Goal: Task Accomplishment & Management: Manage account settings

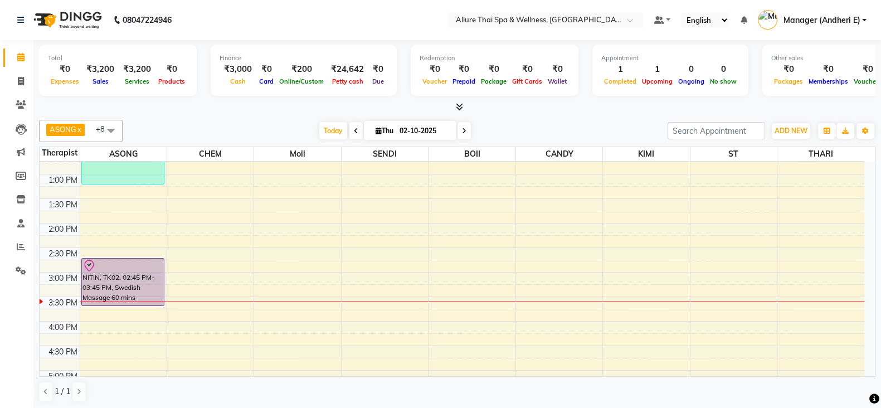
scroll to position [139, 0]
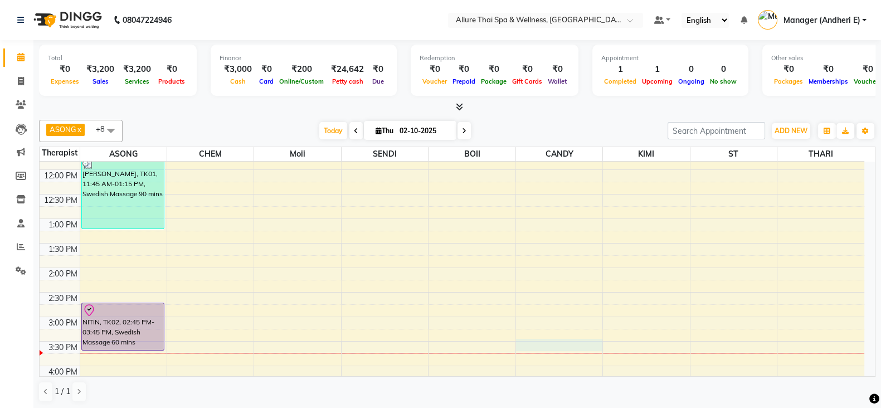
click at [571, 347] on div "9:00 AM 9:30 AM 10:00 AM 10:30 AM 11:00 AM 11:30 AM 12:00 PM 12:30 PM 1:00 PM 1…" at bounding box center [452, 390] width 825 height 735
select select "89383"
select select "tentative"
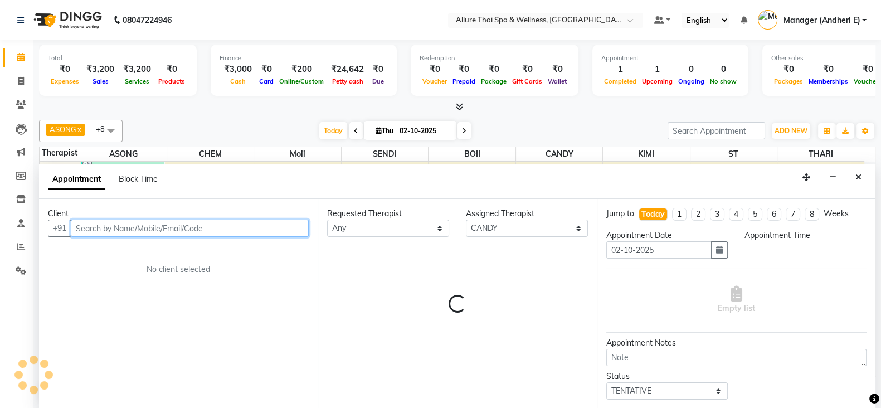
scroll to position [1, 0]
select select "930"
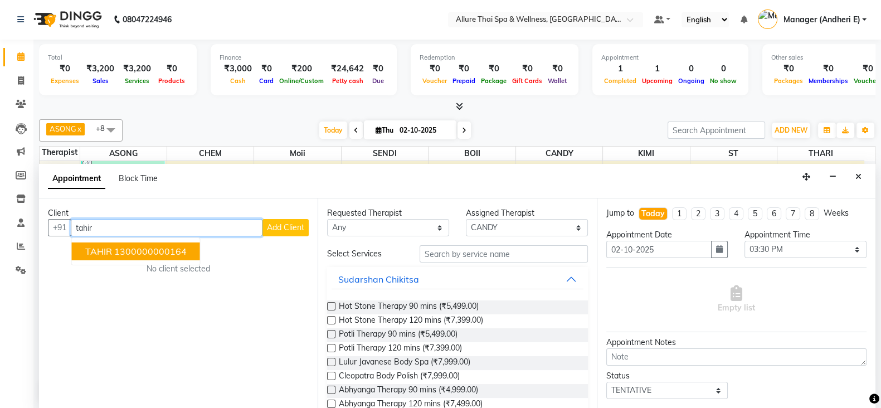
click at [149, 246] on ngb-highlight "1300000000164" at bounding box center [150, 251] width 72 height 11
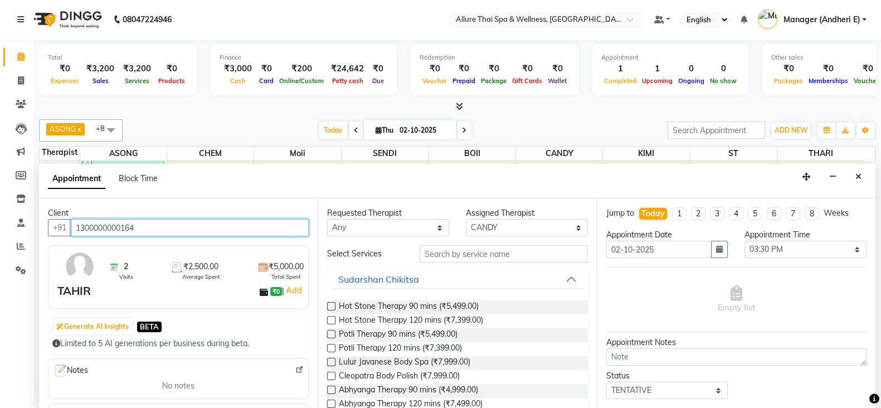
type input "1300000000164"
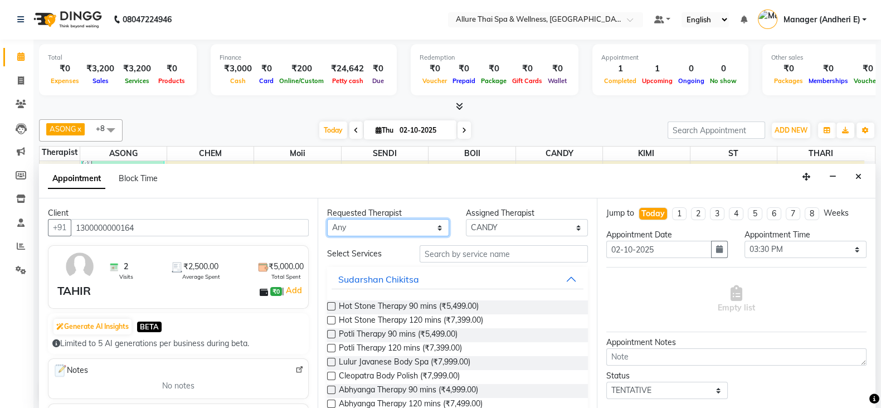
click at [377, 224] on select "Any ASONG [PERSON_NAME] BOII CANDY CHEM [PERSON_NAME] Moii SENDI ST THARI" at bounding box center [388, 227] width 122 height 17
select select "89383"
click at [327, 219] on select "Any ASONG [PERSON_NAME] BOII CANDY CHEM [PERSON_NAME] Moii SENDI ST THARI" at bounding box center [388, 227] width 122 height 17
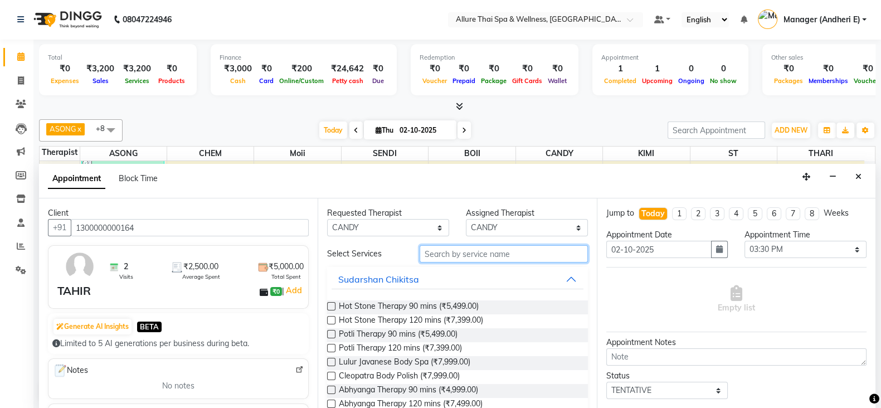
click at [440, 252] on input "text" at bounding box center [504, 253] width 168 height 17
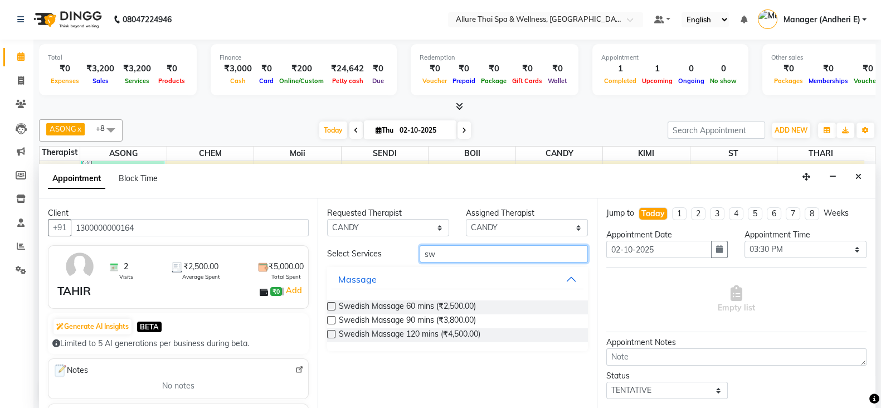
type input "sw"
click at [335, 307] on label at bounding box center [331, 306] width 8 height 8
click at [335, 307] on input "checkbox" at bounding box center [330, 307] width 7 height 7
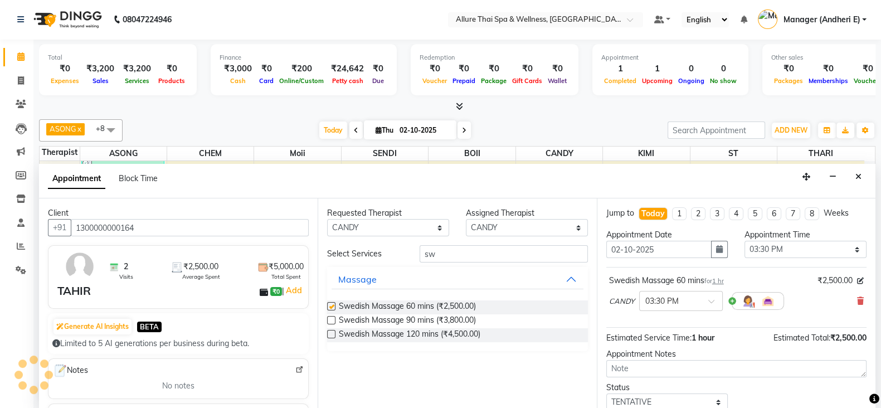
checkbox input "false"
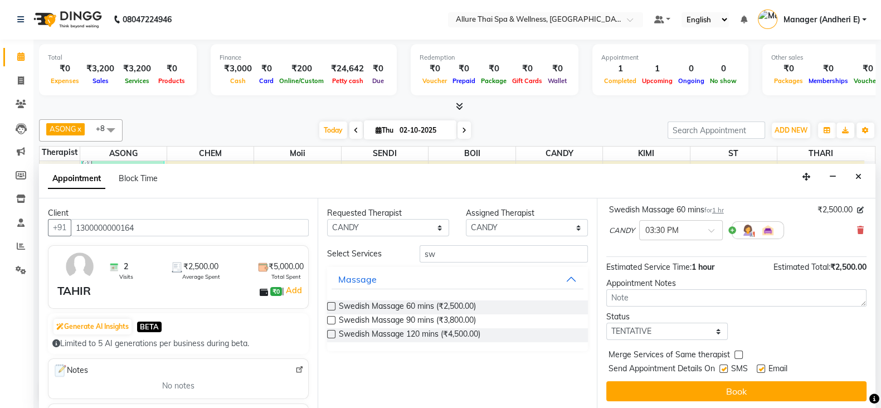
scroll to position [71, 0]
click at [685, 324] on select "Select TENTATIVE CONFIRM CHECK-IN UPCOMING" at bounding box center [668, 330] width 122 height 17
select select "confirm booking"
click at [607, 322] on select "Select TENTATIVE CONFIRM CHECK-IN UPCOMING" at bounding box center [668, 330] width 122 height 17
click at [725, 366] on label at bounding box center [724, 368] width 8 height 8
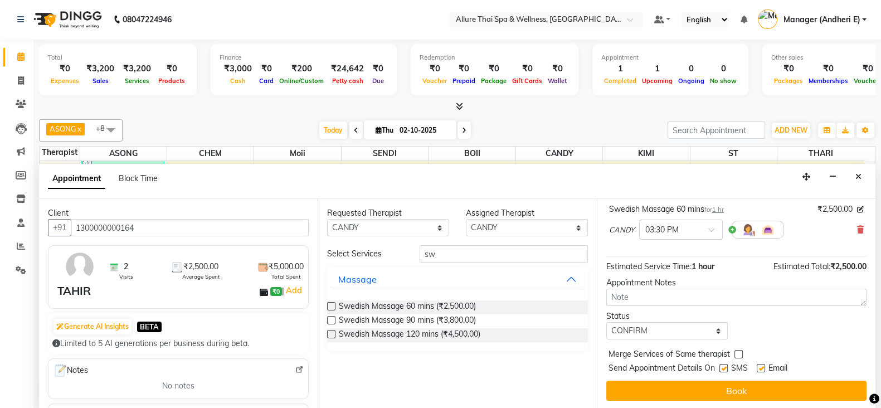
click at [725, 366] on input "checkbox" at bounding box center [723, 369] width 7 height 7
checkbox input "false"
click at [762, 364] on label at bounding box center [761, 368] width 8 height 8
click at [762, 366] on input "checkbox" at bounding box center [760, 369] width 7 height 7
checkbox input "false"
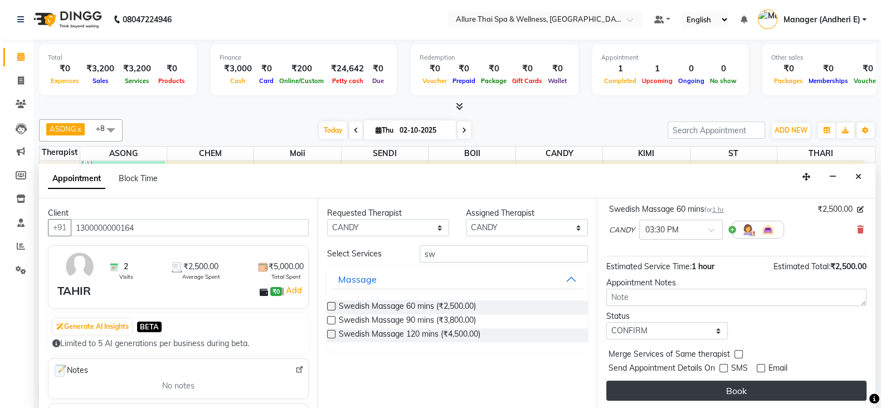
click at [725, 390] on button "Book" at bounding box center [737, 391] width 260 height 20
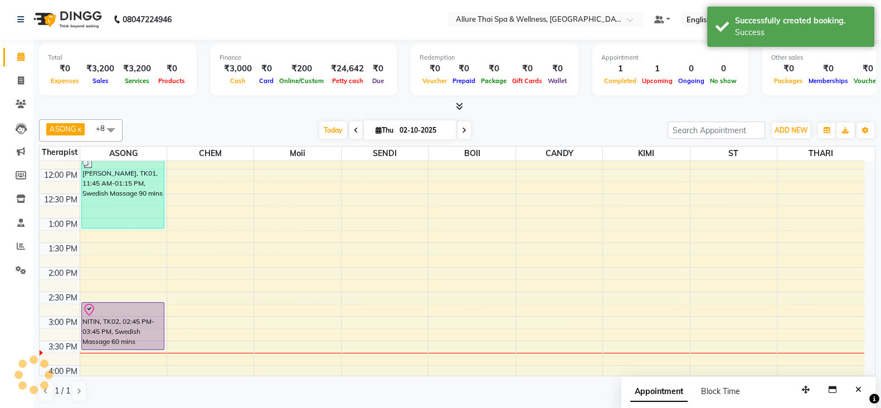
scroll to position [0, 0]
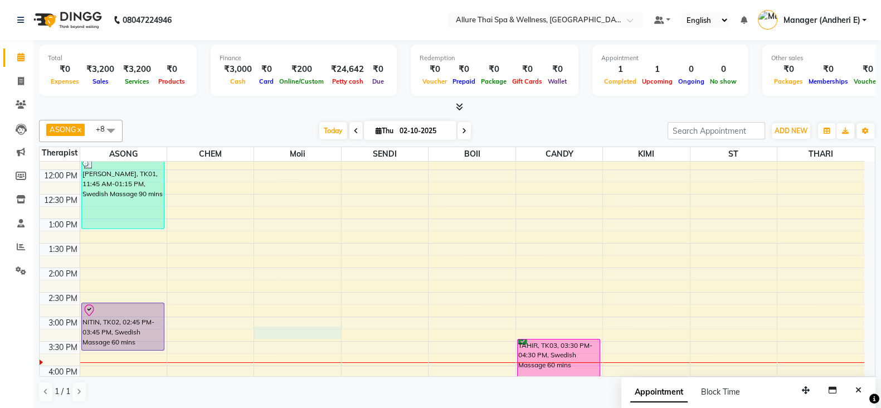
click at [308, 328] on div "9:00 AM 9:30 AM 10:00 AM 10:30 AM 11:00 AM 11:30 AM 12:00 PM 12:30 PM 1:00 PM 1…" at bounding box center [452, 390] width 825 height 735
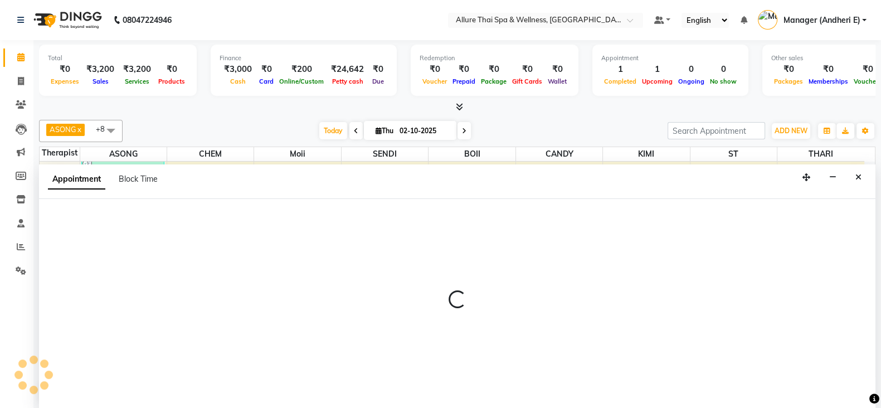
scroll to position [1, 0]
select select "74654"
select select "tentative"
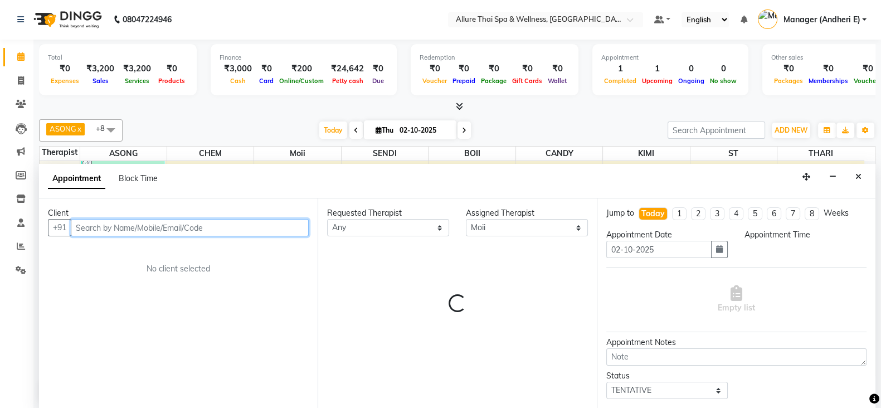
select select "915"
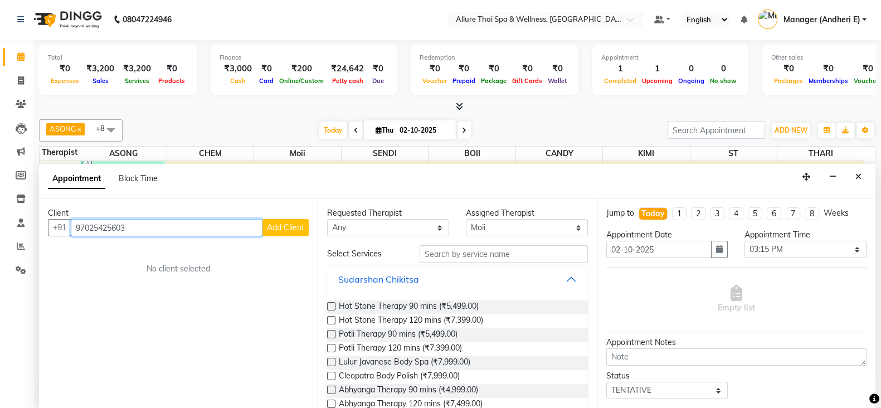
click at [104, 229] on input "97025425603" at bounding box center [167, 227] width 192 height 17
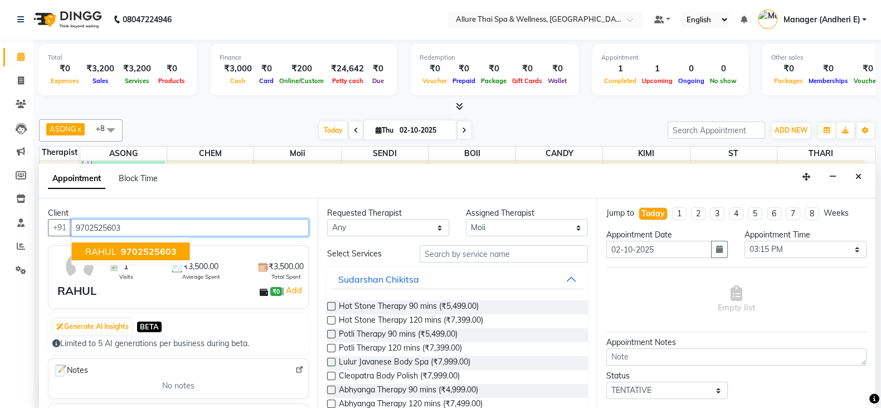
scroll to position [69, 0]
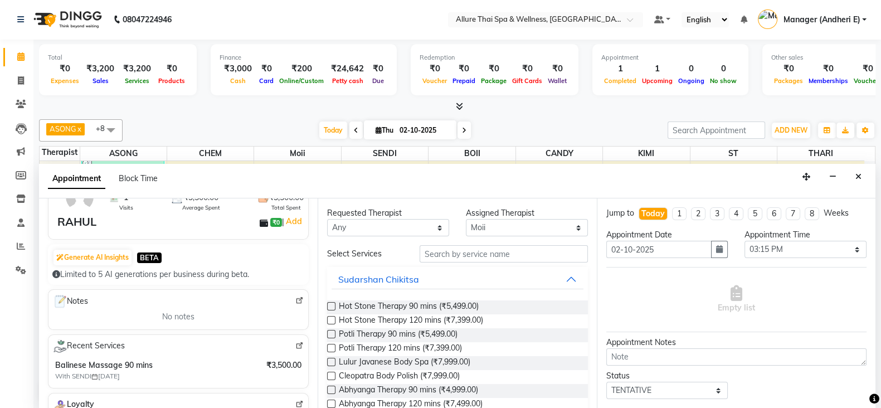
type input "9702525603"
click at [375, 227] on select "Any ASONG [PERSON_NAME] BOII CANDY CHEM [PERSON_NAME] Moii SENDI ST THARI" at bounding box center [388, 227] width 122 height 17
select select "66693"
click at [327, 219] on select "Any ASONG [PERSON_NAME] BOII CANDY CHEM [PERSON_NAME] Moii SENDI ST THARI" at bounding box center [388, 227] width 122 height 17
select select "66693"
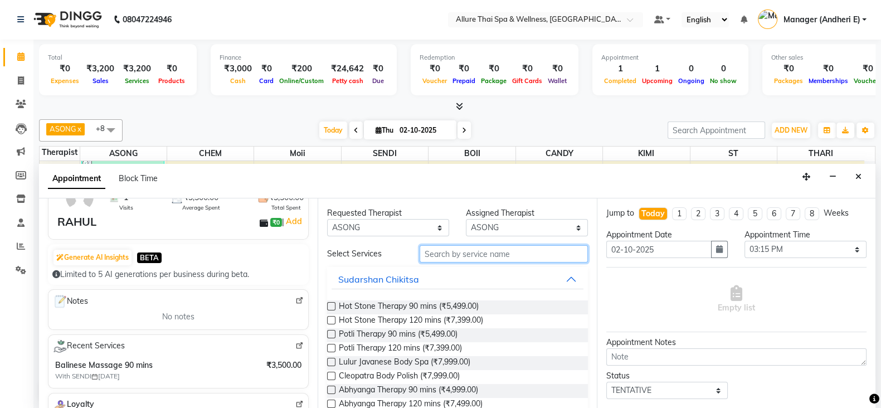
click at [472, 249] on input "text" at bounding box center [504, 253] width 168 height 17
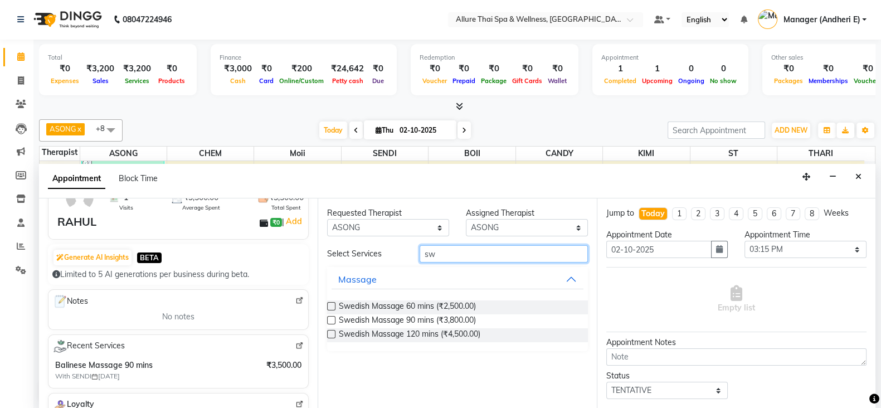
type input "sw"
click at [330, 322] on label at bounding box center [331, 320] width 8 height 8
click at [330, 322] on input "checkbox" at bounding box center [330, 321] width 7 height 7
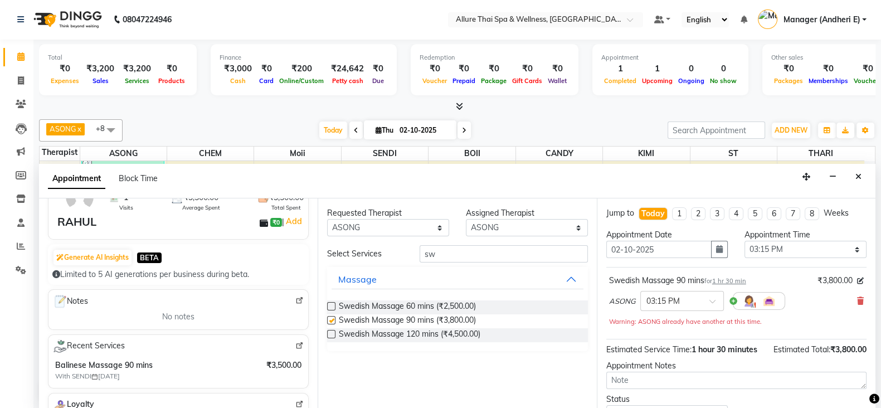
checkbox input "false"
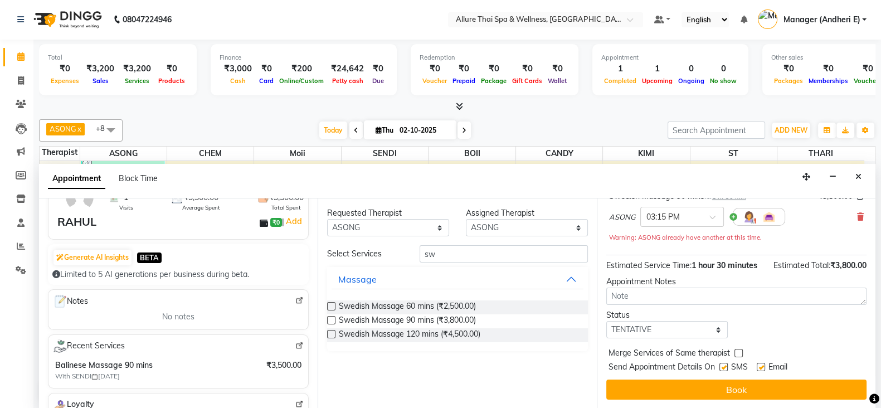
scroll to position [95, 0]
click at [700, 330] on select "Select TENTATIVE CONFIRM CHECK-IN UPCOMING" at bounding box center [668, 329] width 122 height 17
select select "confirm booking"
click at [607, 321] on select "Select TENTATIVE CONFIRM CHECK-IN UPCOMING" at bounding box center [668, 329] width 122 height 17
click at [724, 366] on label at bounding box center [724, 367] width 8 height 8
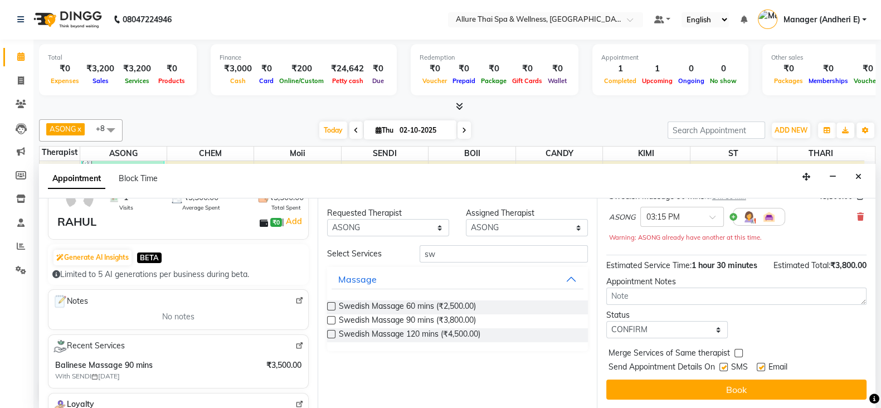
click at [724, 366] on input "checkbox" at bounding box center [723, 368] width 7 height 7
checkbox input "false"
click at [765, 365] on div "Email" at bounding box center [777, 368] width 40 height 14
click at [762, 370] on label at bounding box center [761, 367] width 8 height 8
click at [762, 370] on input "checkbox" at bounding box center [760, 368] width 7 height 7
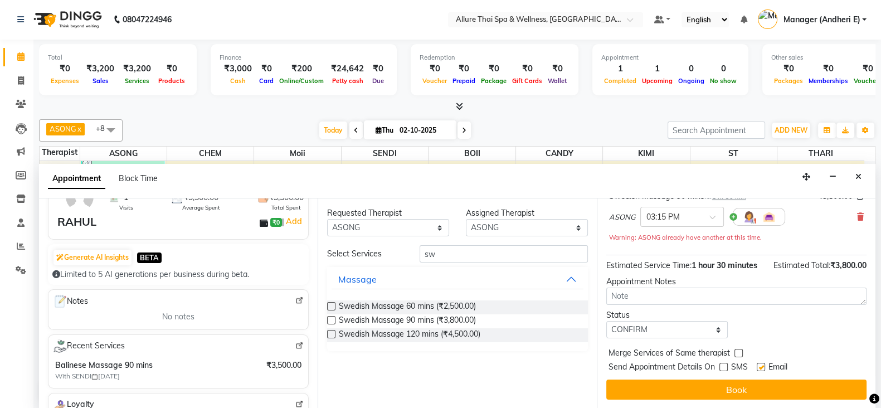
checkbox input "false"
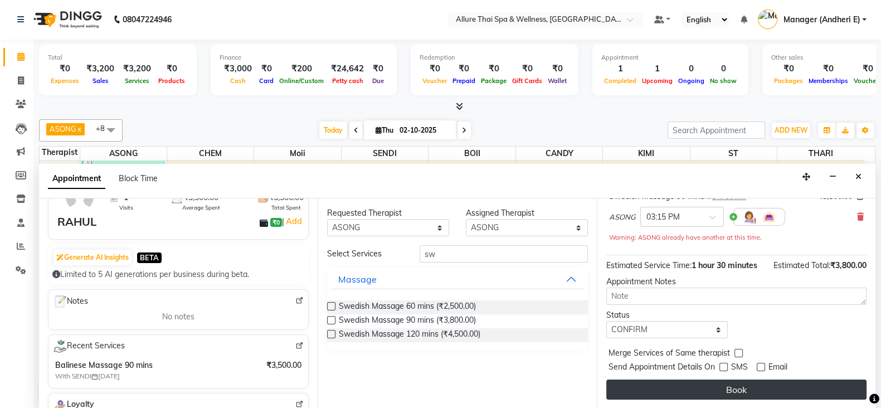
click at [737, 383] on button "Book" at bounding box center [737, 390] width 260 height 20
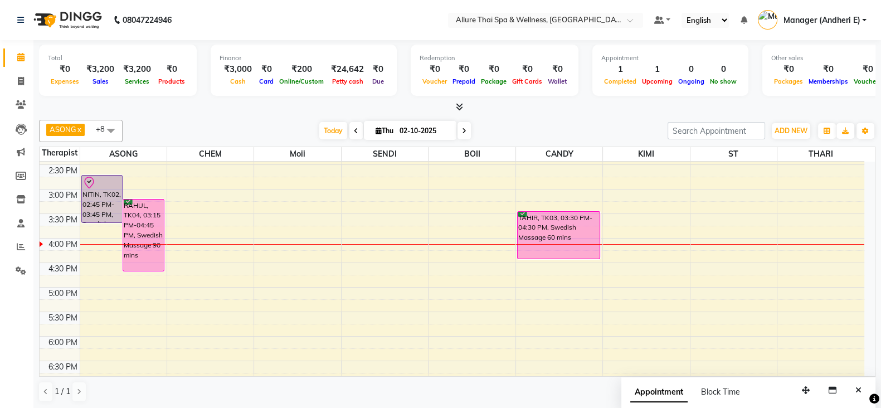
scroll to position [278, 0]
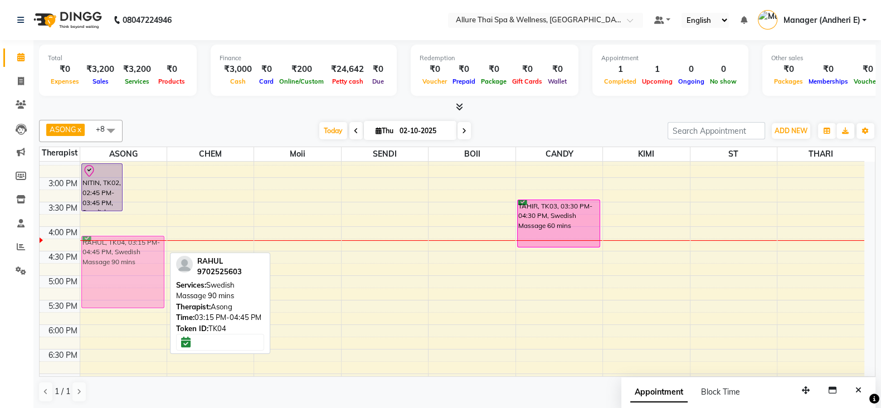
drag, startPoint x: 148, startPoint y: 200, endPoint x: 122, endPoint y: 246, distance: 53.2
click at [122, 246] on div "NITIN, TK02, 02:45 PM-03:45 PM, Swedish Massage 60 mins RAHUL, TK04, 03:15 PM-0…" at bounding box center [123, 250] width 86 height 735
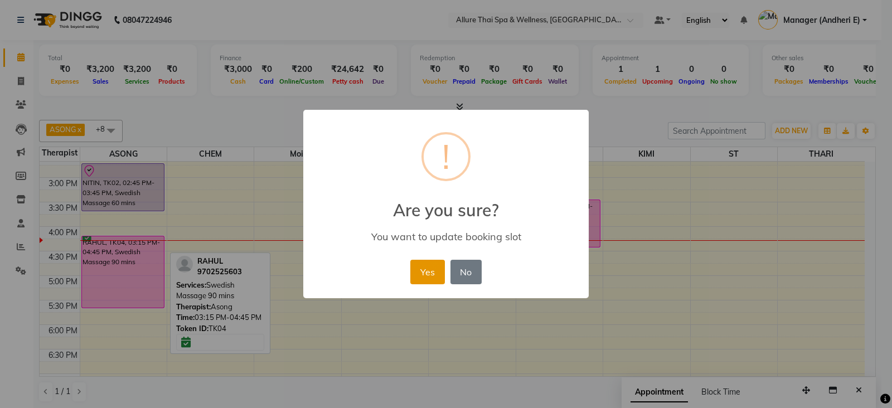
click at [433, 277] on button "Yes" at bounding box center [427, 272] width 34 height 25
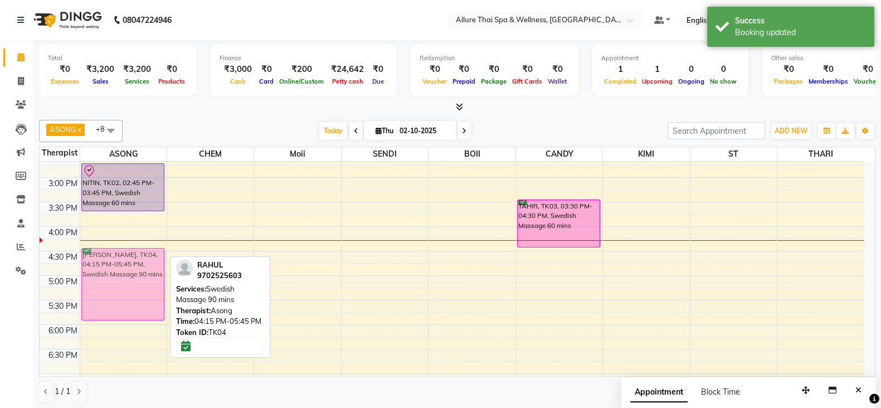
drag, startPoint x: 113, startPoint y: 257, endPoint x: 113, endPoint y: 267, distance: 10.1
click at [113, 267] on div "[PERSON_NAME], TK01, 11:45 AM-01:15 PM, Swedish Massage 90 mins NITIN, TK02, 02…" at bounding box center [123, 250] width 86 height 735
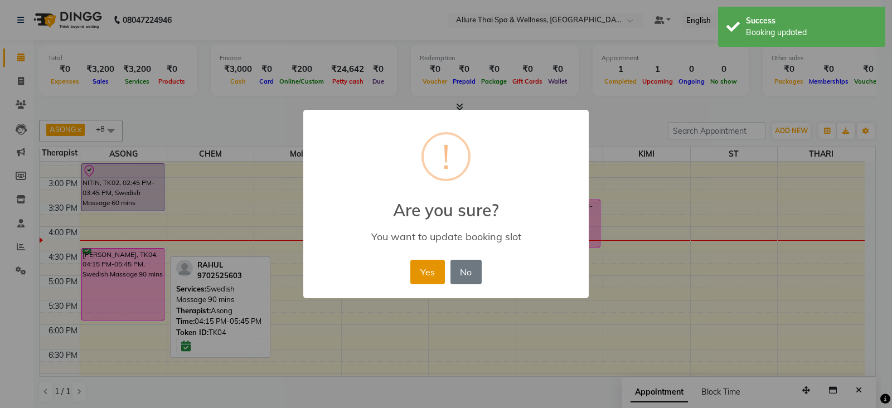
click at [427, 267] on button "Yes" at bounding box center [427, 272] width 34 height 25
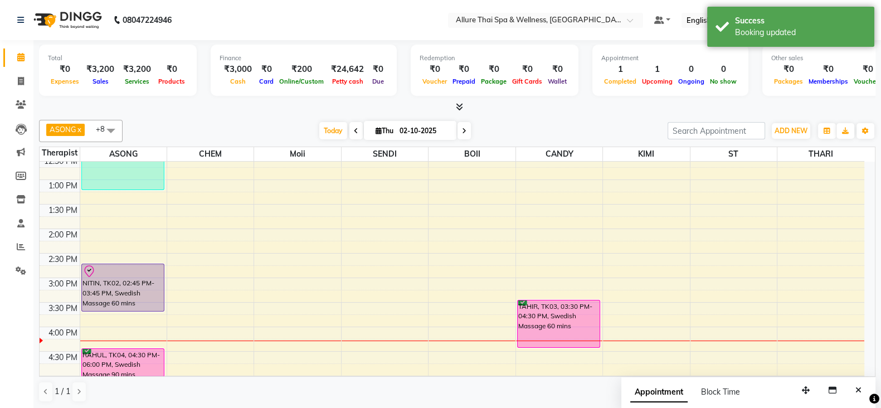
scroll to position [209, 0]
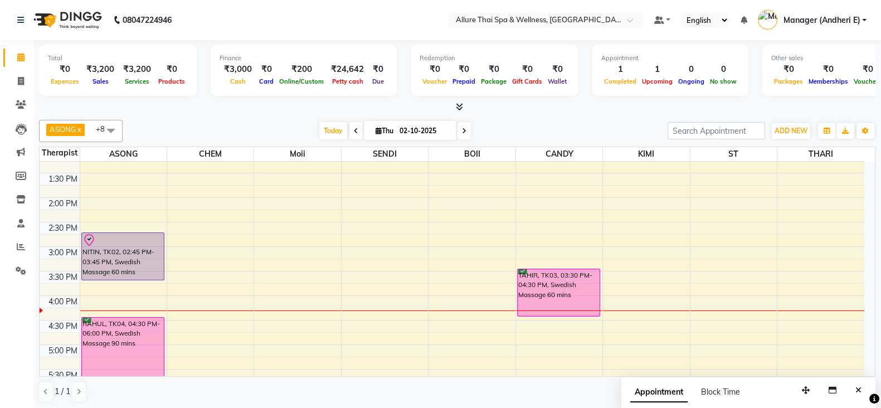
click at [743, 308] on div "9:00 AM 9:30 AM 10:00 AM 10:30 AM 11:00 AM 11:30 AM 12:00 PM 12:30 PM 1:00 PM 1…" at bounding box center [452, 320] width 825 height 735
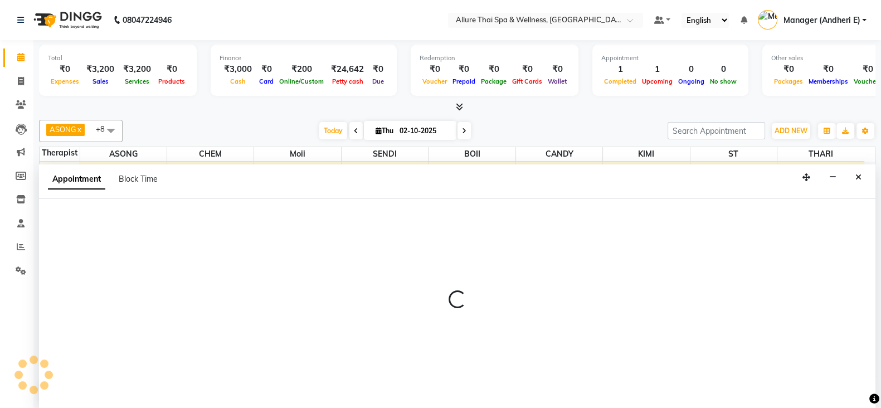
select select "89384"
select select "975"
select select "tentative"
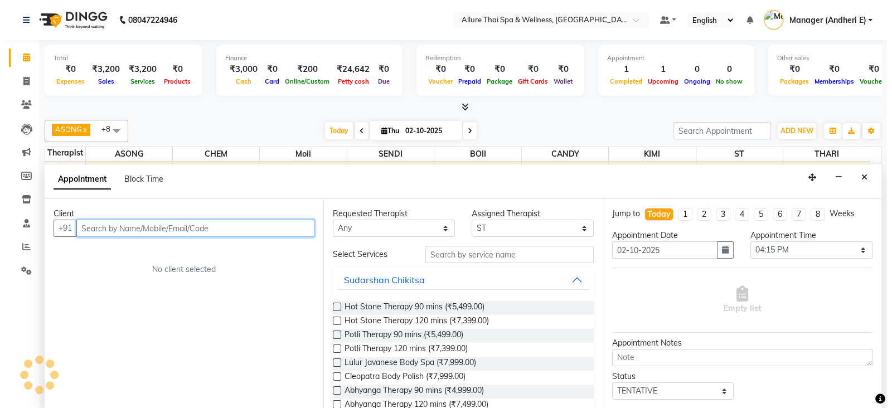
scroll to position [1, 0]
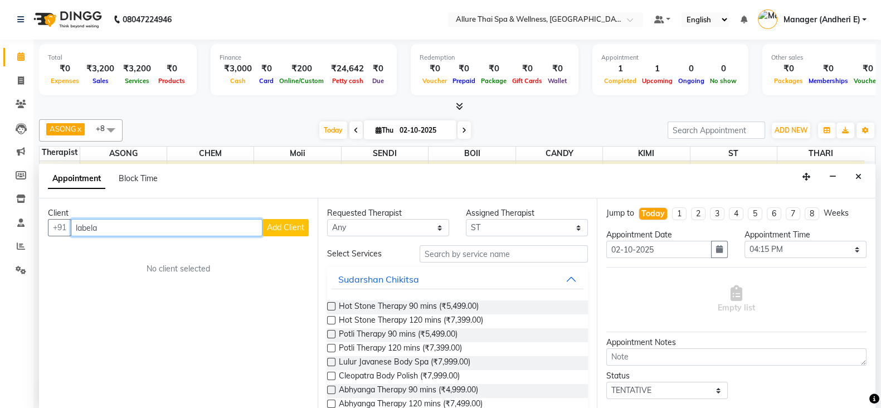
type input "labela"
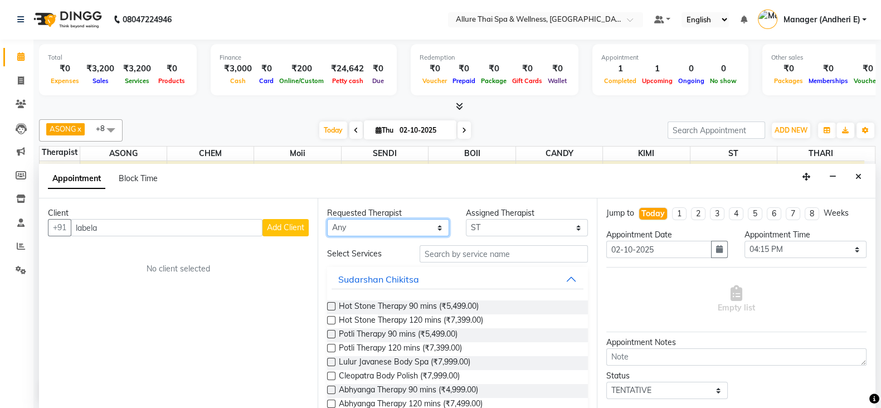
click at [379, 227] on select "Any ASONG [PERSON_NAME] BOII CANDY CHEM [PERSON_NAME] Moii SENDI ST THARI" at bounding box center [388, 227] width 122 height 17
select select "89384"
click at [327, 219] on select "Any ASONG [PERSON_NAME] BOII CANDY CHEM [PERSON_NAME] Moii SENDI ST THARI" at bounding box center [388, 227] width 122 height 17
click at [277, 224] on span "Add Client" at bounding box center [285, 227] width 37 height 10
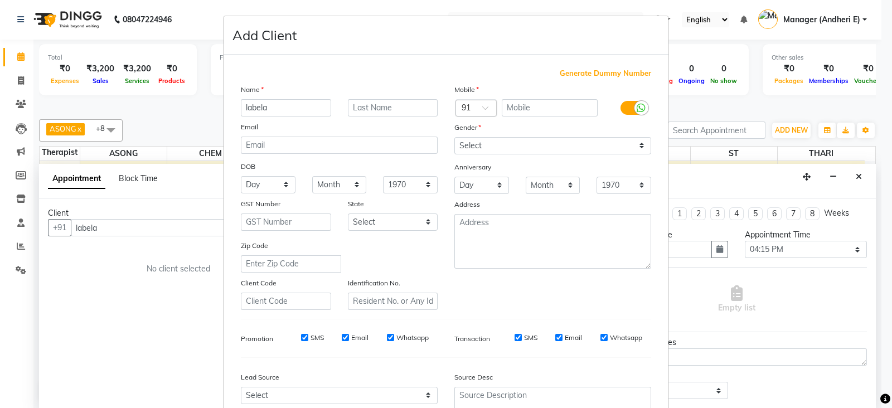
click at [588, 72] on span "Generate Dummy Number" at bounding box center [605, 73] width 91 height 11
type input "1300000000821"
checkbox input "false"
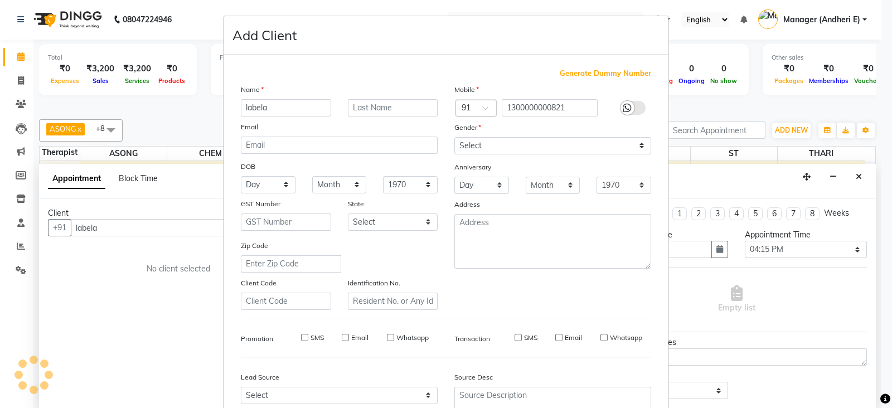
checkbox input "false"
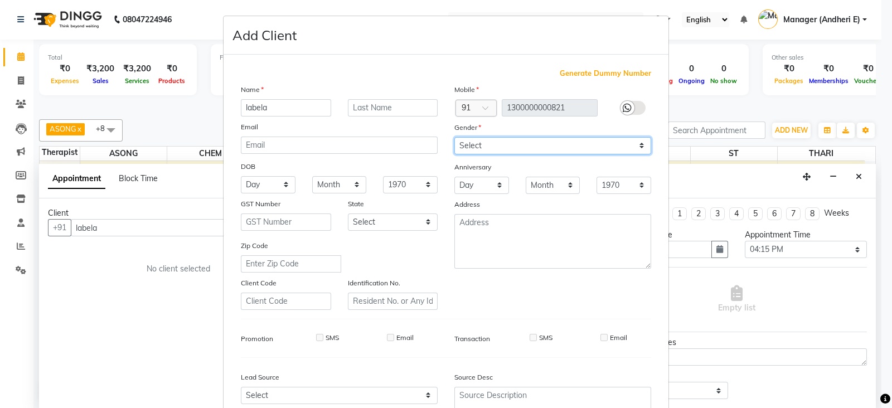
click at [510, 149] on select "Select [DEMOGRAPHIC_DATA] [DEMOGRAPHIC_DATA] Other Prefer Not To Say" at bounding box center [552, 145] width 197 height 17
select select "[DEMOGRAPHIC_DATA]"
click at [454, 138] on select "Select [DEMOGRAPHIC_DATA] [DEMOGRAPHIC_DATA] Other Prefer Not To Say" at bounding box center [552, 145] width 197 height 17
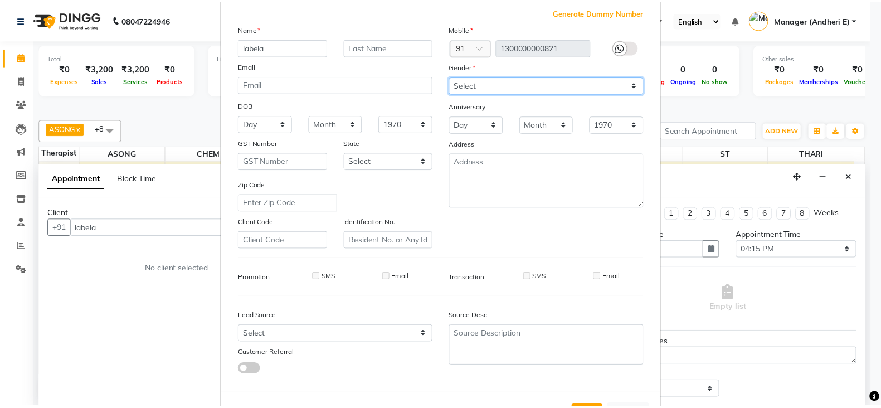
scroll to position [113, 0]
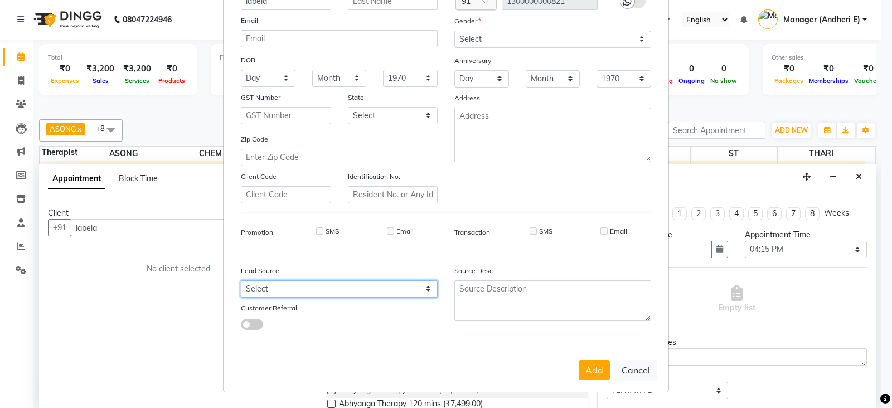
click at [383, 288] on select "Select Walk-in Referral Friend Advertisement Facebook JustDial Google Other Web…" at bounding box center [339, 288] width 197 height 17
select select "47843"
click at [241, 280] on select "Select Walk-in Referral Friend Advertisement Facebook JustDial Google Other Web…" at bounding box center [339, 288] width 197 height 17
click at [594, 364] on button "Add" at bounding box center [594, 370] width 31 height 20
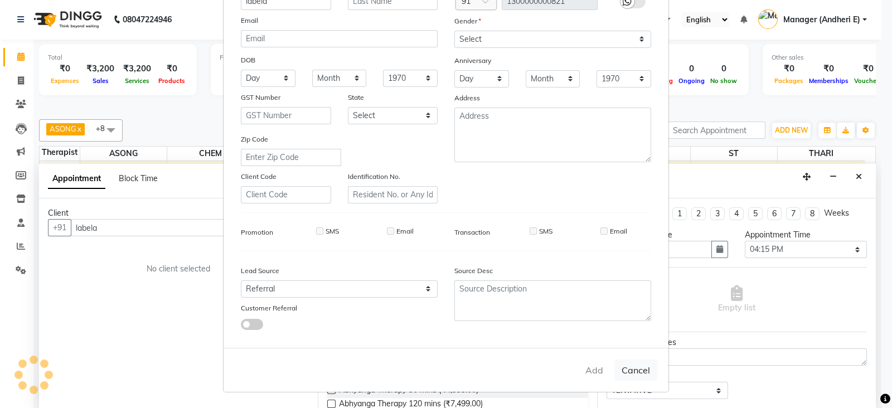
type input "1300000000821"
select select
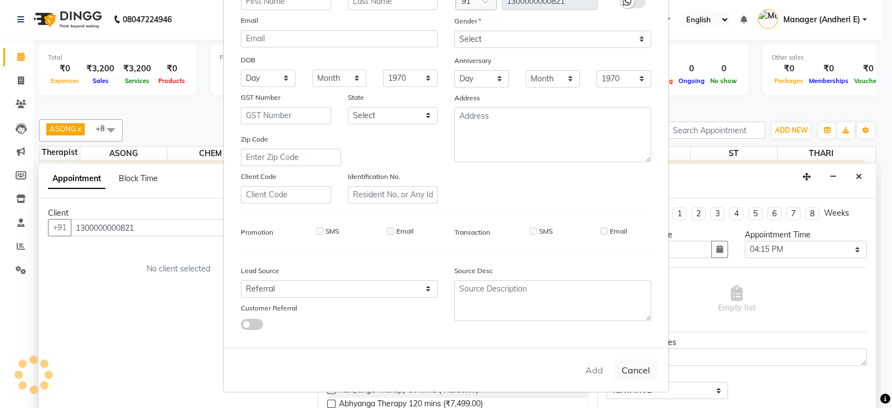
select select
checkbox input "false"
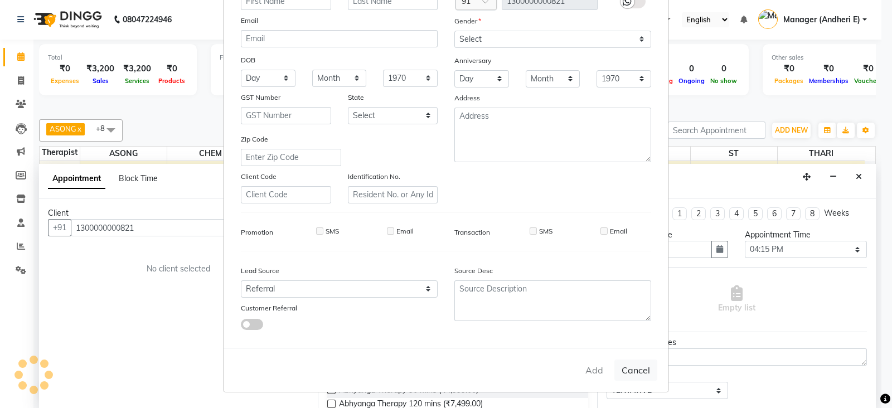
checkbox input "false"
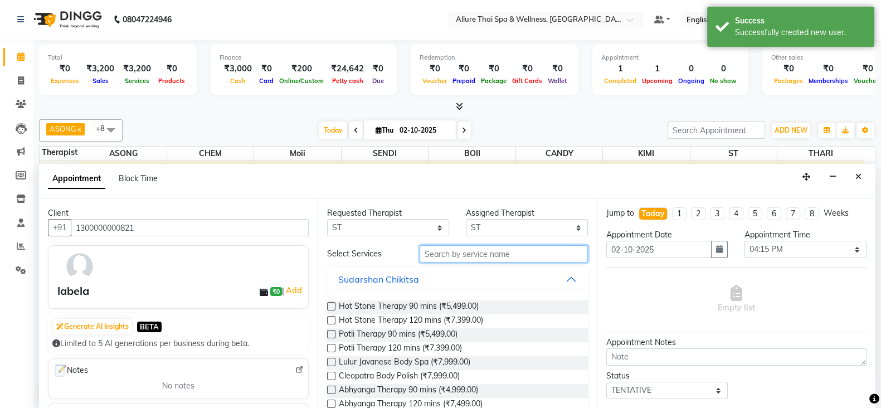
click at [467, 254] on input "text" at bounding box center [504, 253] width 168 height 17
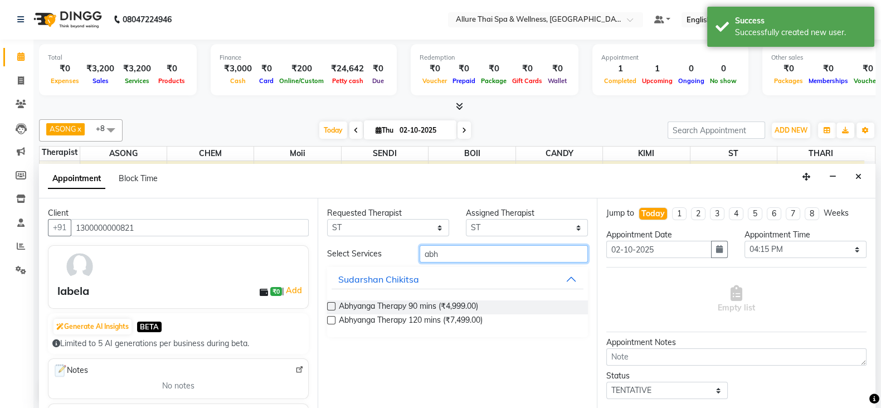
type input "abh"
click at [333, 308] on label at bounding box center [331, 306] width 8 height 8
click at [333, 308] on input "checkbox" at bounding box center [330, 307] width 7 height 7
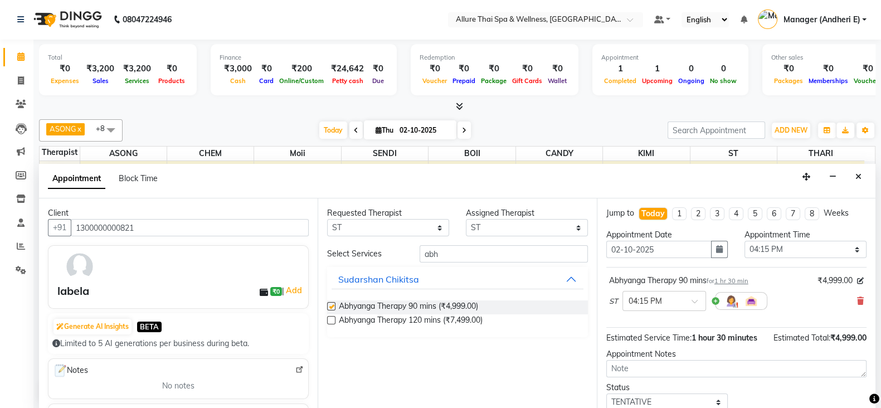
checkbox input "false"
click at [408, 230] on select "Any ASONG [PERSON_NAME] BOII CANDY CHEM [PERSON_NAME] Moii SENDI ST THARI" at bounding box center [388, 227] width 122 height 17
select select "66739"
click at [327, 219] on select "Any ASONG [PERSON_NAME] BOII CANDY CHEM [PERSON_NAME] Moii SENDI ST THARI" at bounding box center [388, 227] width 122 height 17
select select "66739"
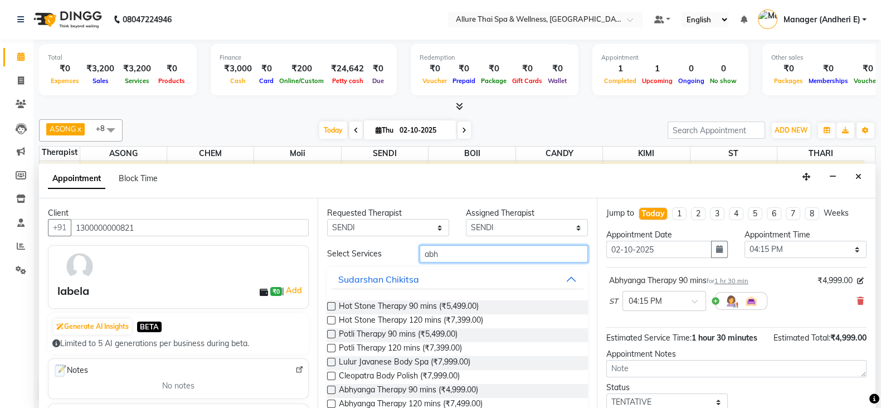
click at [460, 255] on input "abh" at bounding box center [504, 253] width 168 height 17
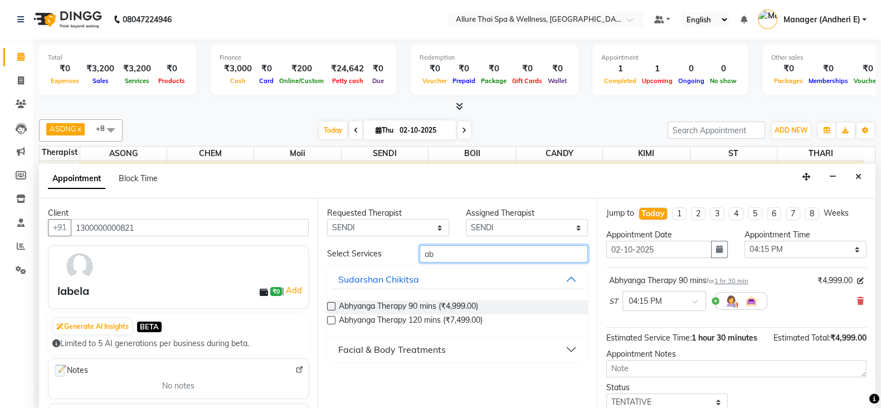
type input "a"
type input "abh"
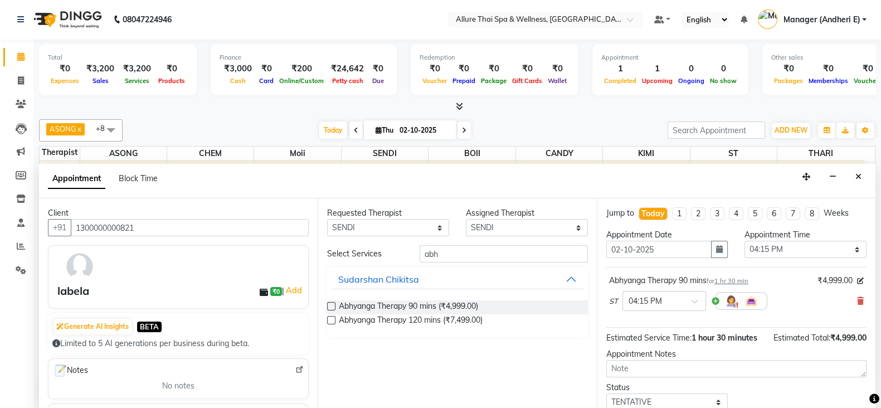
click at [330, 304] on label at bounding box center [331, 306] width 8 height 8
click at [330, 304] on input "checkbox" at bounding box center [330, 307] width 7 height 7
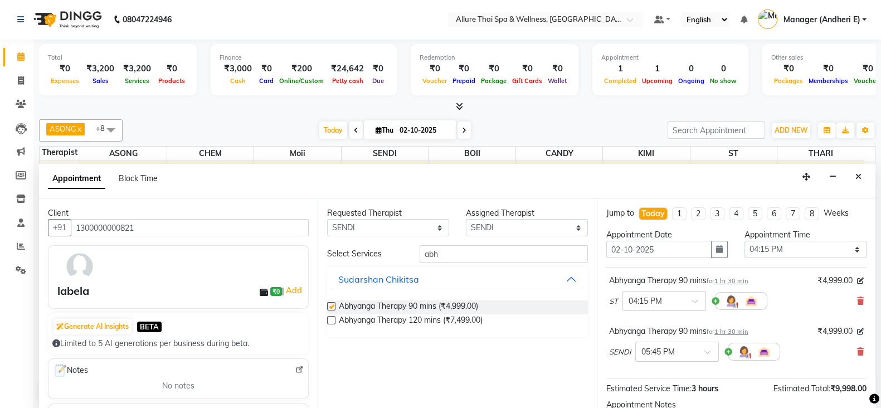
checkbox input "false"
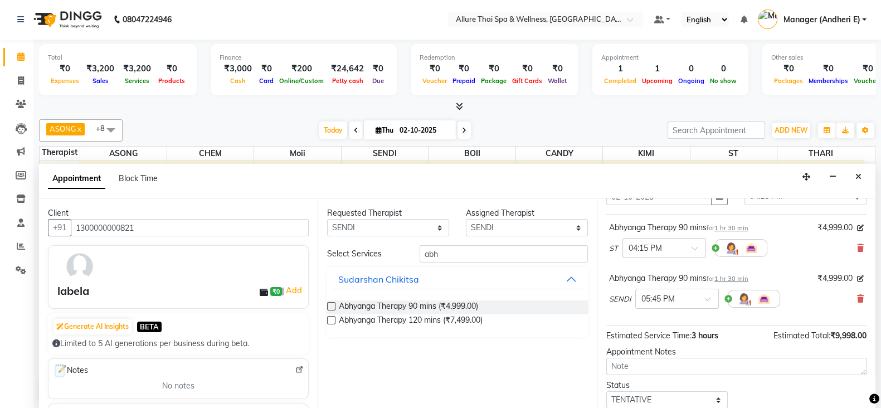
scroll to position [122, 0]
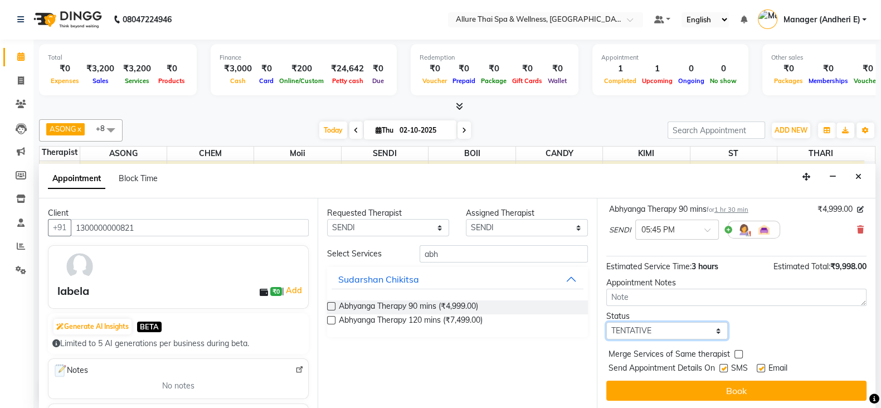
click at [685, 327] on select "Select TENTATIVE CONFIRM CHECK-IN UPCOMING" at bounding box center [668, 330] width 122 height 17
select select "confirm booking"
click at [607, 322] on select "Select TENTATIVE CONFIRM CHECK-IN UPCOMING" at bounding box center [668, 330] width 122 height 17
click at [721, 366] on label at bounding box center [724, 368] width 8 height 8
click at [721, 366] on input "checkbox" at bounding box center [723, 369] width 7 height 7
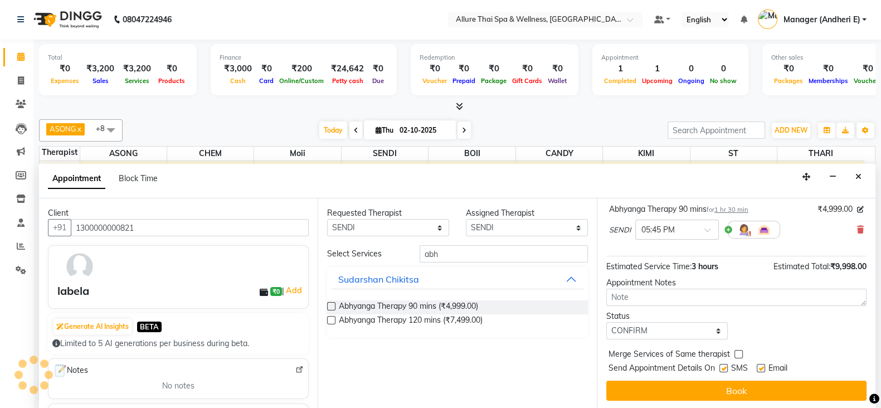
checkbox input "false"
click at [762, 365] on label at bounding box center [761, 368] width 8 height 8
click at [762, 366] on input "checkbox" at bounding box center [760, 369] width 7 height 7
checkbox input "false"
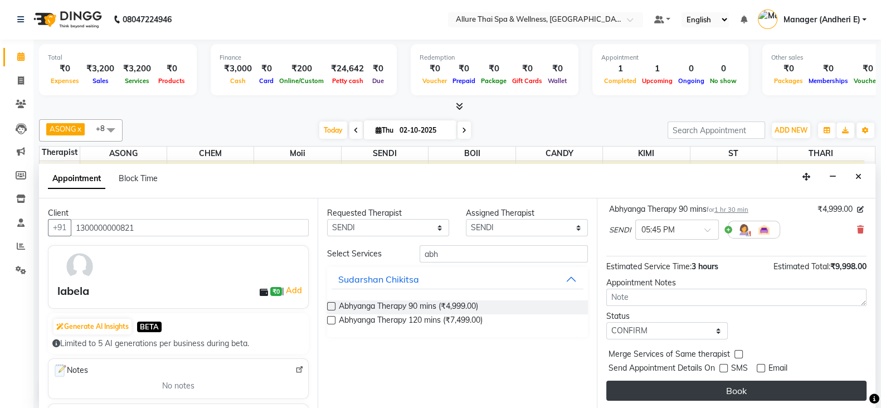
click at [736, 389] on button "Book" at bounding box center [737, 391] width 260 height 20
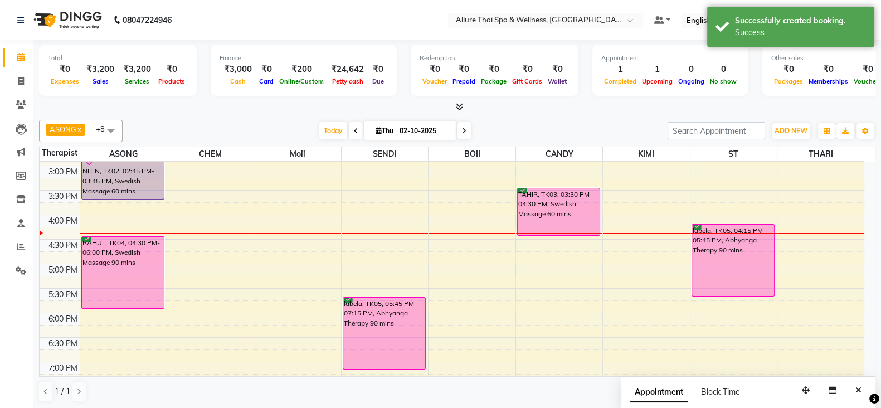
scroll to position [278, 0]
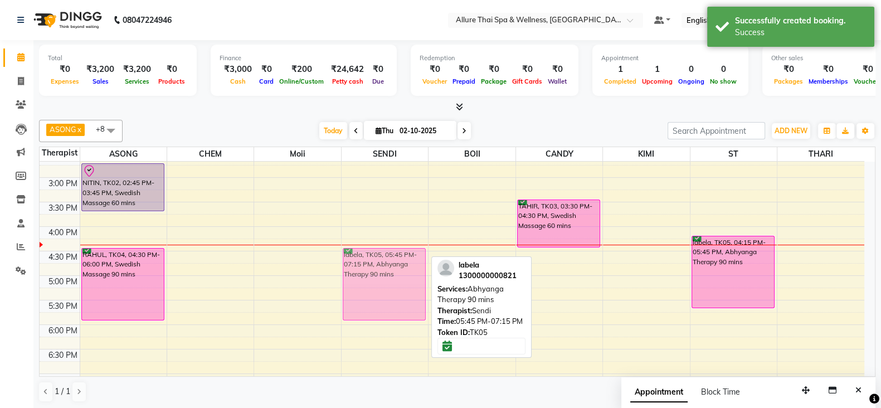
drag, startPoint x: 392, startPoint y: 332, endPoint x: 396, endPoint y: 270, distance: 62.6
click at [396, 270] on div "labela, TK05, 05:45 PM-07:15 PM, Abhyanga Therapy 90 mins labela, TK05, 05:45 P…" at bounding box center [385, 250] width 86 height 735
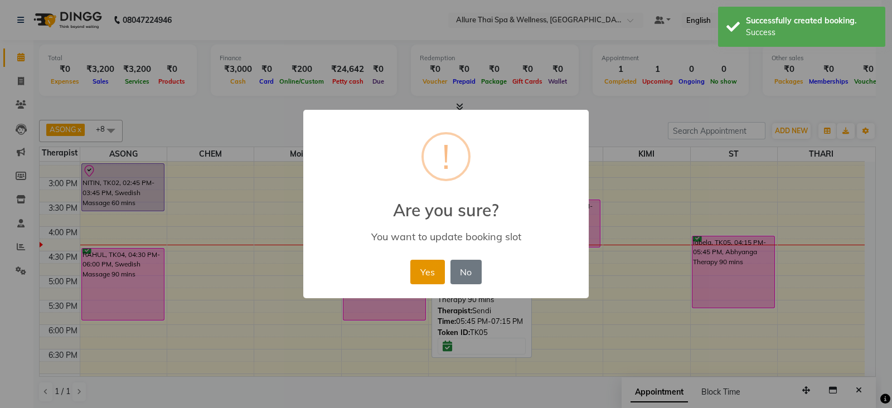
click at [421, 278] on button "Yes" at bounding box center [427, 272] width 34 height 25
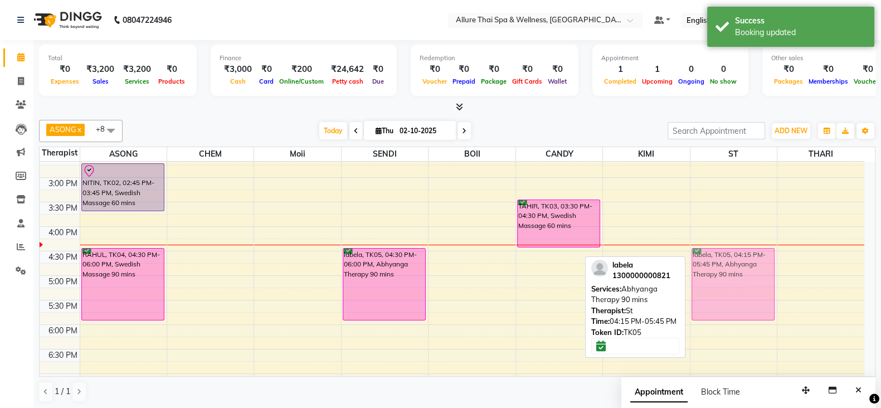
drag, startPoint x: 712, startPoint y: 265, endPoint x: 710, endPoint y: 280, distance: 14.6
click at [710, 280] on div "labela, TK05, 04:15 PM-05:45 PM, Abhyanga Therapy 90 mins labela, TK05, 04:15 P…" at bounding box center [734, 250] width 86 height 735
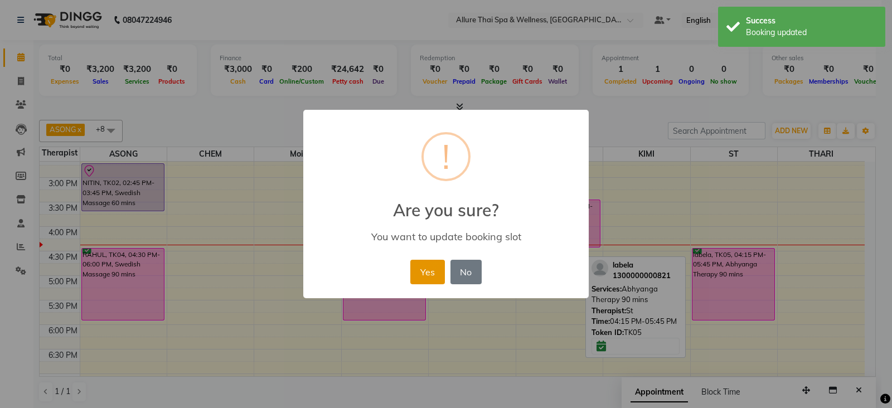
click at [437, 270] on button "Yes" at bounding box center [427, 272] width 34 height 25
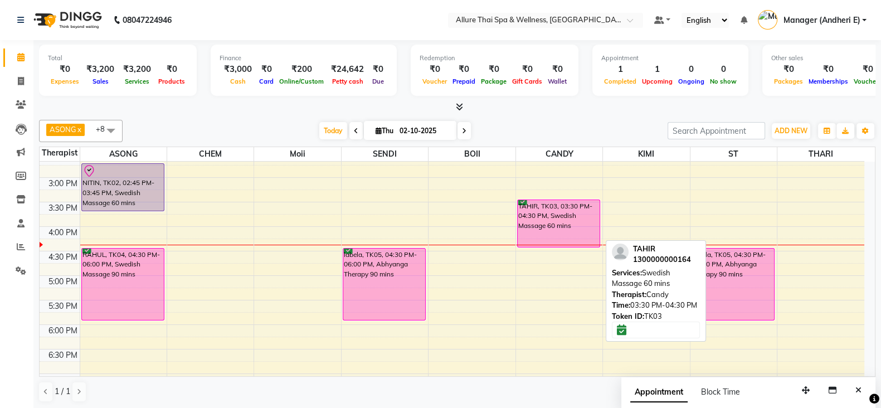
click at [560, 216] on div "TAHIR, TK03, 03:30 PM-04:30 PM, Swedish Massage 60 mins" at bounding box center [559, 223] width 83 height 47
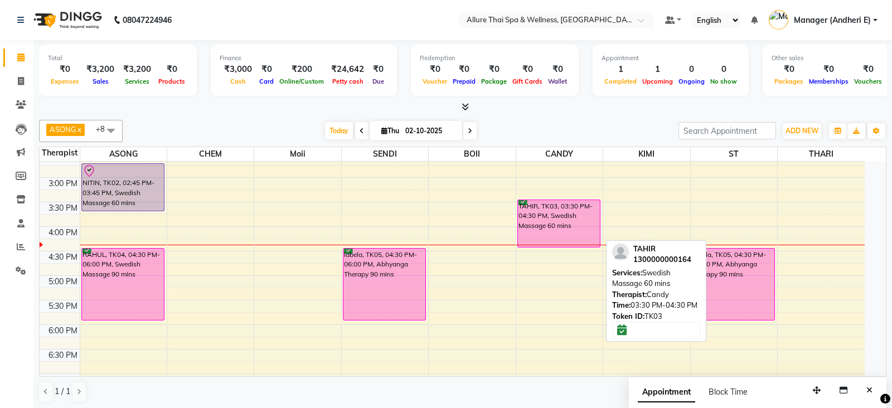
select select "6"
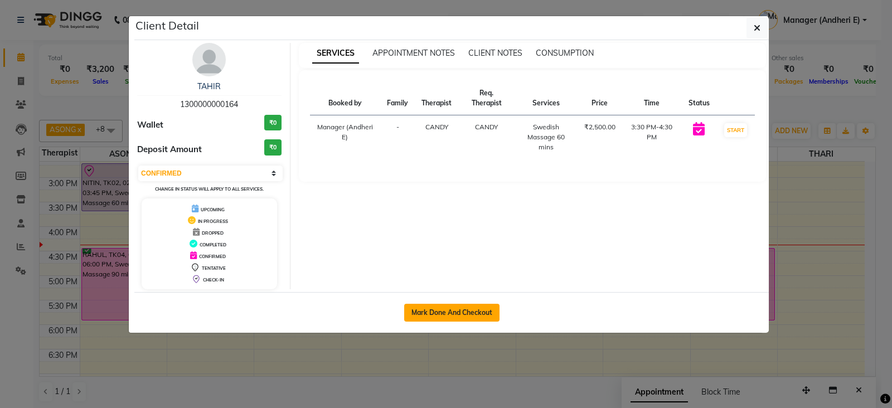
click at [467, 307] on button "Mark Done And Checkout" at bounding box center [451, 313] width 95 height 18
select select "service"
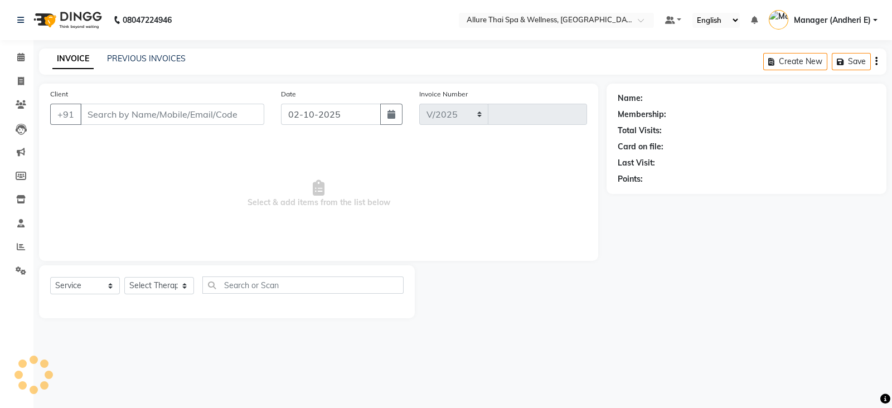
select select "6826"
type input "2332"
type input "1300000000164"
select select "89383"
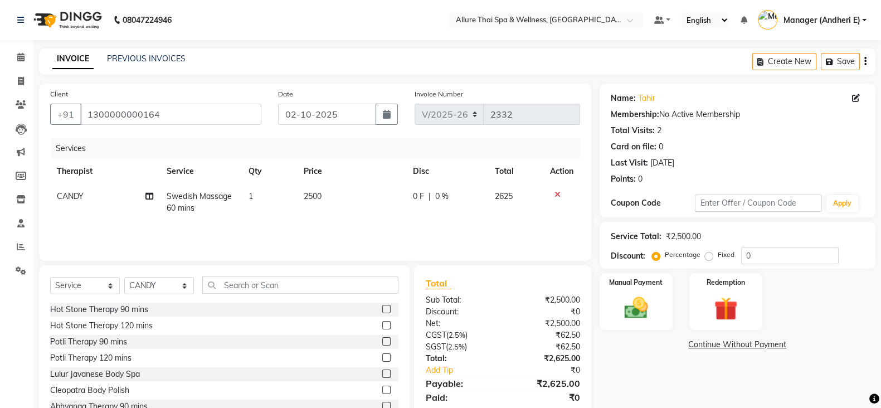
scroll to position [39, 0]
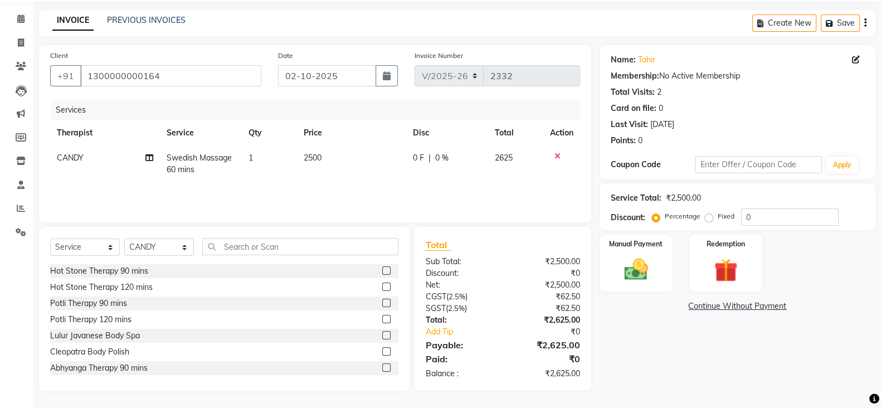
click at [718, 216] on label "Fixed" at bounding box center [726, 216] width 17 height 10
click at [710, 216] on input "Fixed" at bounding box center [712, 216] width 8 height 8
radio input "true"
click at [761, 213] on input "0" at bounding box center [791, 217] width 98 height 17
type input "5"
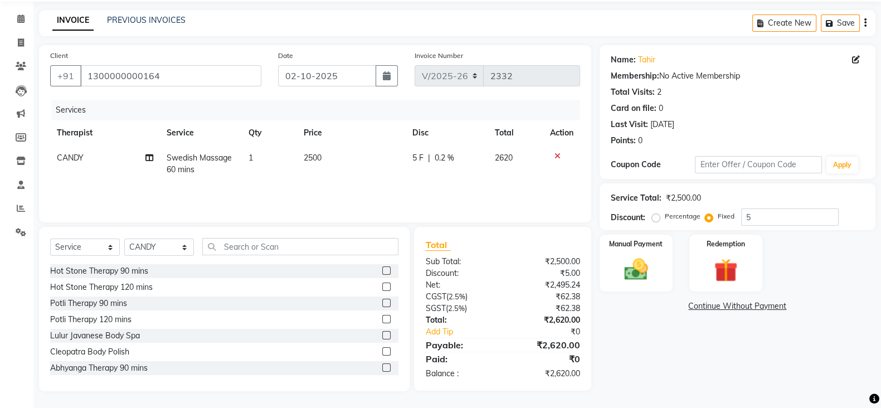
click at [665, 214] on label "Percentage" at bounding box center [683, 216] width 36 height 10
click at [657, 214] on input "Percentage" at bounding box center [659, 216] width 8 height 8
radio input "true"
click at [718, 215] on label "Fixed" at bounding box center [726, 216] width 17 height 10
click at [711, 215] on input "Fixed" at bounding box center [712, 216] width 8 height 8
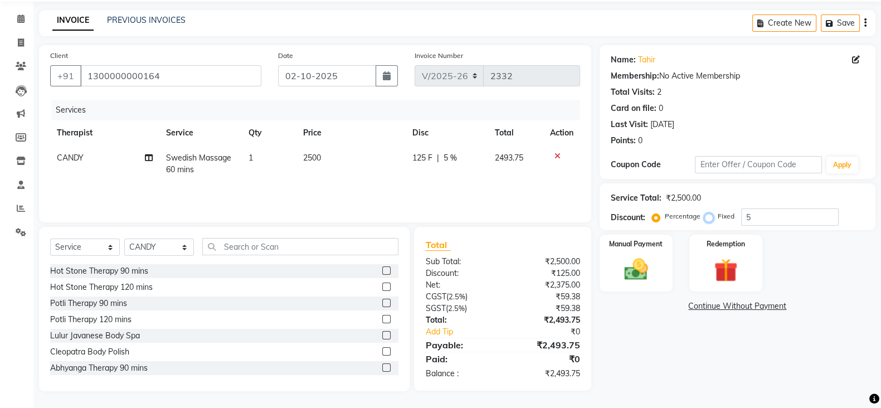
radio input "true"
click at [665, 217] on label "Percentage" at bounding box center [683, 216] width 36 height 10
click at [658, 217] on input "Percentage" at bounding box center [659, 216] width 8 height 8
radio input "true"
click at [718, 216] on label "Fixed" at bounding box center [726, 216] width 17 height 10
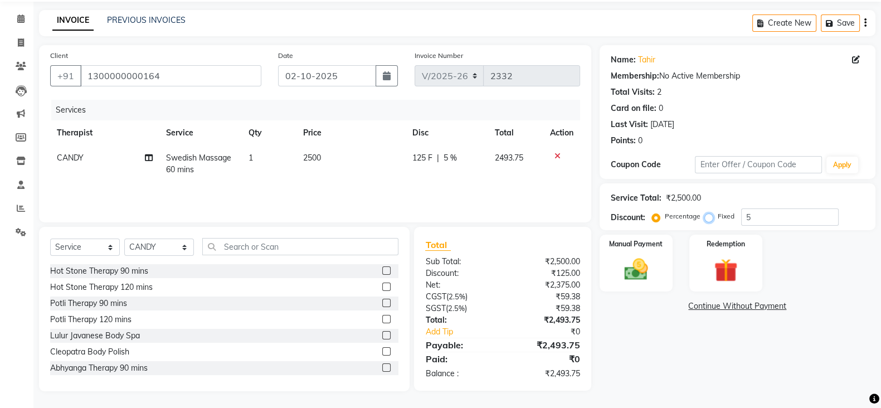
click at [708, 216] on input "Fixed" at bounding box center [712, 216] width 8 height 8
radio input "true"
click at [755, 216] on input "5" at bounding box center [791, 217] width 98 height 17
type input "125"
click at [634, 275] on img at bounding box center [637, 269] width 40 height 28
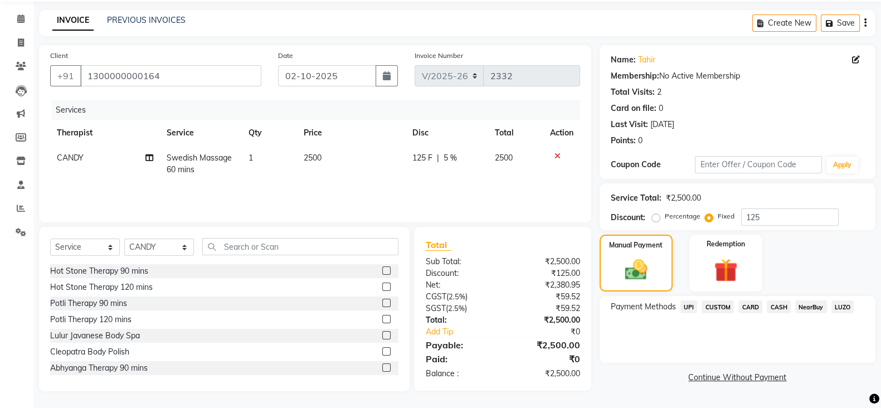
click at [778, 304] on span "CASH" at bounding box center [779, 307] width 24 height 13
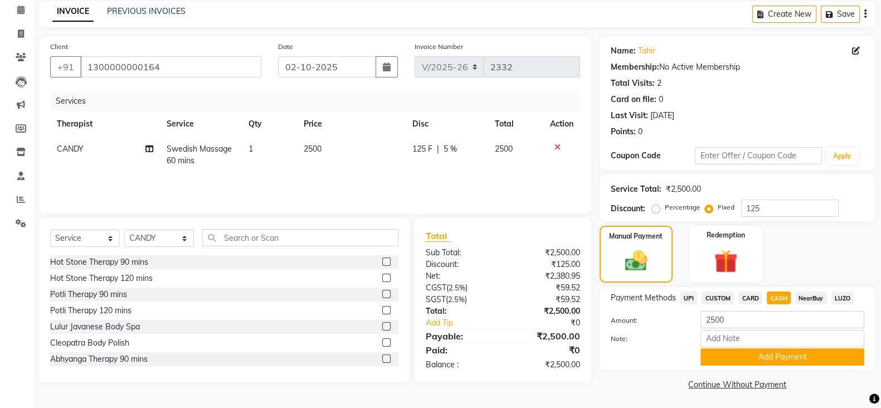
scroll to position [50, 0]
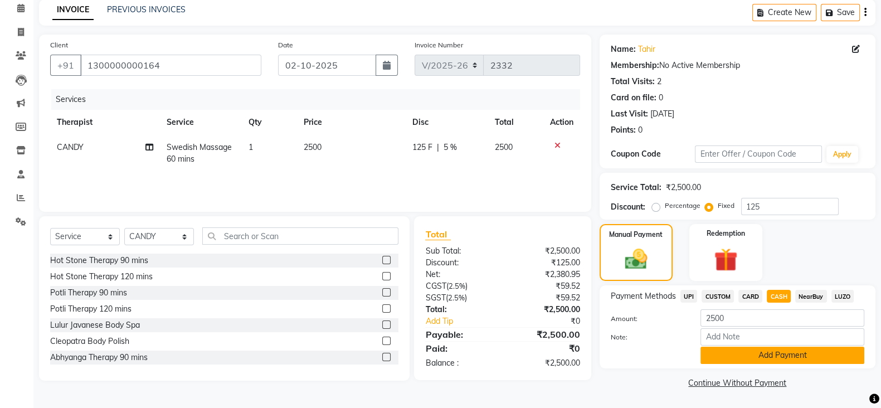
click at [783, 356] on button "Add Payment" at bounding box center [783, 355] width 164 height 17
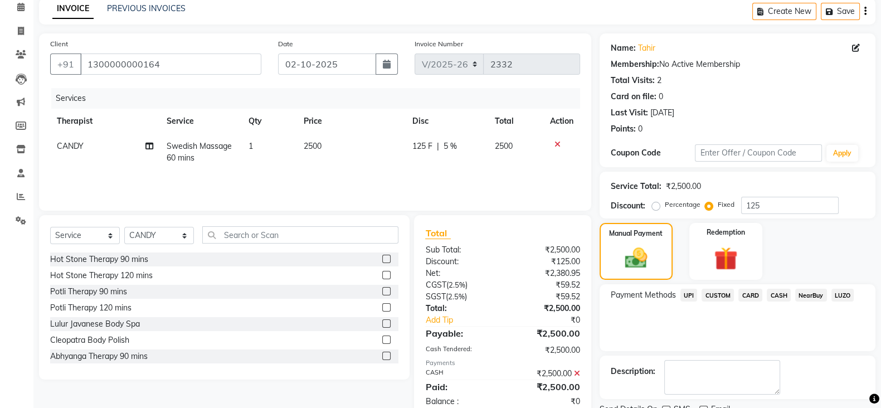
scroll to position [95, 0]
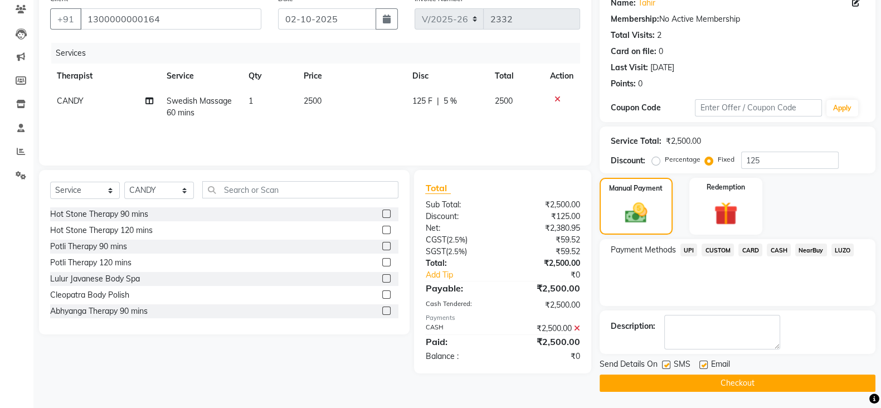
click at [666, 364] on label at bounding box center [666, 365] width 8 height 8
click at [666, 364] on input "checkbox" at bounding box center [665, 365] width 7 height 7
checkbox input "false"
click at [702, 364] on label at bounding box center [704, 365] width 8 height 8
click at [702, 364] on input "checkbox" at bounding box center [703, 365] width 7 height 7
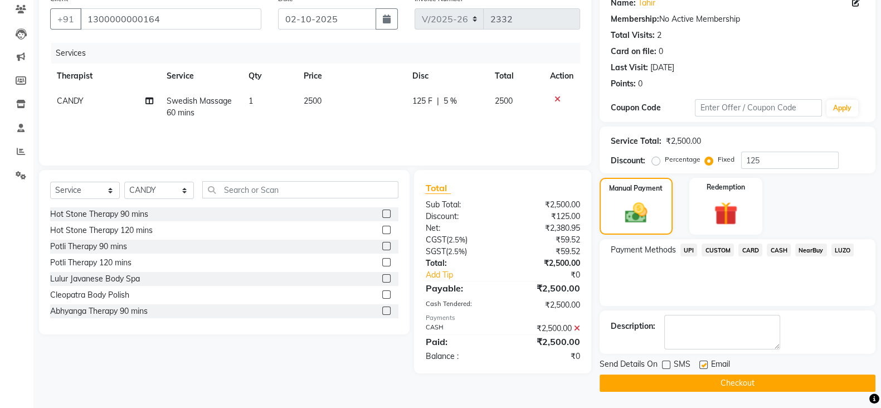
checkbox input "false"
click at [735, 380] on button "Checkout" at bounding box center [738, 383] width 276 height 17
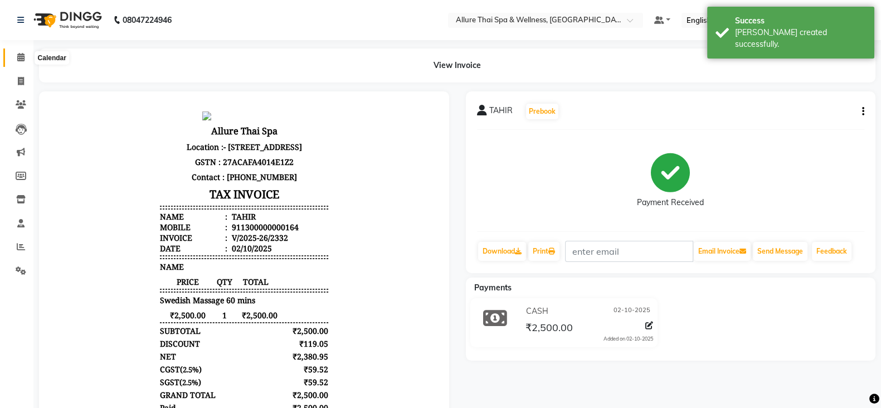
click at [20, 60] on icon at bounding box center [20, 57] width 7 height 8
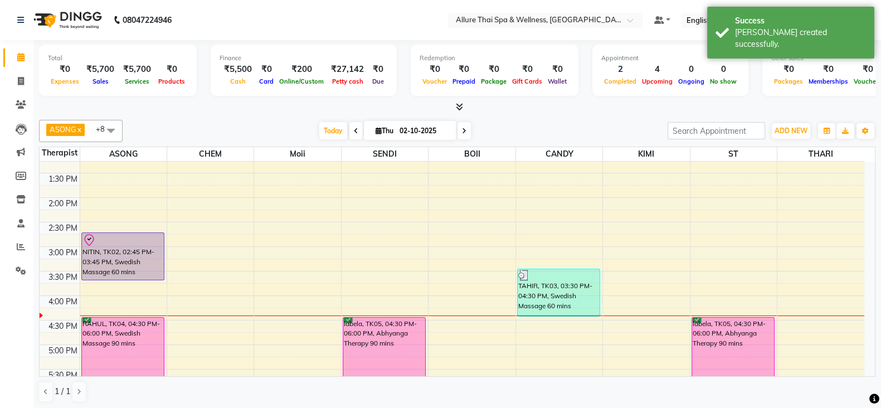
scroll to position [278, 0]
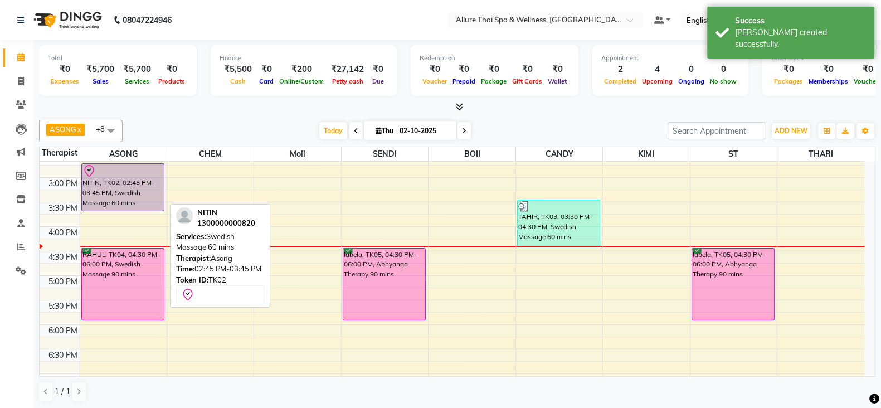
click at [110, 182] on div "NITIN, TK02, 02:45 PM-03:45 PM, Swedish Massage 60 mins" at bounding box center [123, 187] width 83 height 47
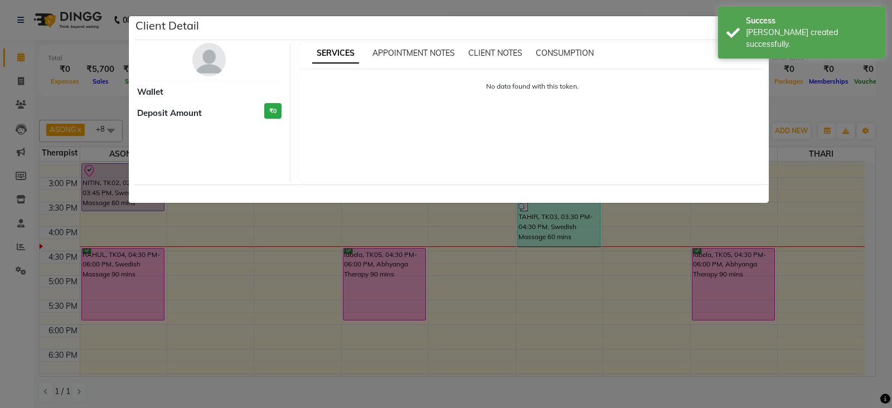
select select "8"
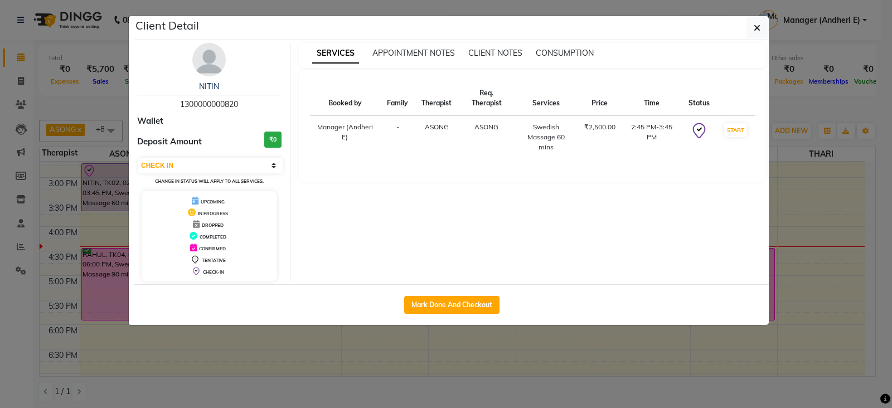
click at [457, 294] on div "Mark Done And Checkout" at bounding box center [451, 304] width 634 height 41
click at [457, 296] on button "Mark Done And Checkout" at bounding box center [451, 305] width 95 height 18
select select "service"
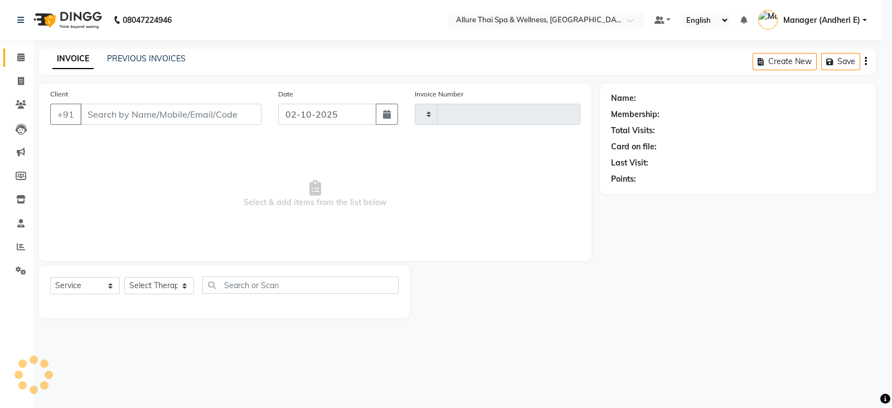
type input "2333"
select select "6826"
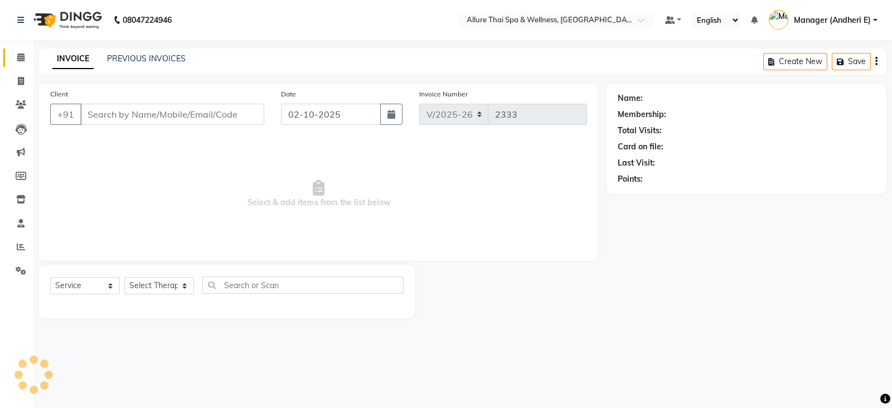
type input "1300000000820"
select select "66693"
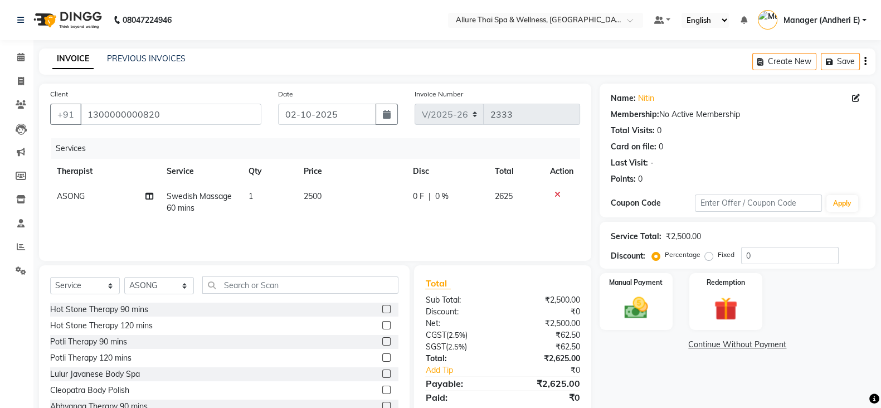
click at [553, 191] on div at bounding box center [561, 195] width 23 height 8
click at [259, 279] on input "text" at bounding box center [300, 285] width 196 height 17
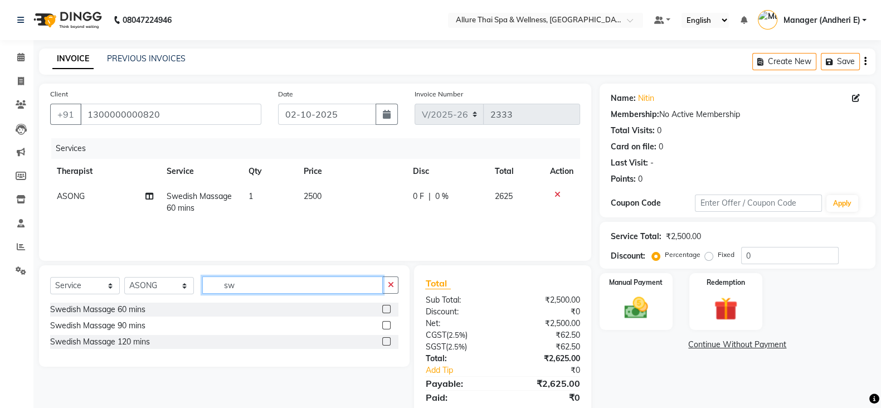
type input "sw"
click at [383, 324] on label at bounding box center [386, 325] width 8 height 8
click at [383, 324] on input "checkbox" at bounding box center [385, 325] width 7 height 7
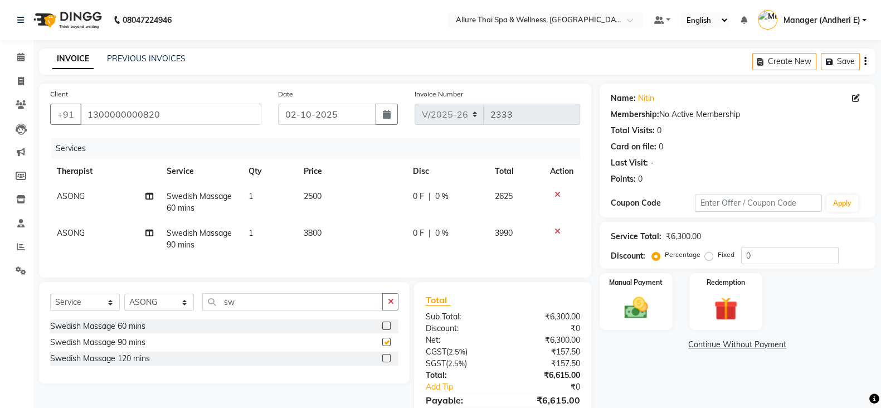
checkbox input "false"
click at [558, 194] on icon at bounding box center [558, 195] width 6 height 8
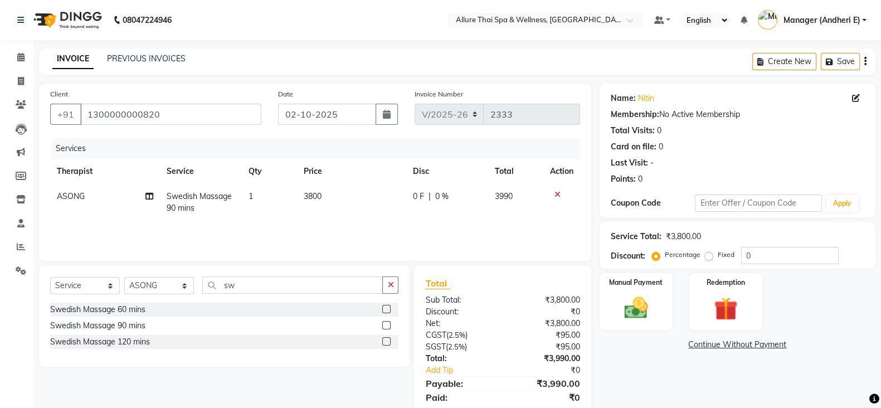
click at [718, 255] on label "Fixed" at bounding box center [726, 255] width 17 height 10
click at [708, 255] on input "Fixed" at bounding box center [712, 255] width 8 height 8
radio input "true"
click at [758, 249] on input "0" at bounding box center [791, 255] width 98 height 17
type input "990"
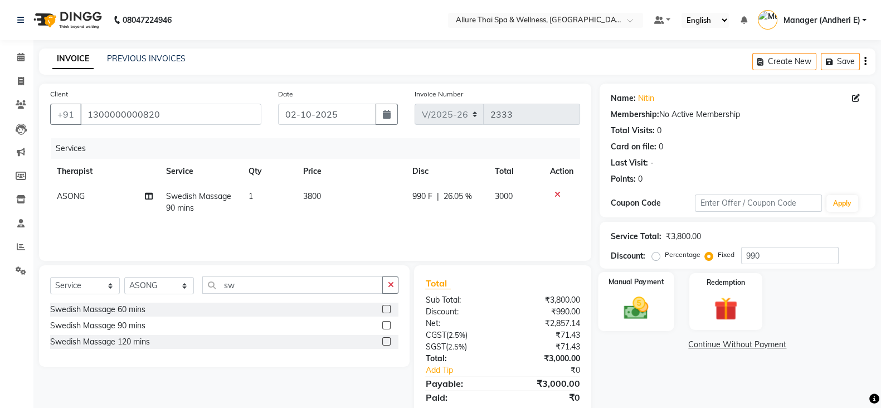
click at [629, 315] on img at bounding box center [637, 308] width 40 height 28
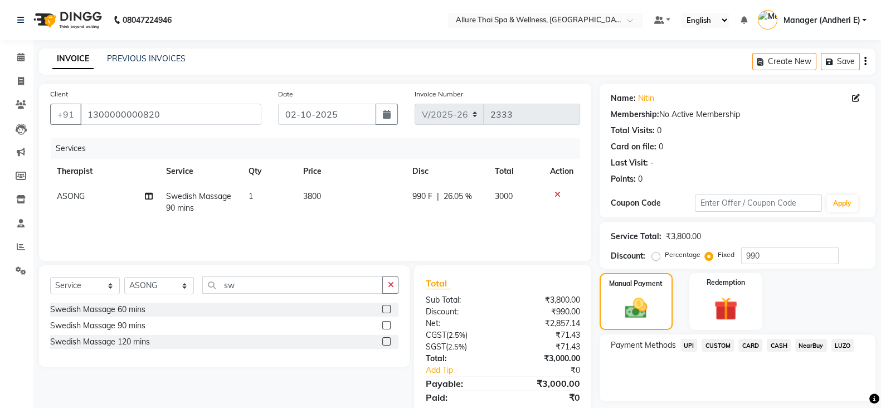
click at [779, 347] on span "CASH" at bounding box center [779, 345] width 24 height 13
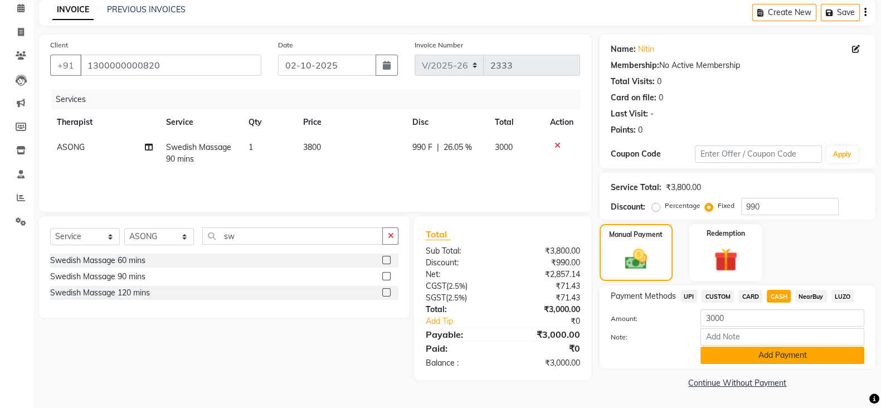
click at [791, 351] on button "Add Payment" at bounding box center [783, 355] width 164 height 17
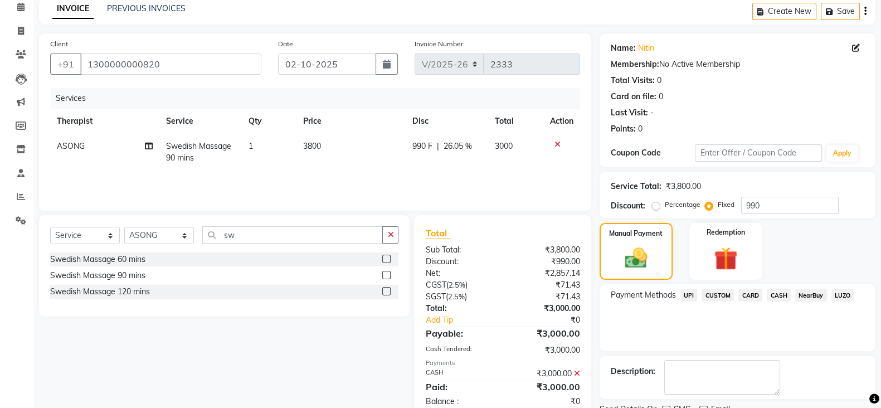
scroll to position [95, 0]
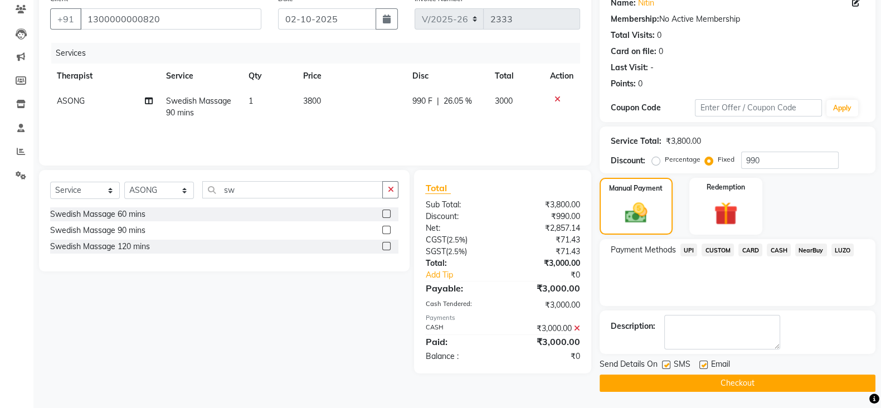
click at [662, 361] on label at bounding box center [666, 365] width 8 height 8
click at [662, 362] on input "checkbox" at bounding box center [665, 365] width 7 height 7
checkbox input "false"
click at [703, 366] on label at bounding box center [704, 365] width 8 height 8
click at [703, 366] on input "checkbox" at bounding box center [703, 365] width 7 height 7
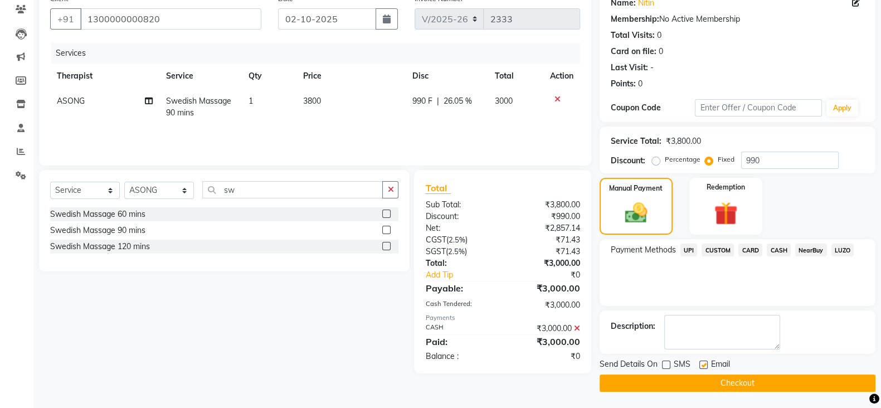
checkbox input "false"
click at [739, 380] on button "Checkout" at bounding box center [738, 383] width 276 height 17
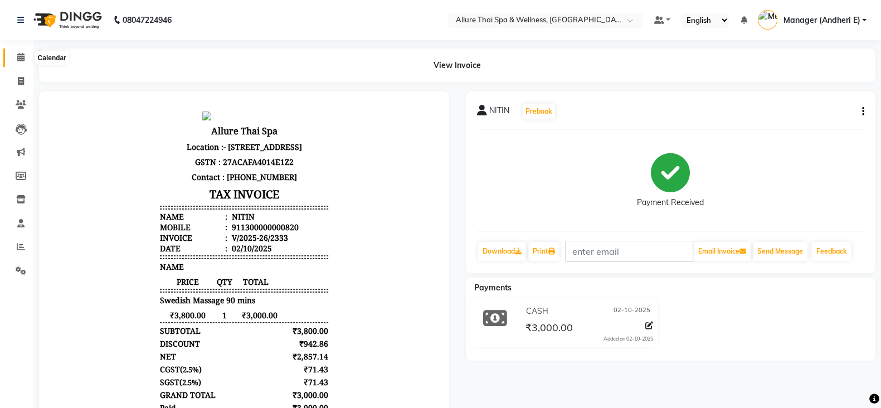
click at [21, 56] on icon at bounding box center [20, 57] width 7 height 8
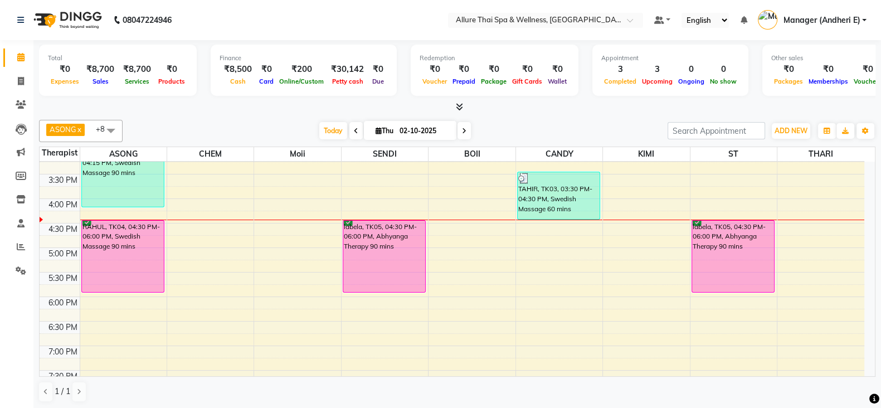
scroll to position [348, 0]
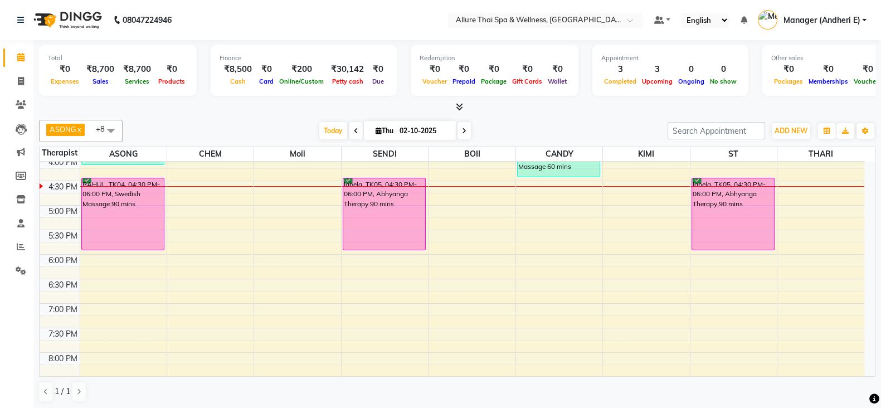
click at [206, 186] on div "9:00 AM 9:30 AM 10:00 AM 10:30 AM 11:00 AM 11:30 AM 12:00 PM 12:30 PM 1:00 PM 1…" at bounding box center [452, 180] width 825 height 735
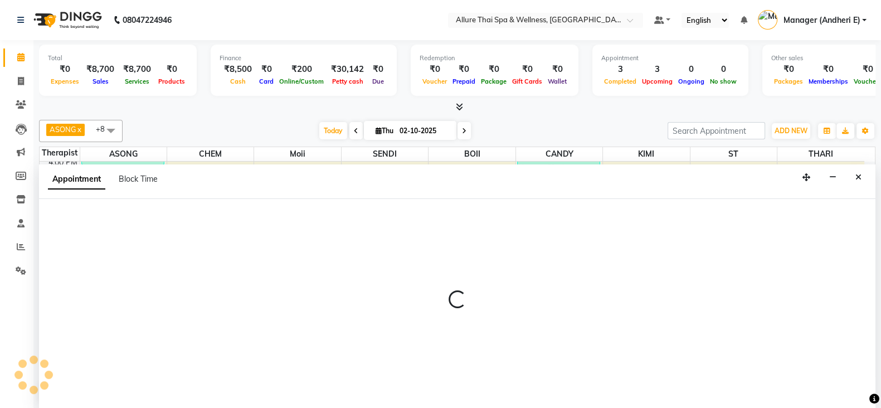
select select "66695"
select select "990"
select select "tentative"
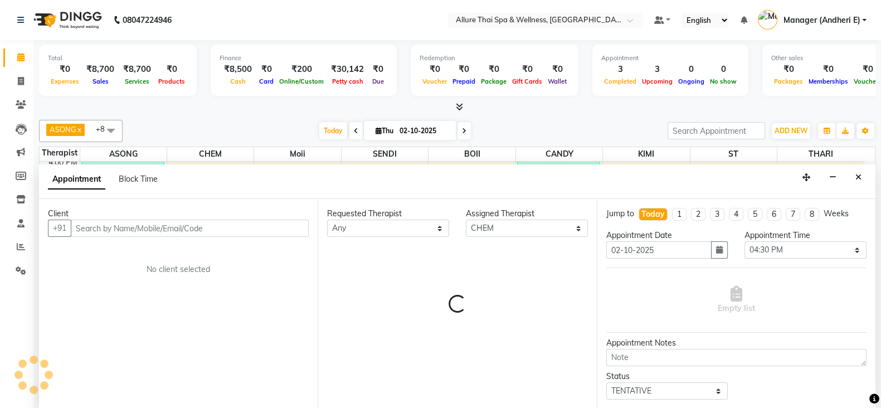
scroll to position [1, 0]
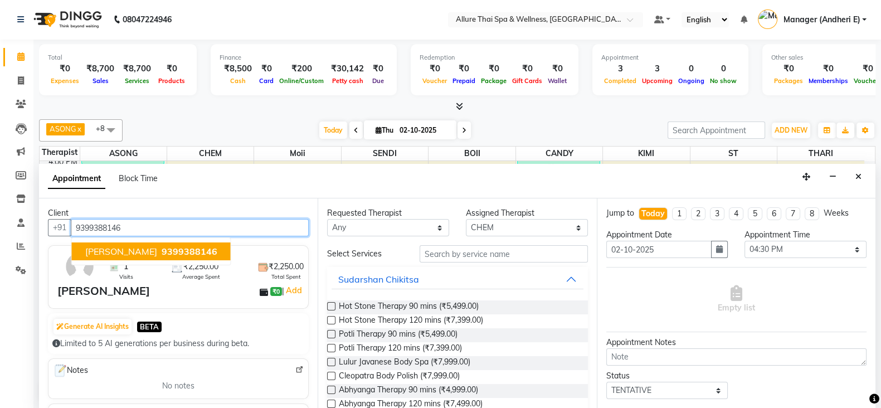
click at [164, 246] on span "9399388146" at bounding box center [190, 251] width 56 height 11
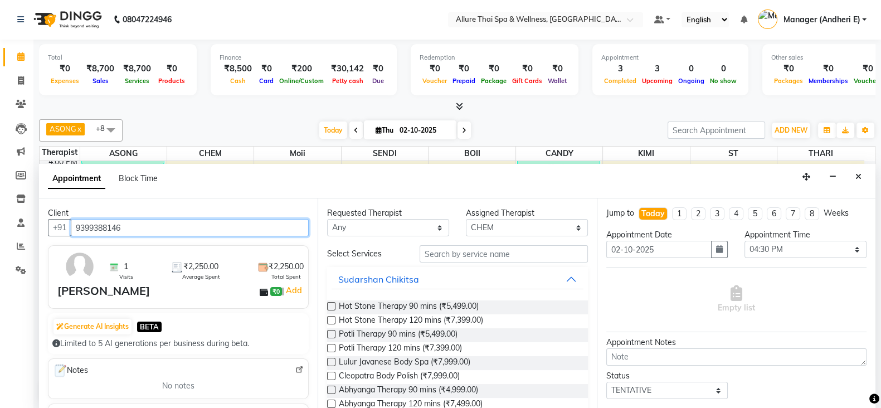
type input "9399388146"
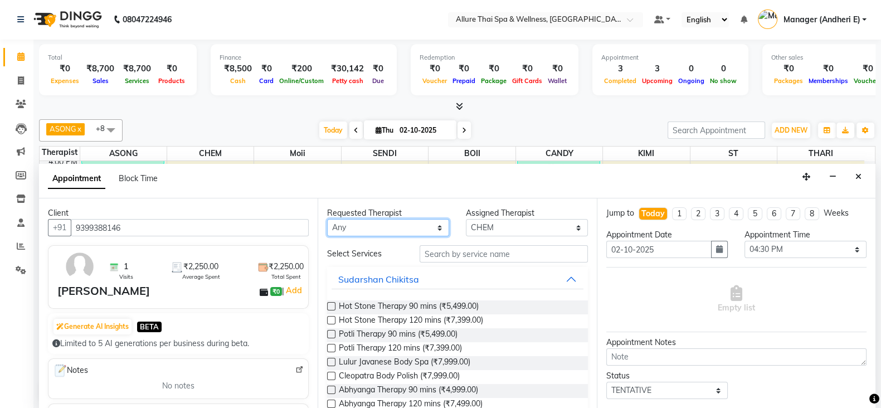
click at [393, 226] on select "Any ASONG [PERSON_NAME] BOII CANDY CHEM [PERSON_NAME] Moii SENDI ST THARI" at bounding box center [388, 227] width 122 height 17
select select "66695"
click at [327, 219] on select "Any ASONG [PERSON_NAME] BOII CANDY CHEM [PERSON_NAME] Moii SENDI ST THARI" at bounding box center [388, 227] width 122 height 17
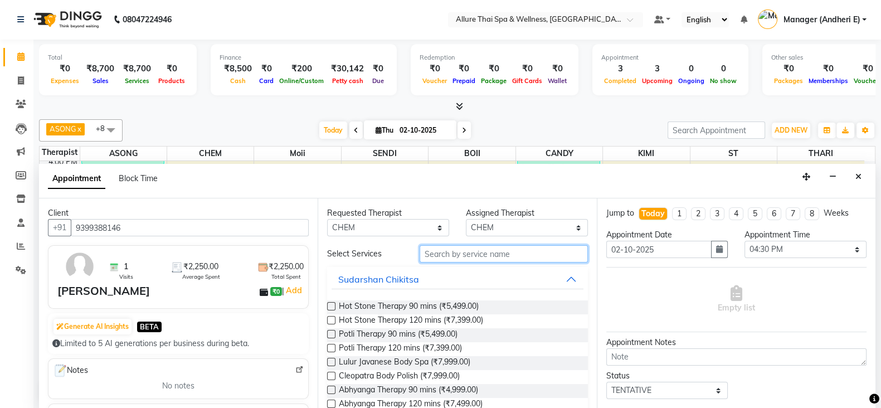
click at [493, 260] on input "text" at bounding box center [504, 253] width 168 height 17
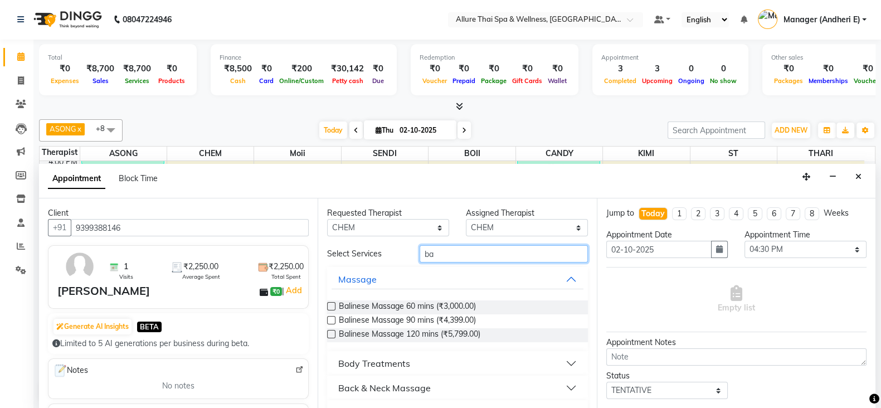
type input "ba"
click at [330, 302] on label at bounding box center [331, 306] width 8 height 8
click at [330, 304] on input "checkbox" at bounding box center [330, 307] width 7 height 7
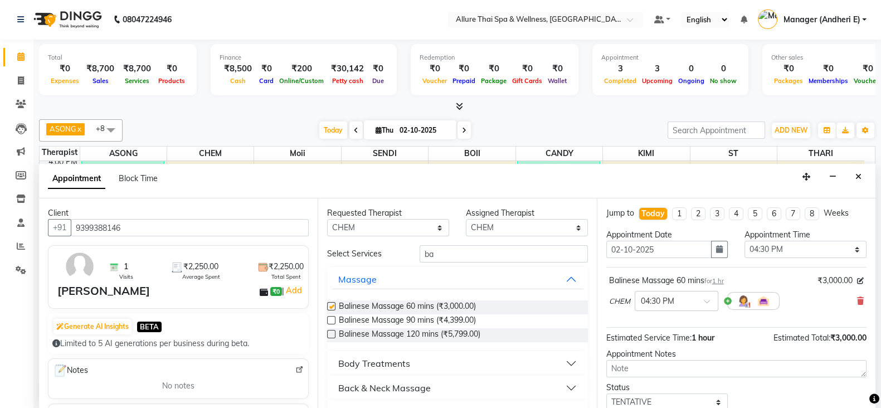
checkbox input "false"
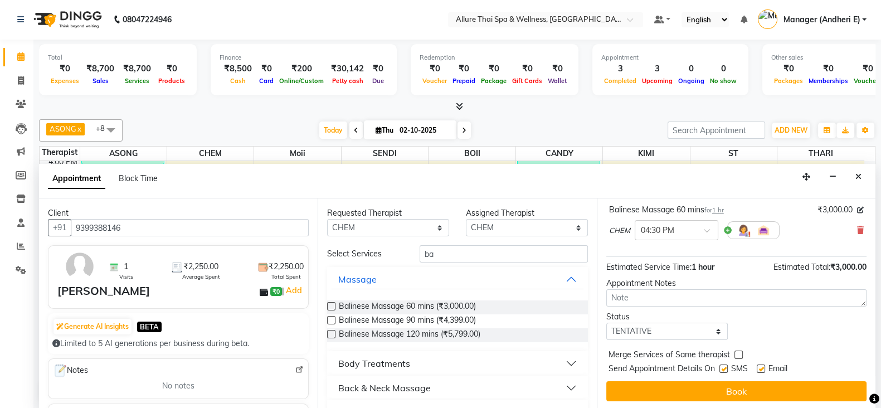
scroll to position [71, 0]
click at [690, 327] on select "Select TENTATIVE CONFIRM CHECK-IN UPCOMING" at bounding box center [668, 330] width 122 height 17
select select "confirm booking"
click at [607, 322] on select "Select TENTATIVE CONFIRM CHECK-IN UPCOMING" at bounding box center [668, 330] width 122 height 17
click at [725, 364] on label at bounding box center [724, 368] width 8 height 8
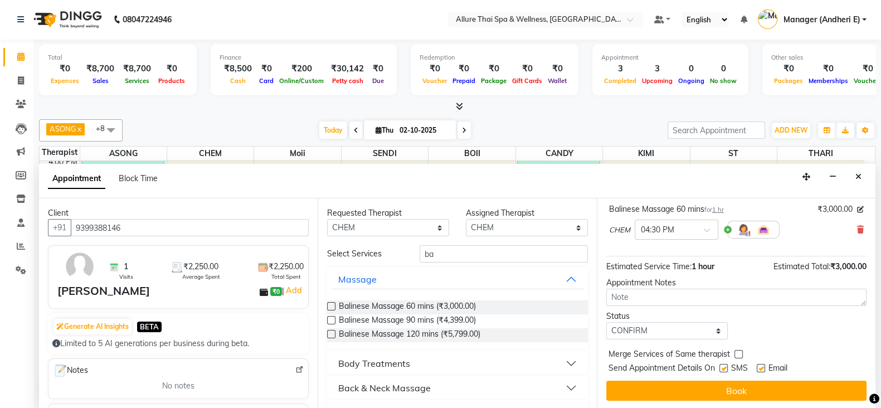
click at [725, 366] on input "checkbox" at bounding box center [723, 369] width 7 height 7
checkbox input "false"
click at [760, 364] on label at bounding box center [761, 368] width 8 height 8
click at [760, 366] on input "checkbox" at bounding box center [760, 369] width 7 height 7
checkbox input "false"
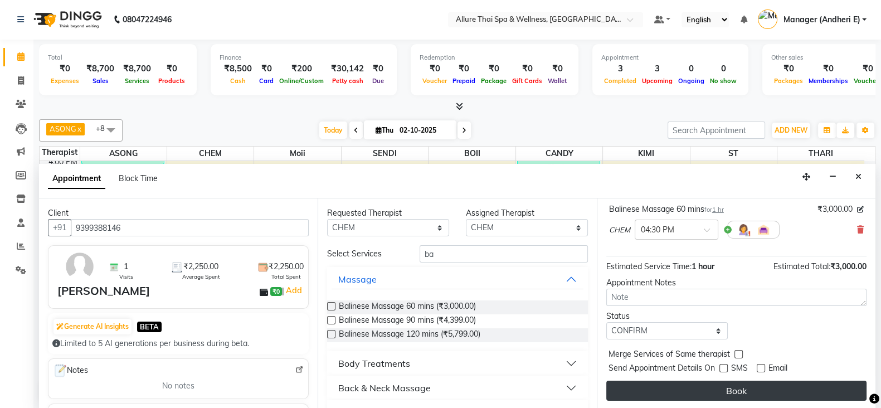
click at [731, 387] on button "Book" at bounding box center [737, 391] width 260 height 20
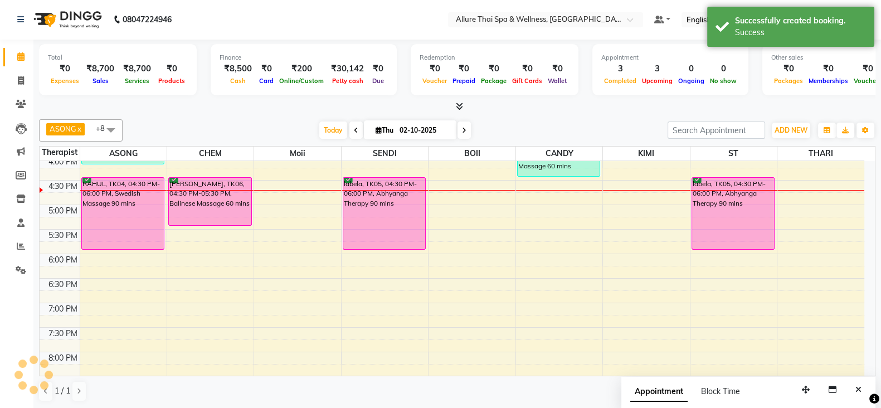
scroll to position [0, 0]
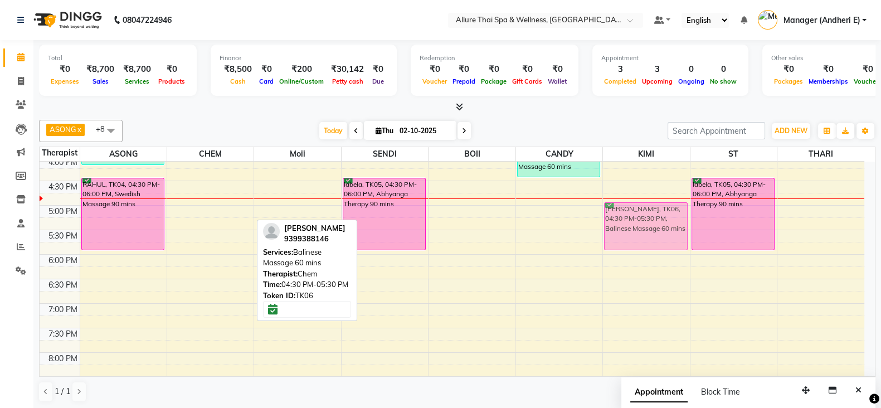
drag, startPoint x: 215, startPoint y: 202, endPoint x: 658, endPoint y: 227, distance: 443.9
click at [658, 227] on tr "[PERSON_NAME], TK01, 11:45 AM-01:15 PM, Swedish Massage 90 mins NITIN, TK02, 02…" at bounding box center [452, 180] width 825 height 735
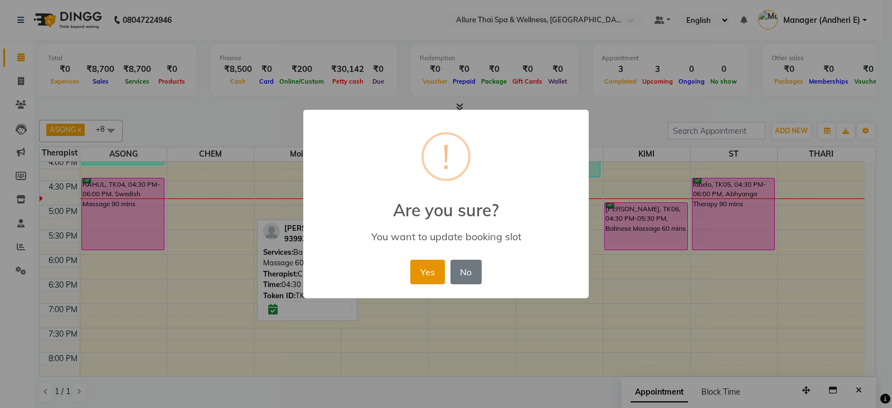
click at [432, 277] on button "Yes" at bounding box center [427, 272] width 34 height 25
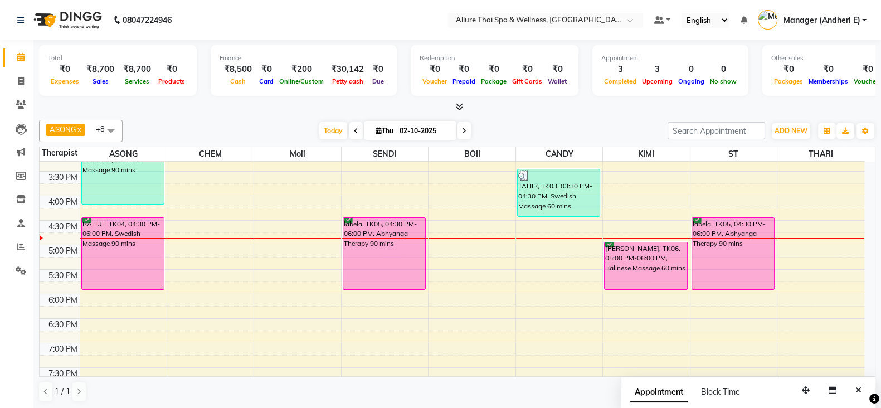
scroll to position [348, 0]
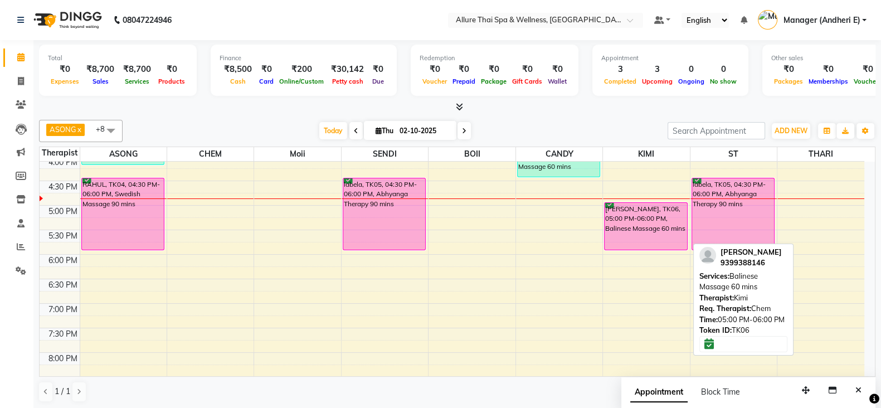
click at [655, 219] on div "[PERSON_NAME], TK06, 05:00 PM-06:00 PM, Balinese Massage 60 mins" at bounding box center [646, 226] width 83 height 47
select select "6"
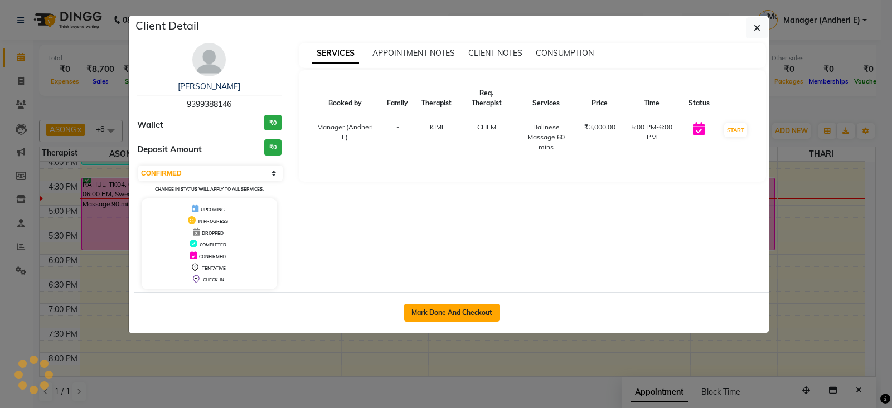
click at [454, 313] on button "Mark Done And Checkout" at bounding box center [451, 313] width 95 height 18
select select "service"
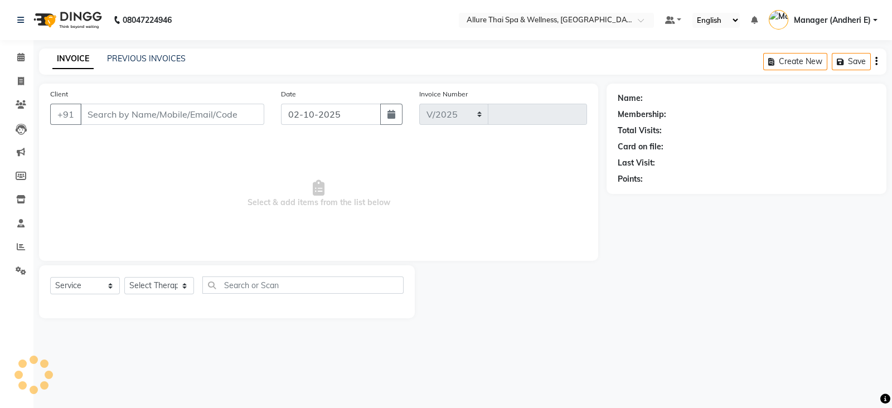
select select "6826"
type input "2334"
type input "9399388146"
select select "93082"
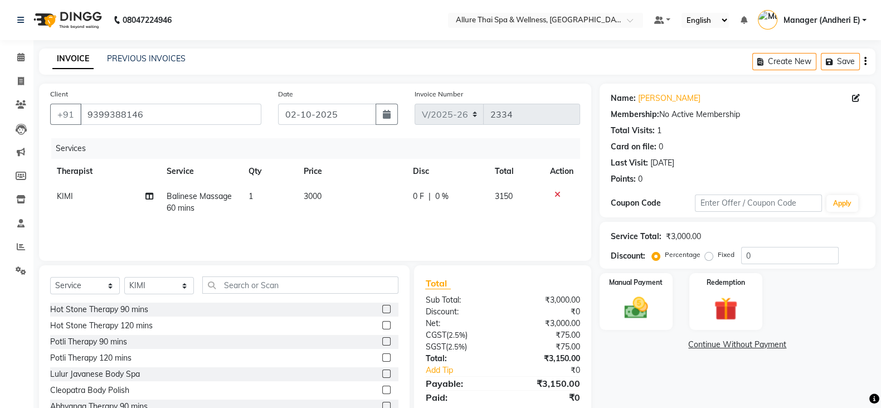
scroll to position [39, 0]
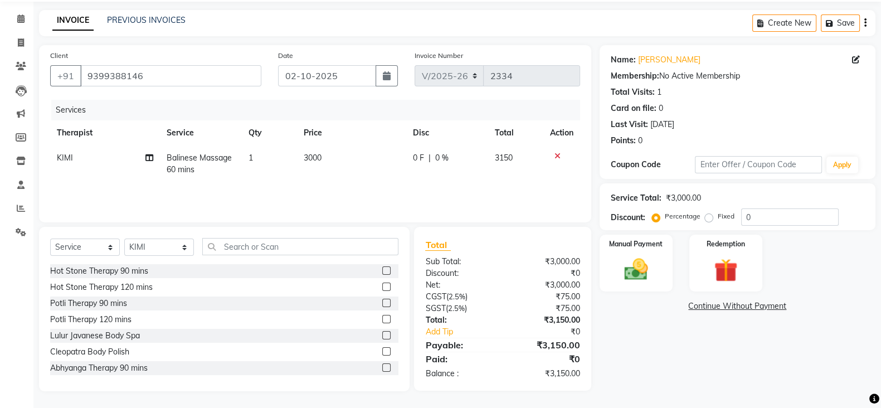
click at [718, 215] on label "Fixed" at bounding box center [726, 216] width 17 height 10
click at [708, 215] on input "Fixed" at bounding box center [712, 216] width 8 height 8
radio input "true"
click at [756, 211] on input "0" at bounding box center [791, 217] width 98 height 17
type input "750"
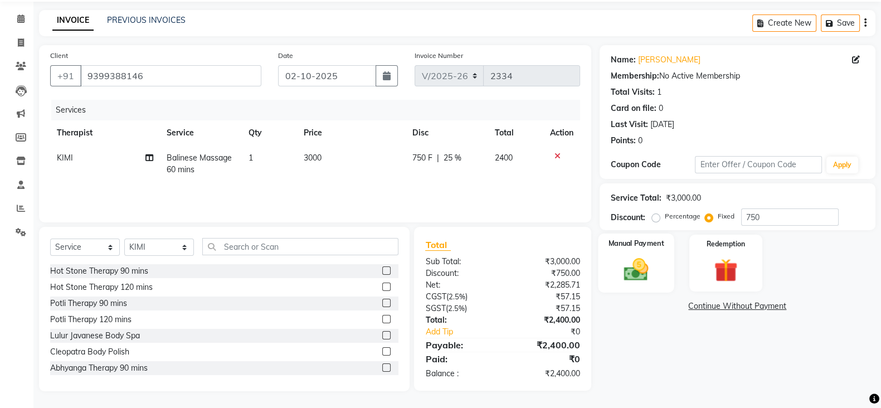
click at [625, 277] on img at bounding box center [637, 269] width 40 height 28
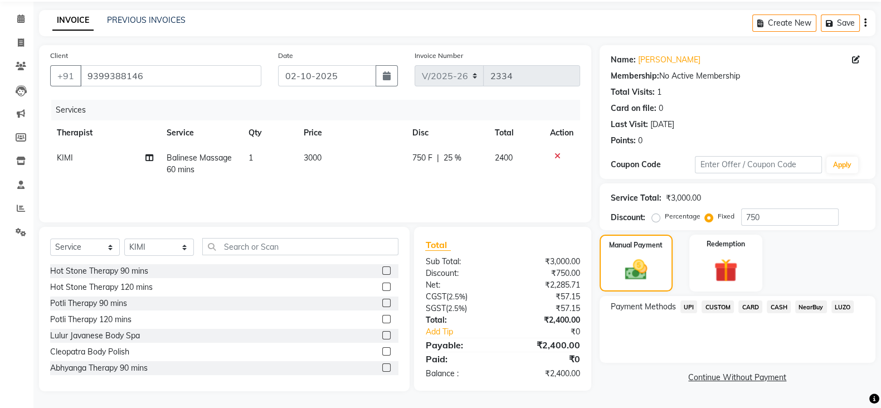
click at [687, 310] on span "UPI" at bounding box center [689, 307] width 17 height 13
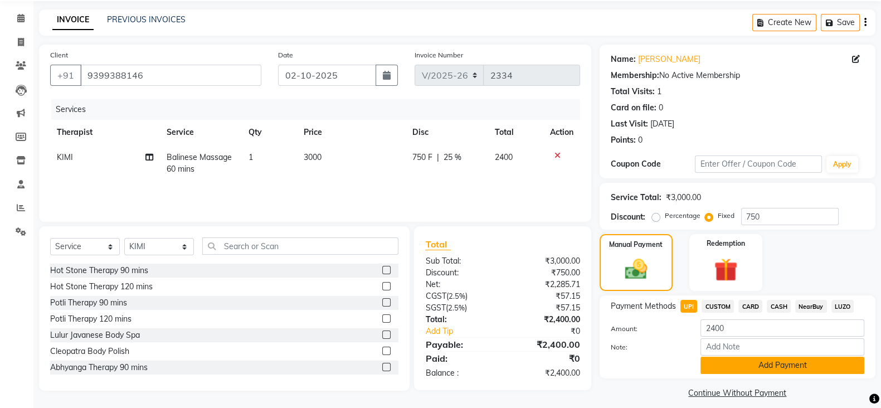
click at [775, 368] on button "Add Payment" at bounding box center [783, 365] width 164 height 17
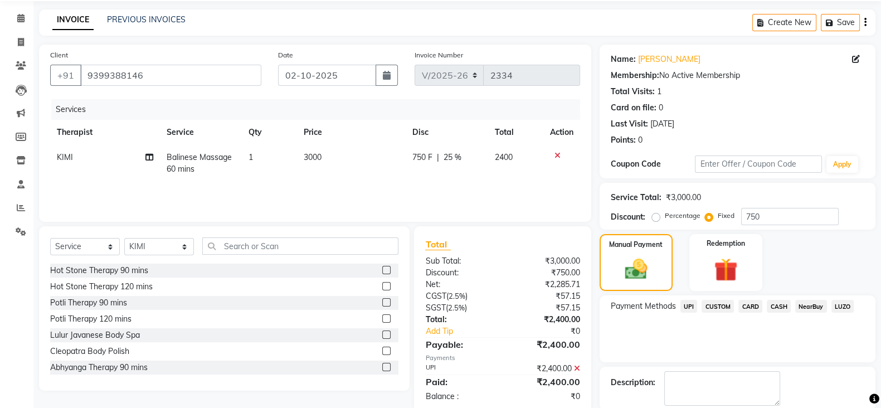
scroll to position [95, 0]
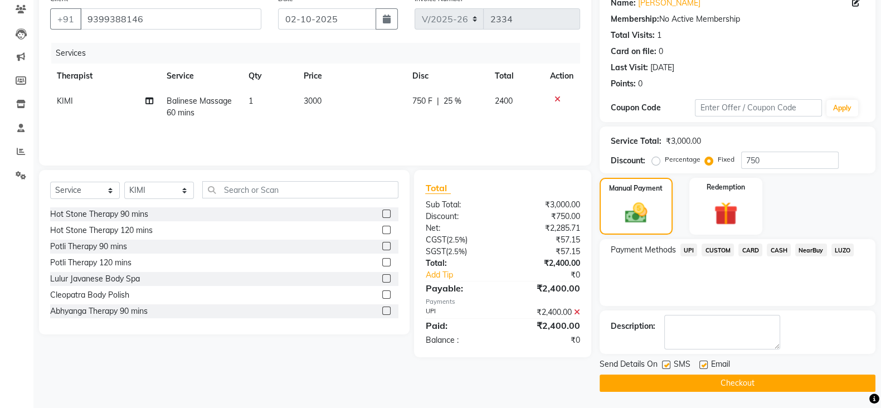
click at [663, 367] on label at bounding box center [666, 365] width 8 height 8
click at [663, 367] on input "checkbox" at bounding box center [665, 365] width 7 height 7
checkbox input "false"
click at [704, 362] on label at bounding box center [704, 365] width 8 height 8
click at [704, 362] on input "checkbox" at bounding box center [703, 365] width 7 height 7
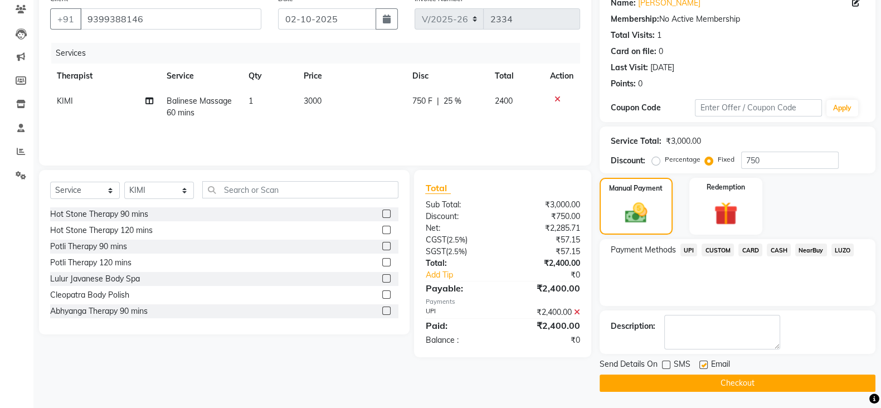
checkbox input "false"
click at [181, 190] on select "Select Therapist ASONG [PERSON_NAME] BOII CANDY CHEM [PERSON_NAME] Manager ([PE…" at bounding box center [159, 190] width 70 height 17
select select "89383"
click at [124, 182] on select "Select Therapist ASONG [PERSON_NAME] BOII CANDY CHEM [PERSON_NAME] Manager ([PE…" at bounding box center [159, 190] width 70 height 17
click at [258, 189] on input "text" at bounding box center [300, 189] width 196 height 17
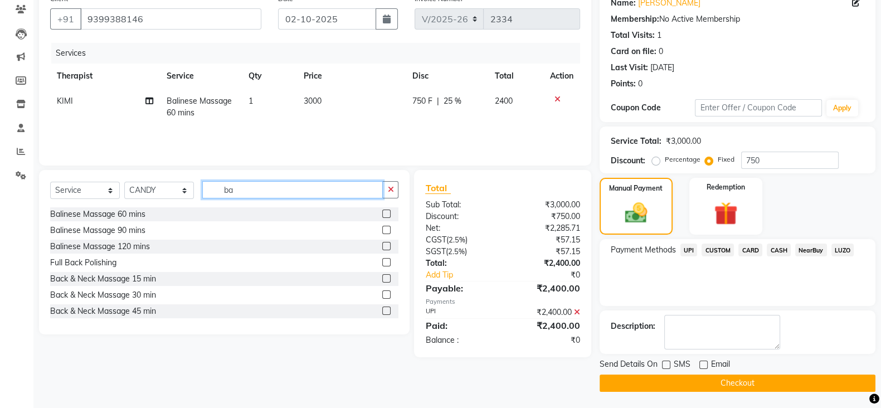
type input "ba"
click at [382, 210] on label at bounding box center [386, 214] width 8 height 8
click at [382, 211] on input "checkbox" at bounding box center [385, 214] width 7 height 7
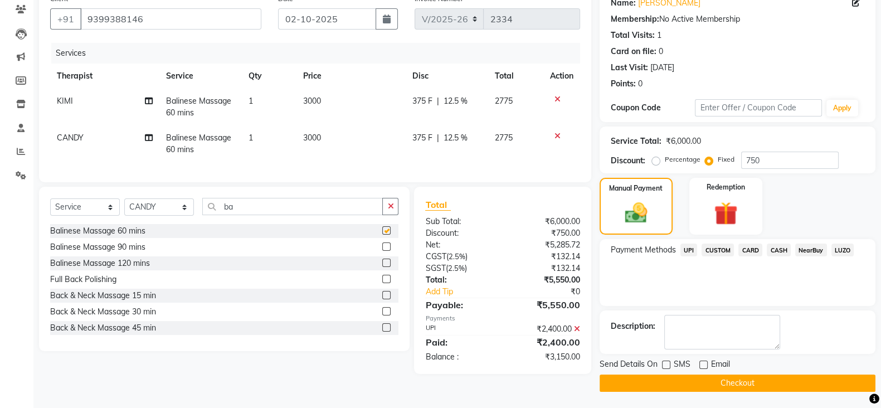
checkbox input "false"
click at [557, 135] on icon at bounding box center [558, 136] width 6 height 8
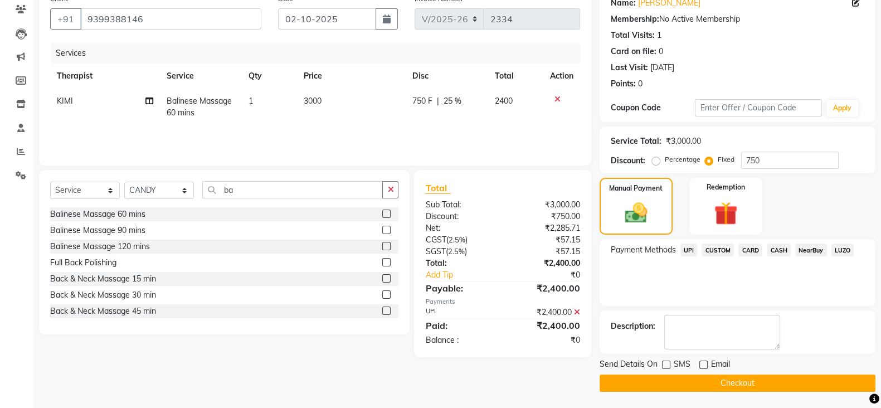
click at [744, 379] on button "Checkout" at bounding box center [738, 383] width 276 height 17
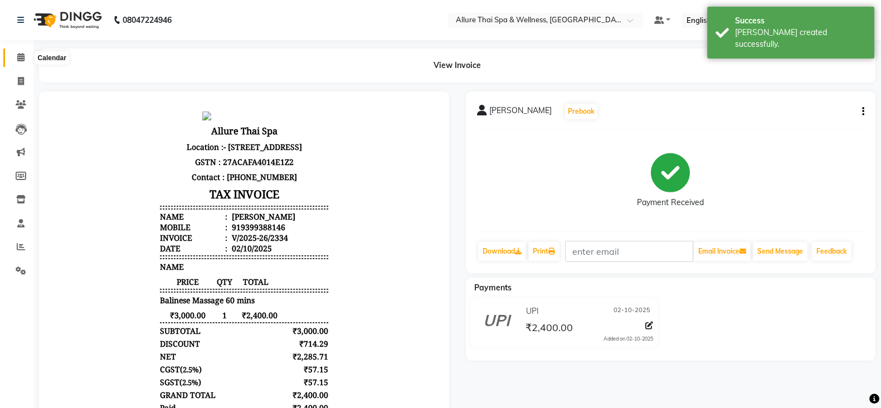
click at [18, 56] on icon at bounding box center [20, 57] width 7 height 8
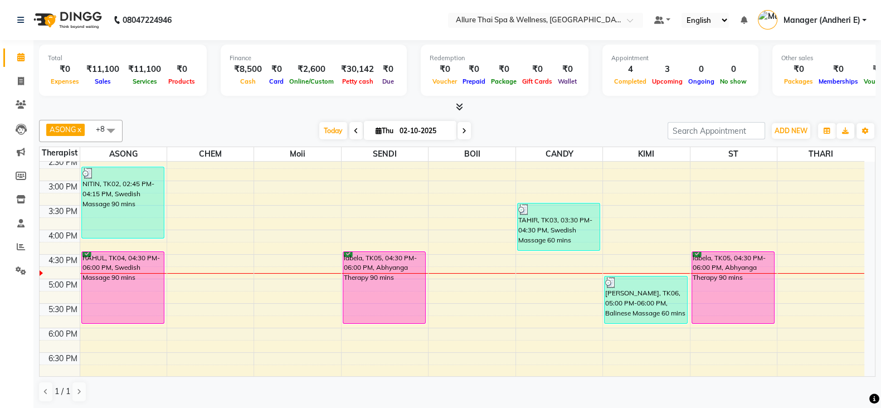
scroll to position [278, 0]
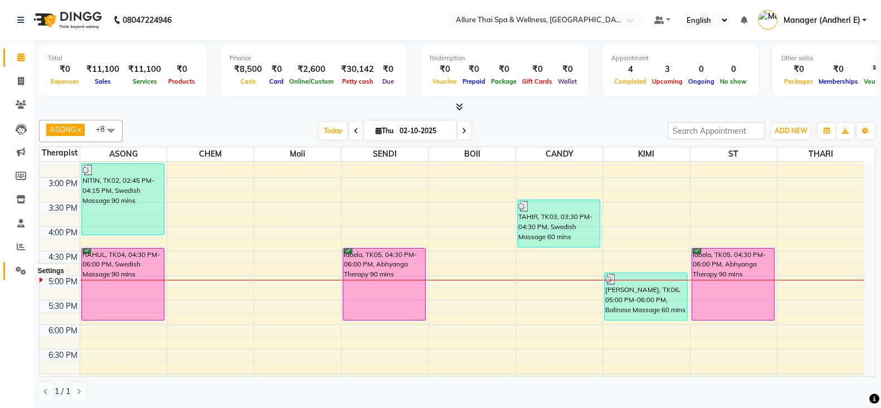
click at [20, 267] on icon at bounding box center [21, 271] width 11 height 8
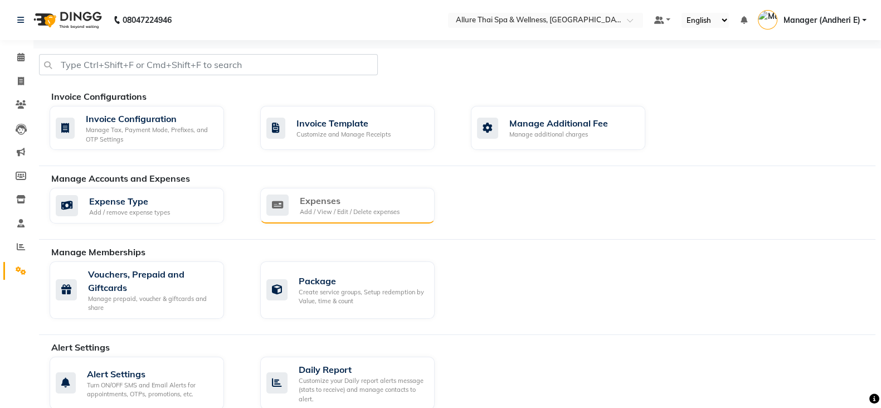
click at [323, 200] on div "Expenses" at bounding box center [350, 200] width 100 height 13
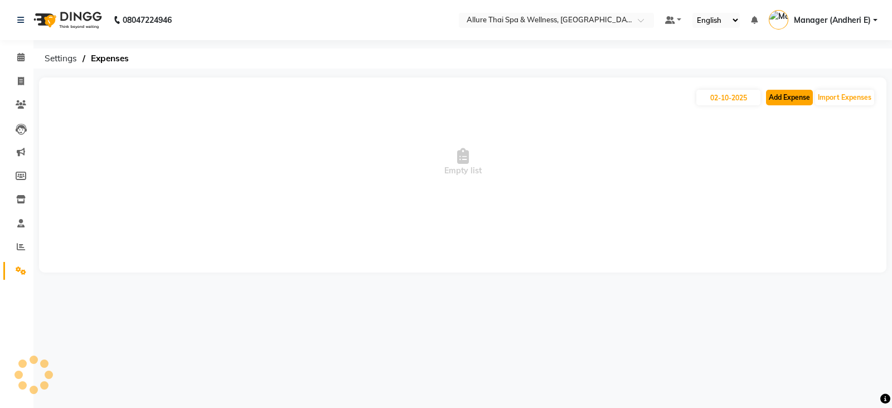
click at [787, 99] on button "Add Expense" at bounding box center [789, 98] width 47 height 16
select select "1"
select select "5881"
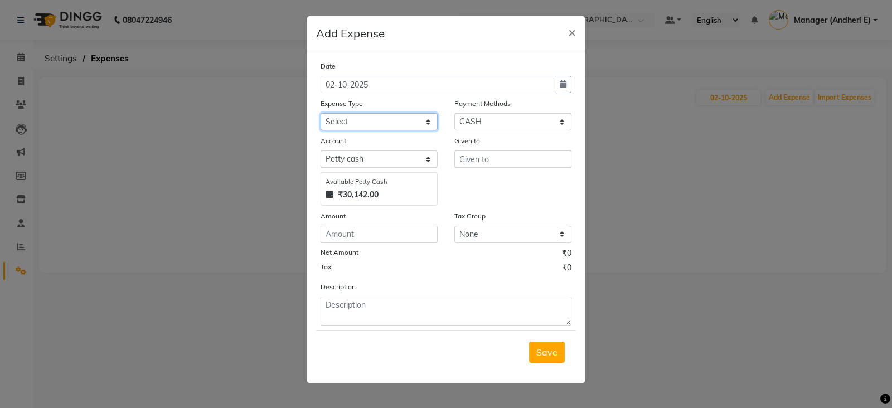
click at [382, 119] on select "Select Advance Salary Advertising and Marketing Expenses Bank charges Car maint…" at bounding box center [379, 121] width 117 height 17
select select "21354"
click at [321, 114] on select "Select Advance Salary Advertising and Marketing Expenses Bank charges Car maint…" at bounding box center [379, 121] width 117 height 17
click at [482, 164] on input "text" at bounding box center [512, 159] width 117 height 17
type input "anmol"
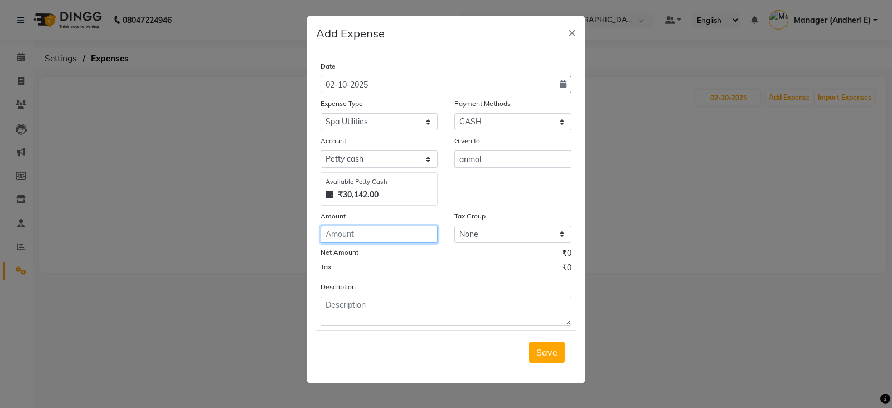
click at [337, 234] on input "number" at bounding box center [379, 234] width 117 height 17
type input "150"
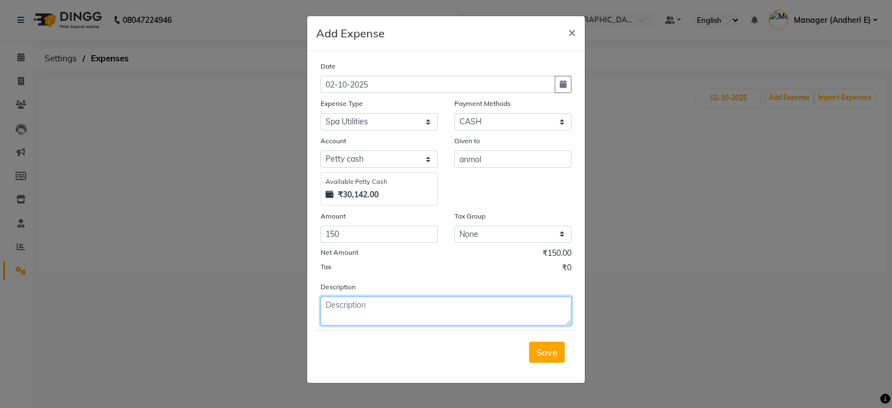
click at [343, 311] on textarea at bounding box center [446, 311] width 251 height 29
type textarea "staff water"
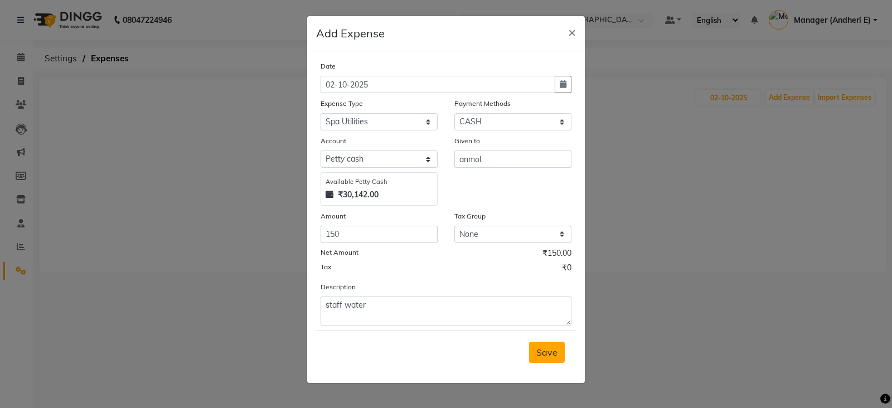
click at [548, 356] on span "Save" at bounding box center [546, 352] width 21 height 11
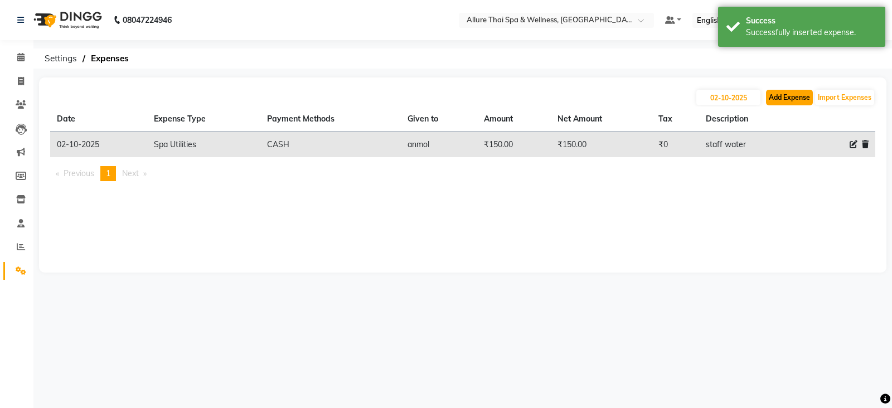
click at [781, 98] on button "Add Expense" at bounding box center [789, 98] width 47 height 16
select select "1"
select select "5881"
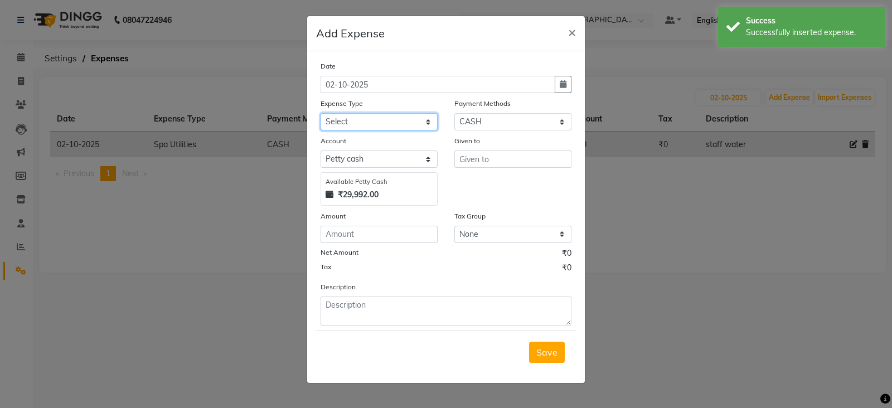
click at [382, 127] on select "Select Advance Salary Advertising and Marketing Expenses Bank charges Car maint…" at bounding box center [379, 121] width 117 height 17
select select "19824"
click at [321, 114] on select "Select Advance Salary Advertising and Marketing Expenses Bank charges Car maint…" at bounding box center [379, 121] width 117 height 17
click at [512, 167] on input "text" at bounding box center [512, 159] width 117 height 17
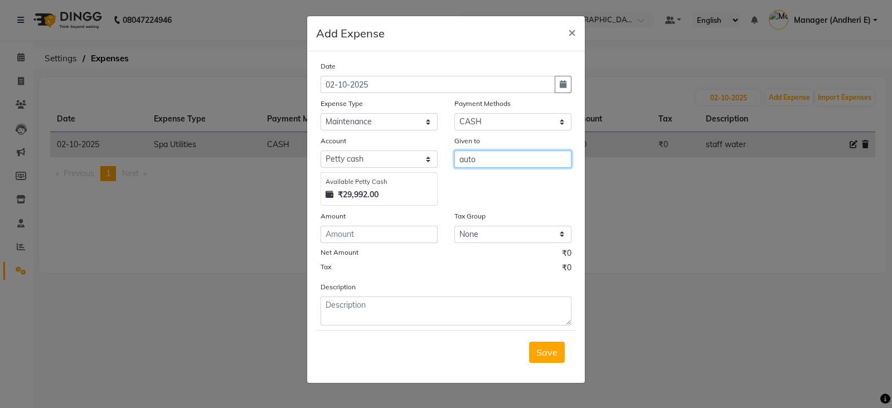
type input "auto"
click at [346, 236] on input "number" at bounding box center [379, 234] width 117 height 17
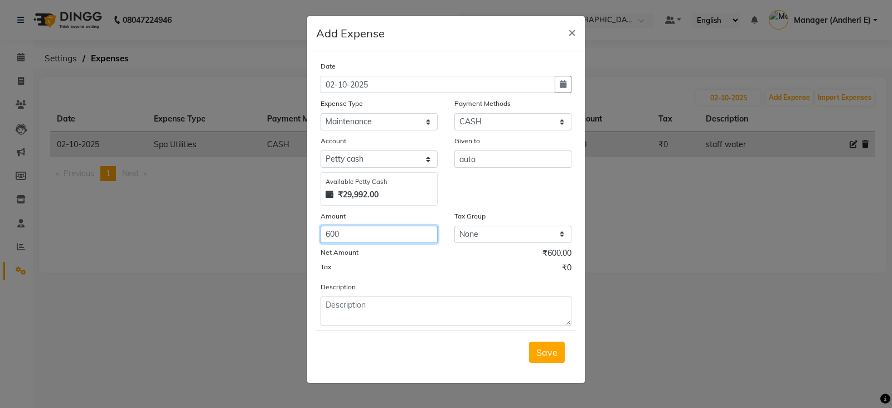
type input "600"
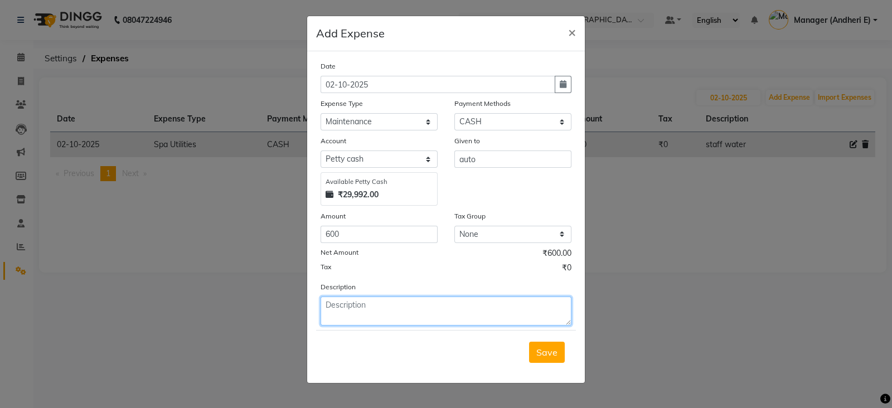
click at [348, 309] on textarea at bounding box center [446, 311] width 251 height 29
type textarea "brought two [PERSON_NAME] [PERSON_NAME] 9223368115"
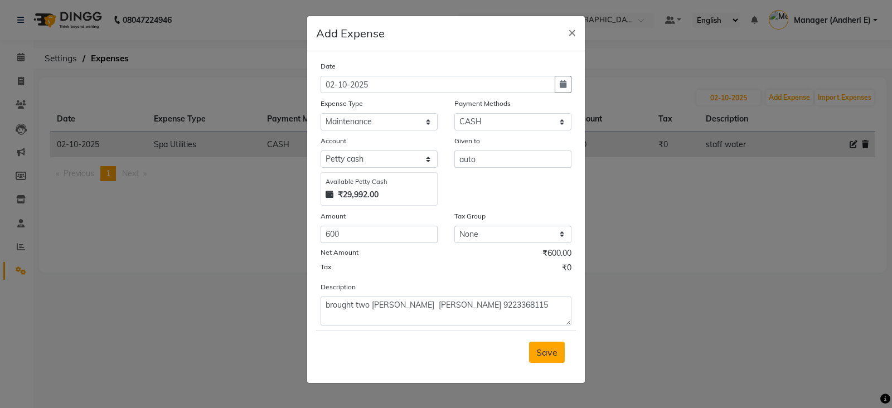
click at [546, 356] on span "Save" at bounding box center [546, 352] width 21 height 11
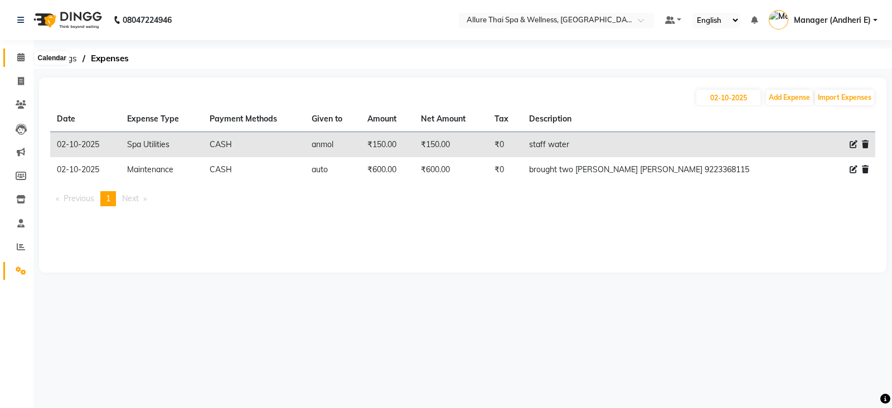
click at [20, 59] on icon at bounding box center [20, 57] width 7 height 8
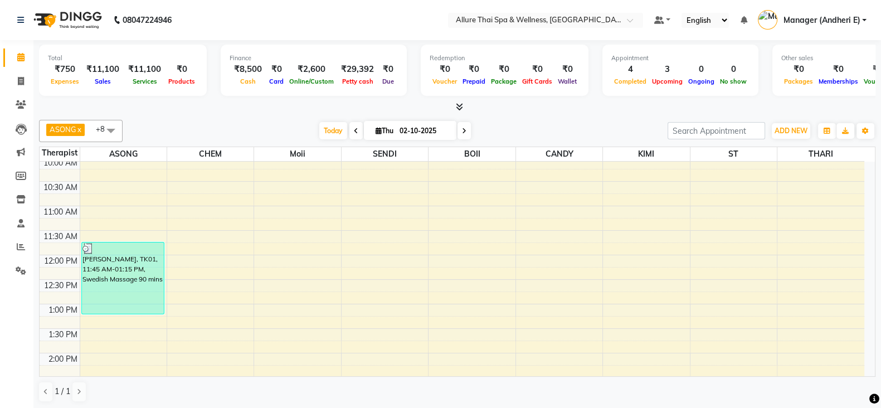
scroll to position [209, 0]
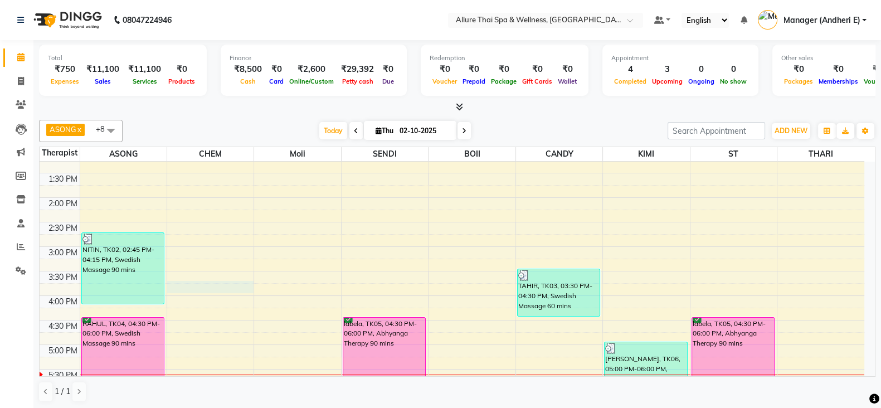
click at [195, 287] on div "9:00 AM 9:30 AM 10:00 AM 10:30 AM 11:00 AM 11:30 AM 12:00 PM 12:30 PM 1:00 PM 1…" at bounding box center [452, 320] width 825 height 735
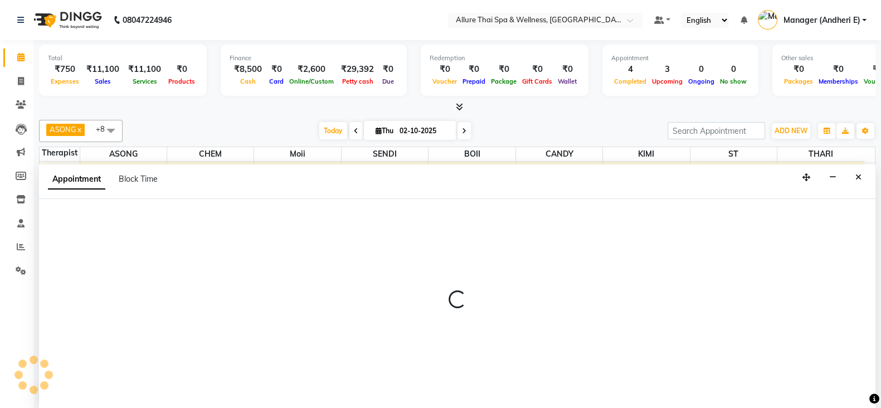
scroll to position [1, 0]
select select "66695"
select select "945"
select select "tentative"
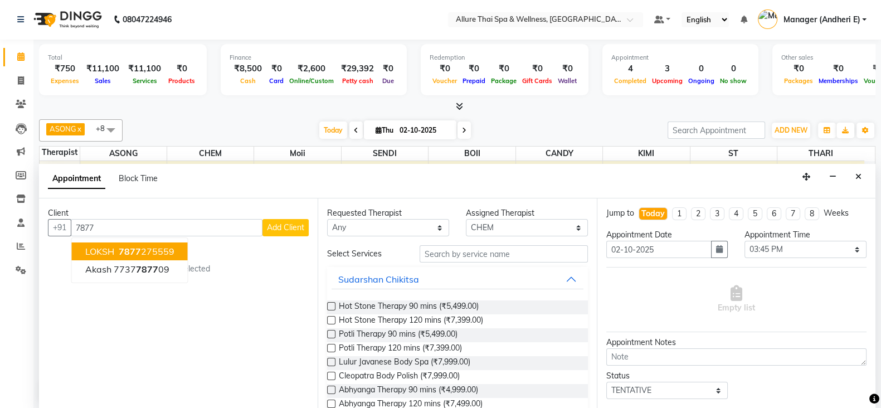
click at [172, 252] on ngb-highlight "7877 275559" at bounding box center [146, 251] width 58 height 11
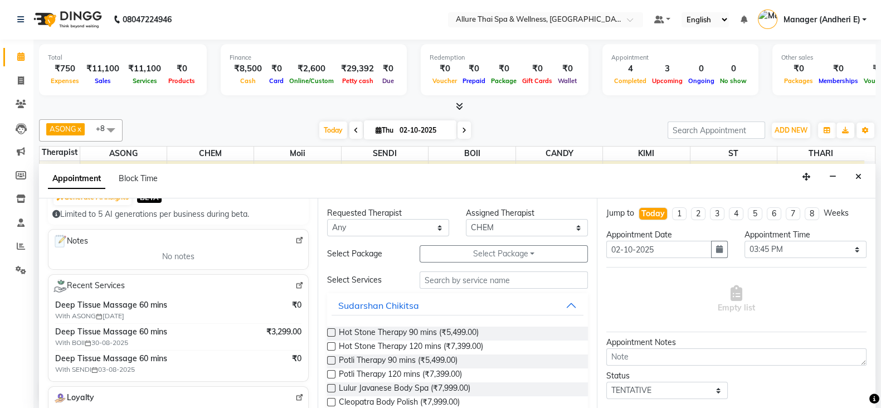
scroll to position [209, 0]
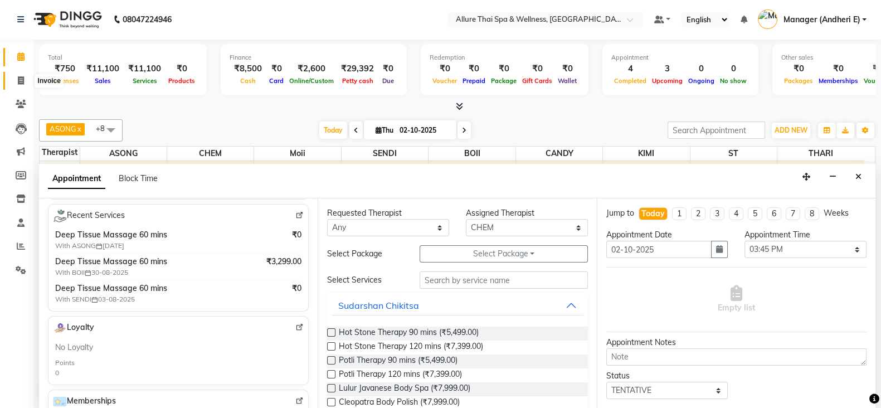
type input "7877275559"
click at [17, 81] on span at bounding box center [21, 81] width 20 height 13
select select "6826"
select select "service"
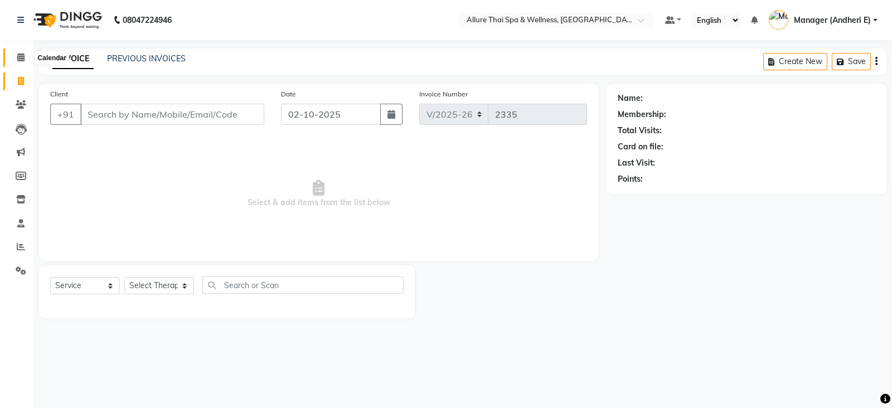
click at [20, 58] on icon at bounding box center [20, 57] width 7 height 8
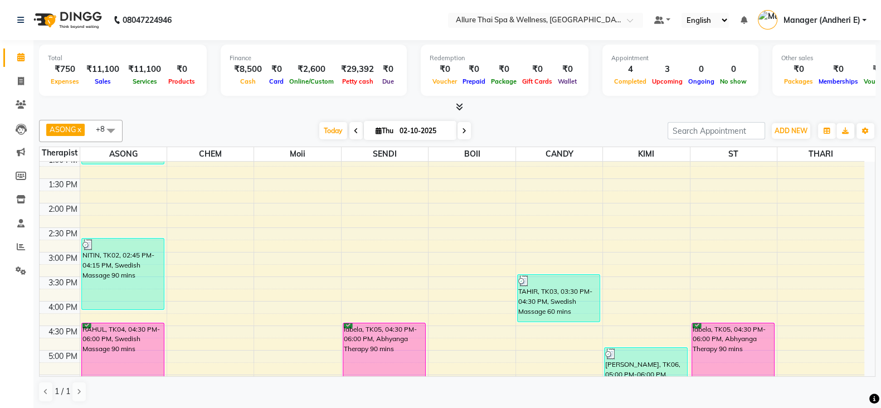
scroll to position [348, 0]
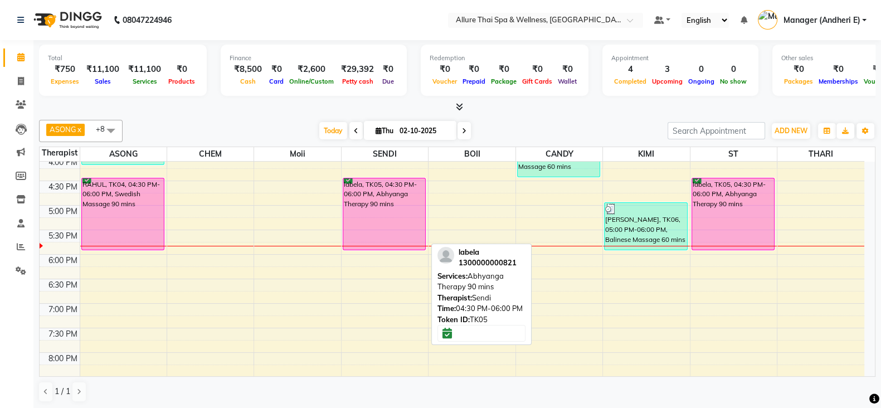
click at [399, 227] on div "labela, TK05, 04:30 PM-06:00 PM, Abhyanga Therapy 90 mins" at bounding box center [384, 213] width 83 height 71
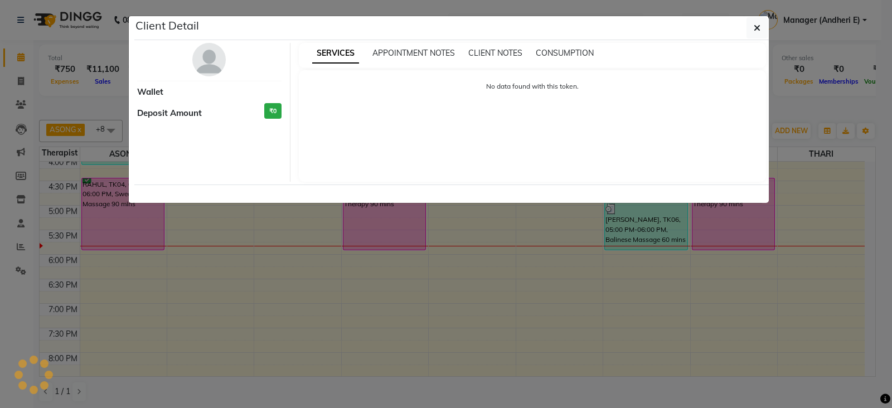
select select "6"
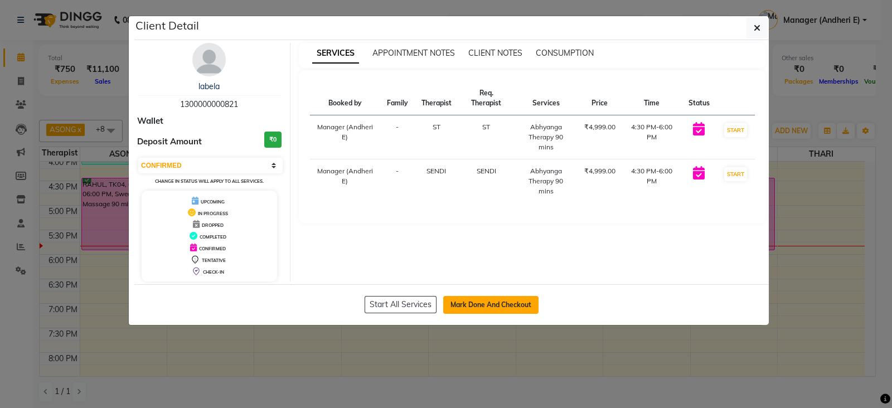
click at [497, 307] on button "Mark Done And Checkout" at bounding box center [490, 305] width 95 height 18
select select "service"
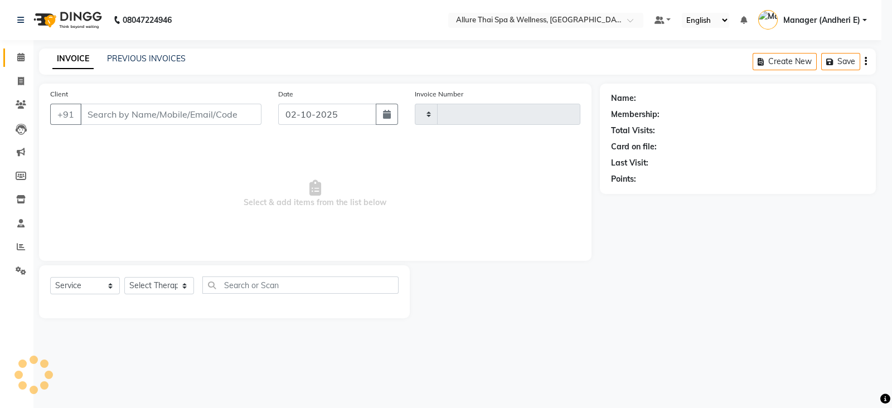
type input "2335"
select select "6826"
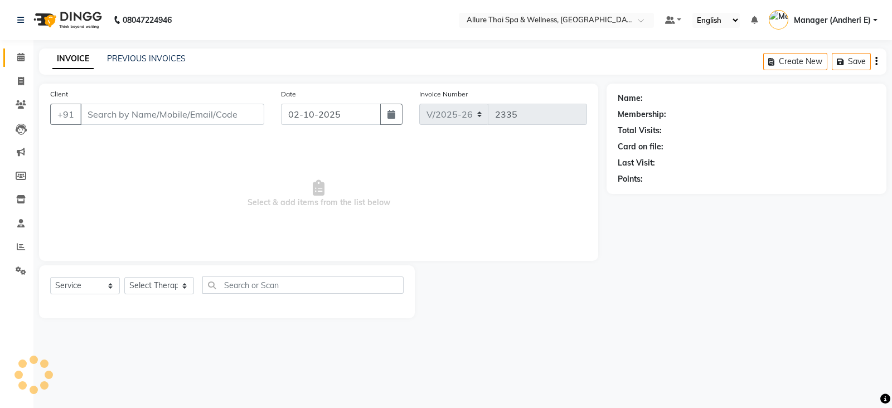
type input "1300000000821"
select select "89384"
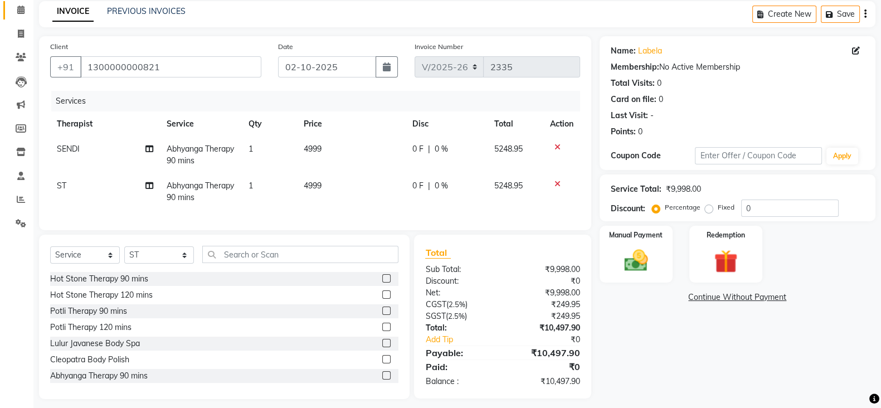
scroll to position [66, 0]
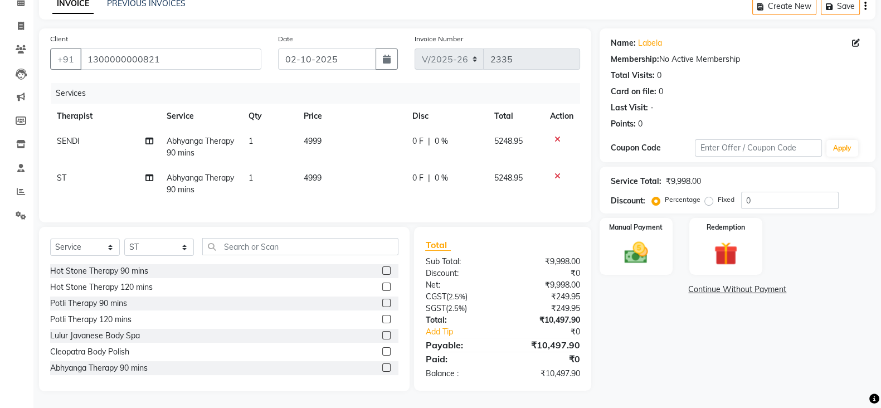
click at [702, 193] on div "Percentage Fixed" at bounding box center [698, 200] width 87 height 14
click at [718, 195] on label "Fixed" at bounding box center [726, 200] width 17 height 10
click at [709, 196] on input "Fixed" at bounding box center [712, 200] width 8 height 8
radio input "true"
click at [761, 193] on input "0" at bounding box center [791, 200] width 98 height 17
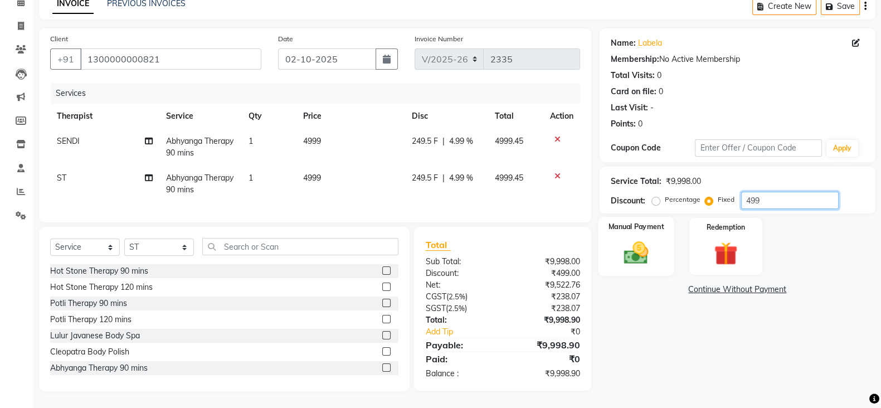
type input "499"
click at [620, 244] on img at bounding box center [637, 253] width 40 height 28
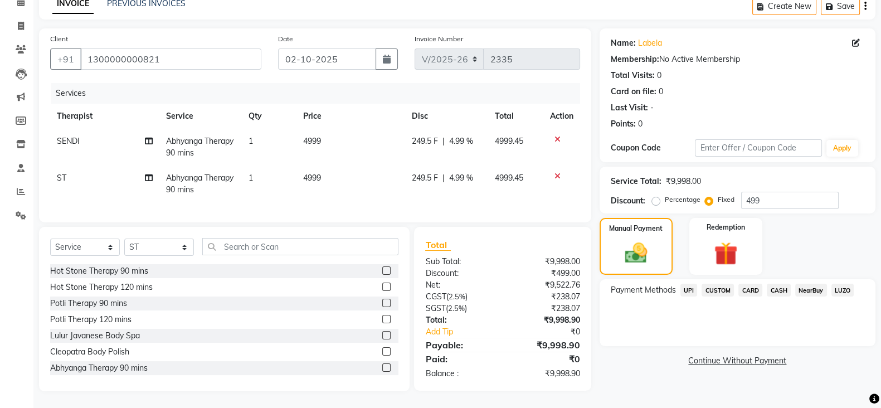
click at [781, 284] on span "CASH" at bounding box center [779, 290] width 24 height 13
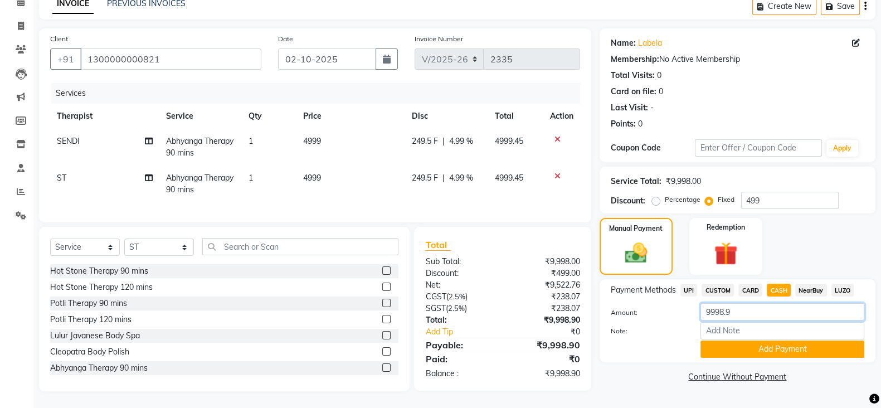
click at [741, 303] on input "9998.9" at bounding box center [783, 311] width 164 height 17
type input "9"
type input "3000"
click at [785, 344] on button "Add Payment" at bounding box center [783, 349] width 164 height 17
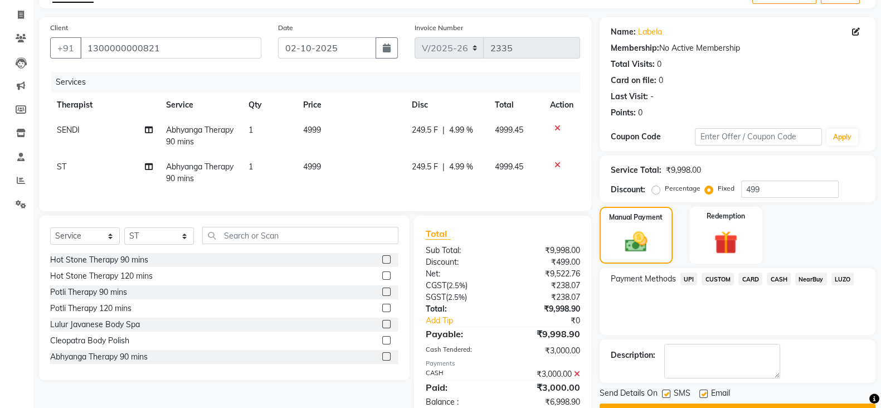
scroll to position [105, 0]
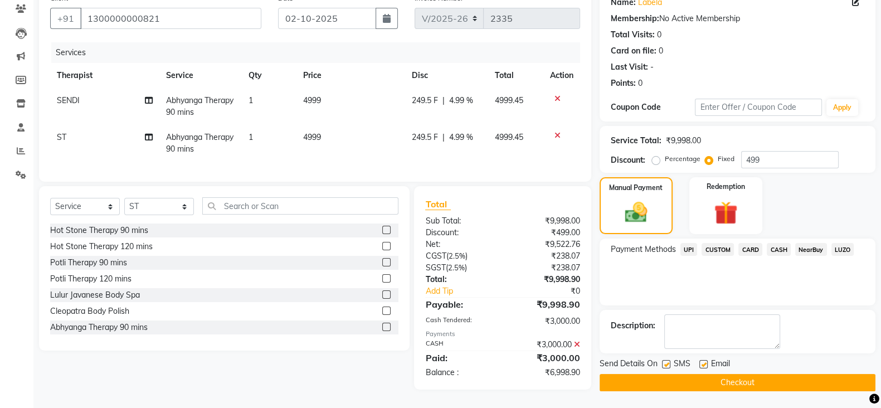
click at [753, 243] on span "CARD" at bounding box center [751, 249] width 24 height 13
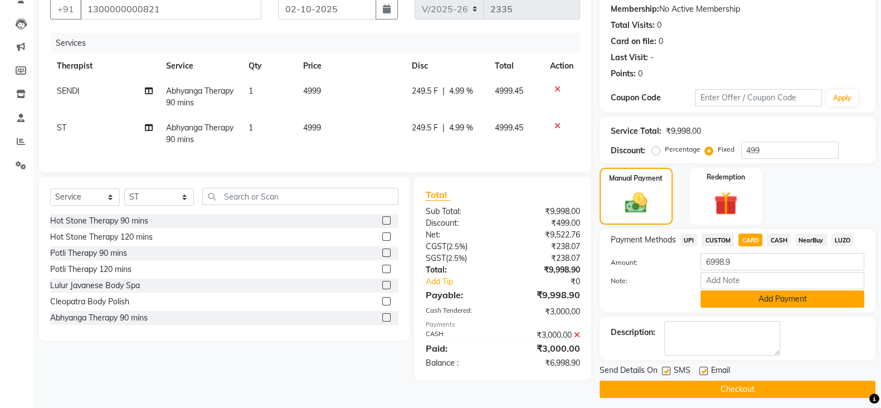
click at [772, 301] on button "Add Payment" at bounding box center [783, 298] width 164 height 17
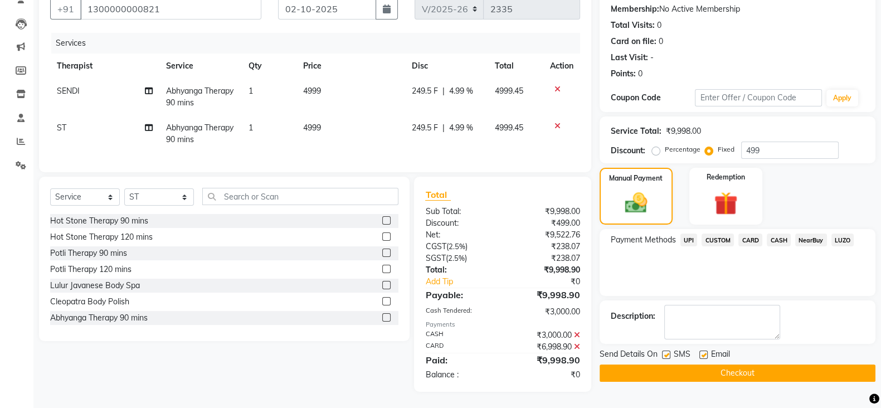
click at [664, 354] on label at bounding box center [666, 355] width 8 height 8
click at [664, 354] on input "checkbox" at bounding box center [665, 355] width 7 height 7
checkbox input "false"
click at [701, 352] on label at bounding box center [704, 355] width 8 height 8
click at [701, 352] on input "checkbox" at bounding box center [703, 355] width 7 height 7
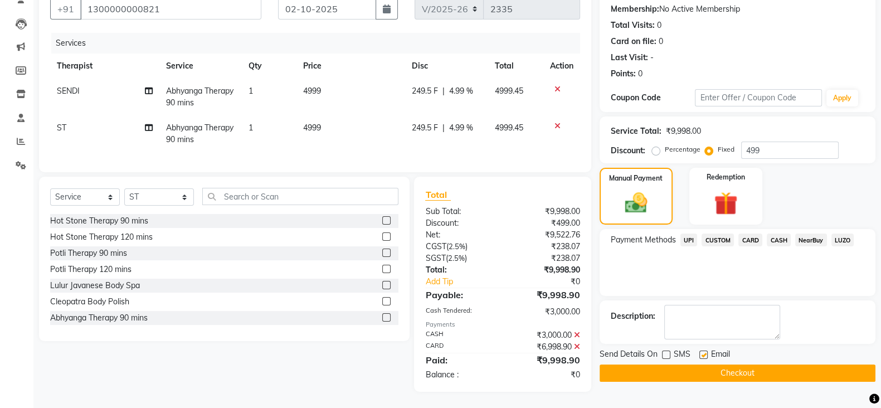
checkbox input "false"
click at [739, 369] on button "Checkout" at bounding box center [738, 373] width 276 height 17
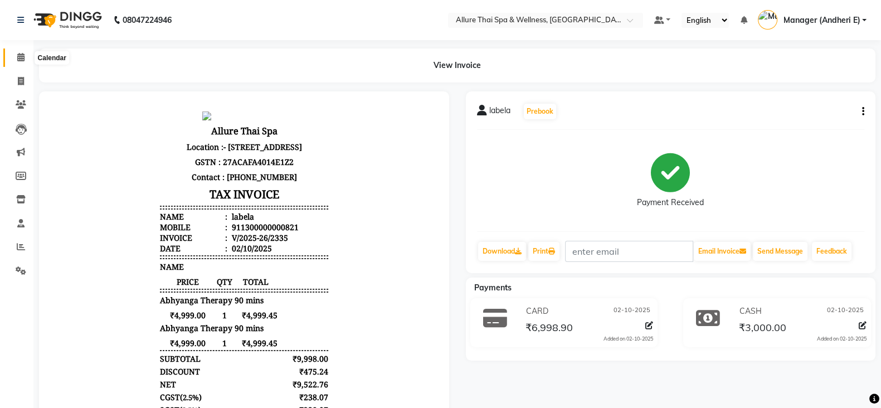
click at [20, 54] on icon at bounding box center [20, 57] width 7 height 8
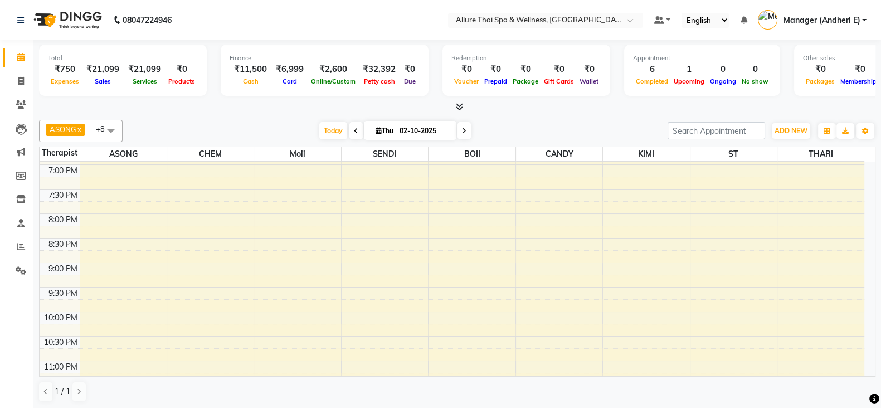
scroll to position [348, 0]
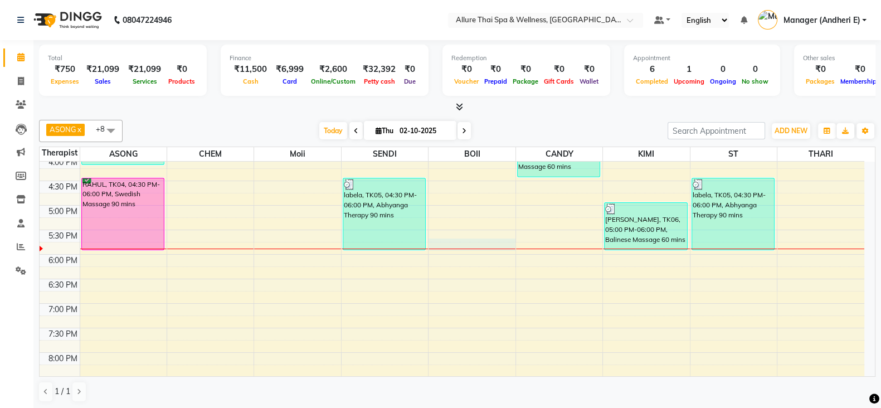
click at [443, 248] on div "9:00 AM 9:30 AM 10:00 AM 10:30 AM 11:00 AM 11:30 AM 12:00 PM 12:30 PM 1:00 PM 1…" at bounding box center [452, 180] width 825 height 735
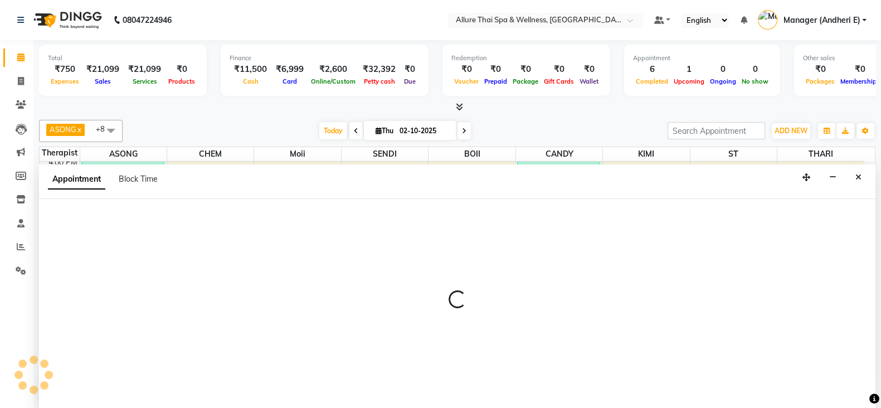
scroll to position [1, 0]
select select "89381"
select select "1065"
select select "tentative"
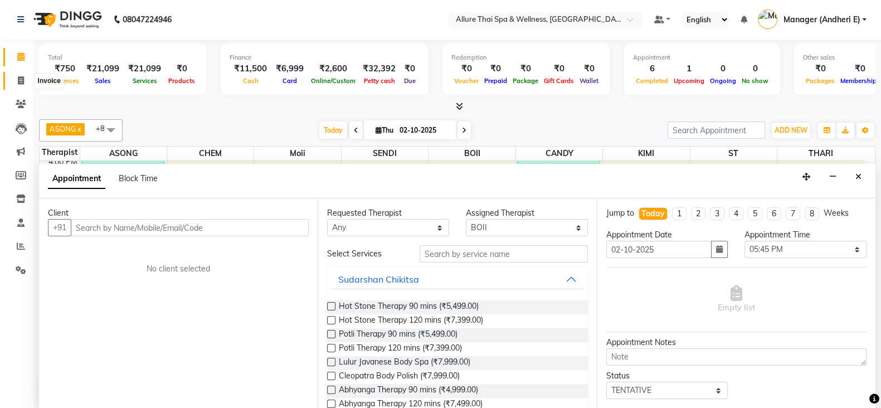
drag, startPoint x: 21, startPoint y: 75, endPoint x: 21, endPoint y: 57, distance: 17.8
click at [21, 75] on span at bounding box center [21, 81] width 20 height 13
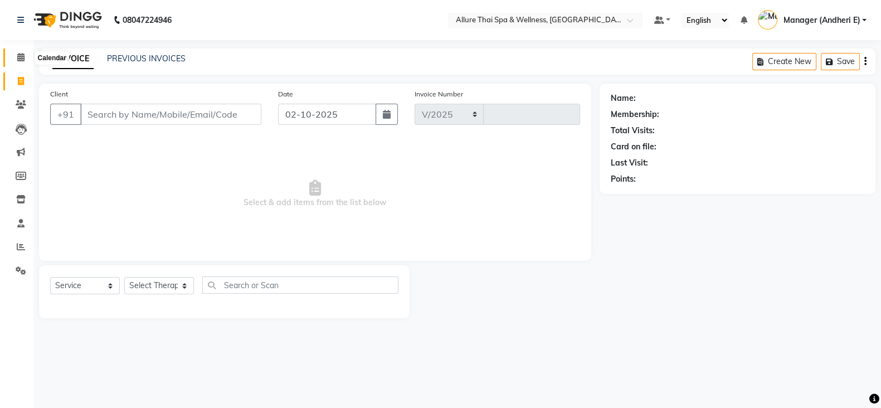
click at [21, 57] on icon at bounding box center [20, 57] width 7 height 8
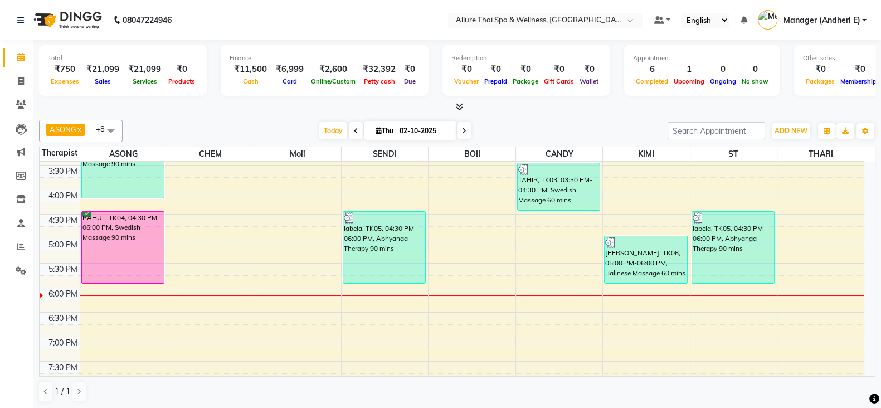
scroll to position [316, 0]
click at [308, 309] on div "9:00 AM 9:30 AM 10:00 AM 10:30 AM 11:00 AM 11:30 AM 12:00 PM 12:30 PM 1:00 PM 1…" at bounding box center [452, 213] width 825 height 735
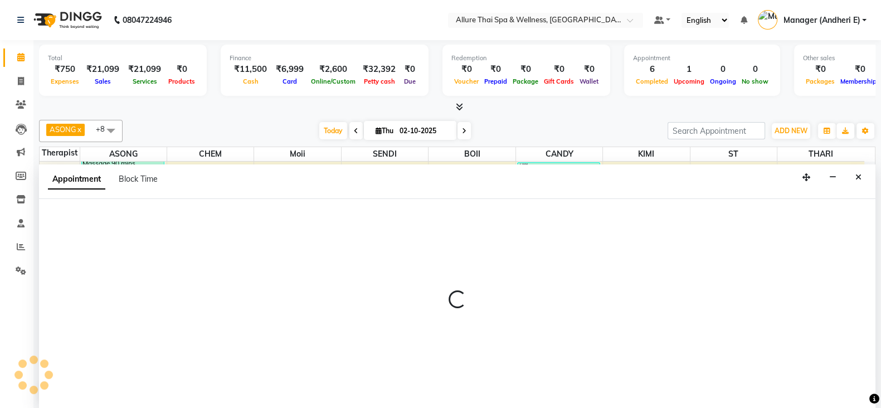
scroll to position [1, 0]
select select "74654"
select select "1110"
select select "tentative"
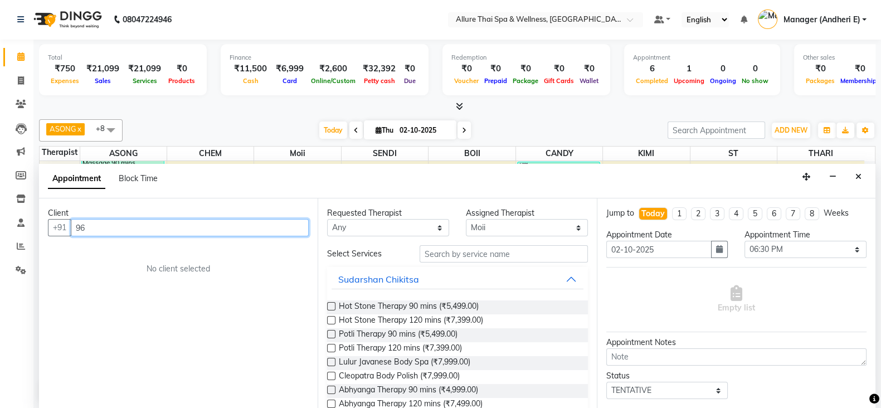
type input "9"
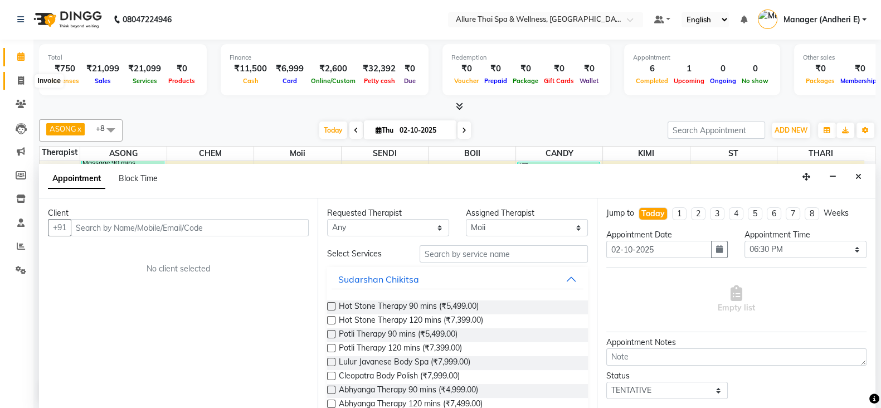
click at [18, 79] on icon at bounding box center [21, 80] width 6 height 8
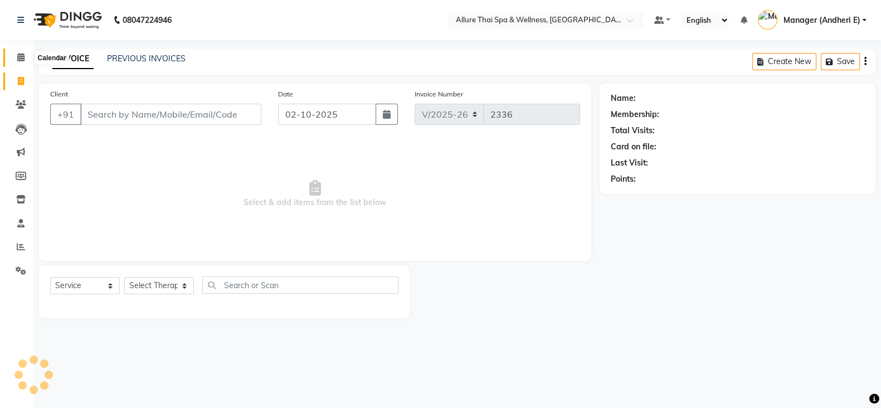
click at [23, 58] on icon at bounding box center [20, 57] width 7 height 8
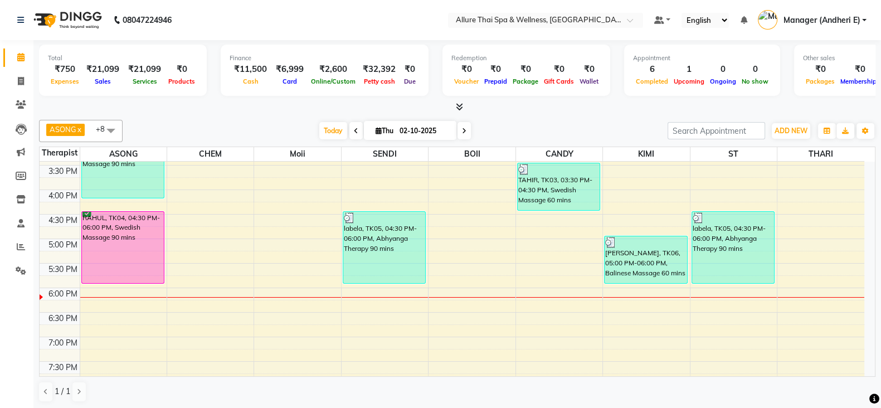
scroll to position [334, 0]
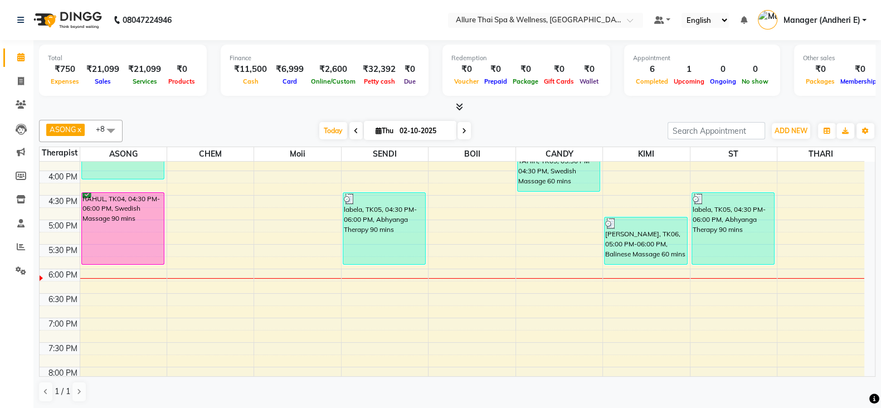
click at [311, 291] on div "9:00 AM 9:30 AM 10:00 AM 10:30 AM 11:00 AM 11:30 AM 12:00 PM 12:30 PM 1:00 PM 1…" at bounding box center [452, 195] width 825 height 735
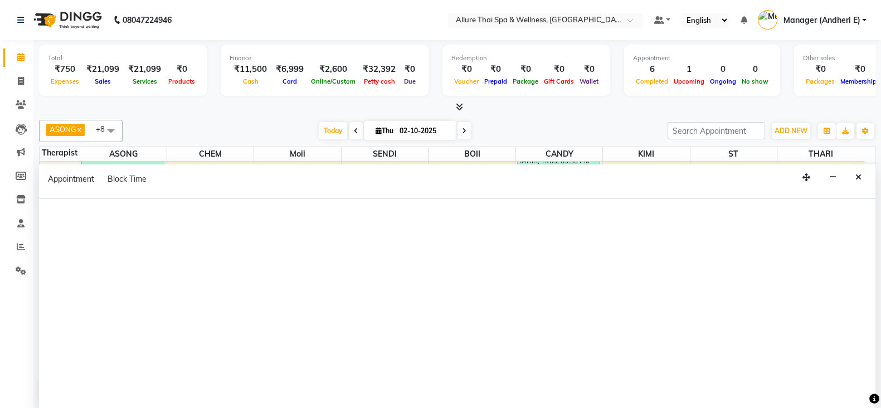
select select "74654"
select select "1110"
select select "tentative"
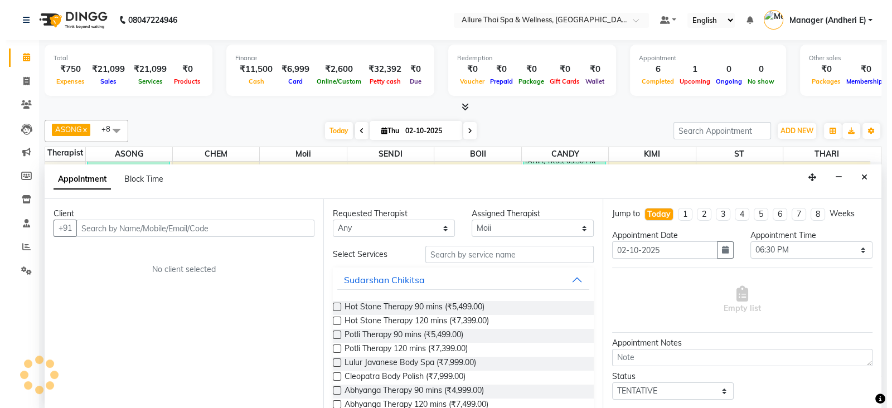
scroll to position [1, 0]
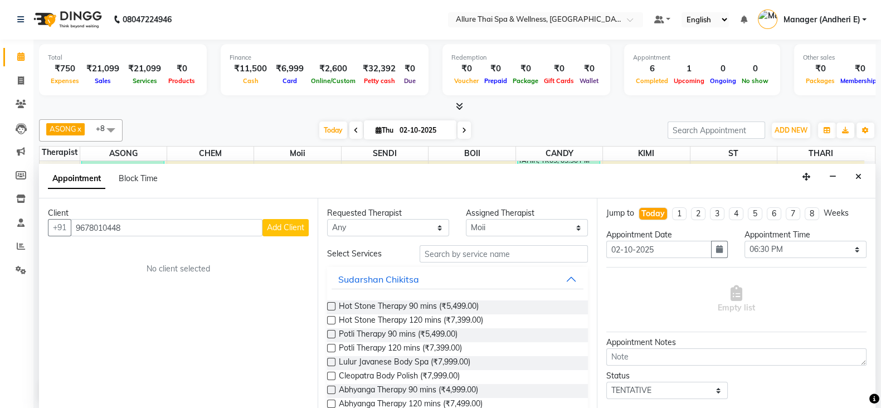
type input "9678010448"
click at [289, 225] on span "Add Client" at bounding box center [285, 227] width 37 height 10
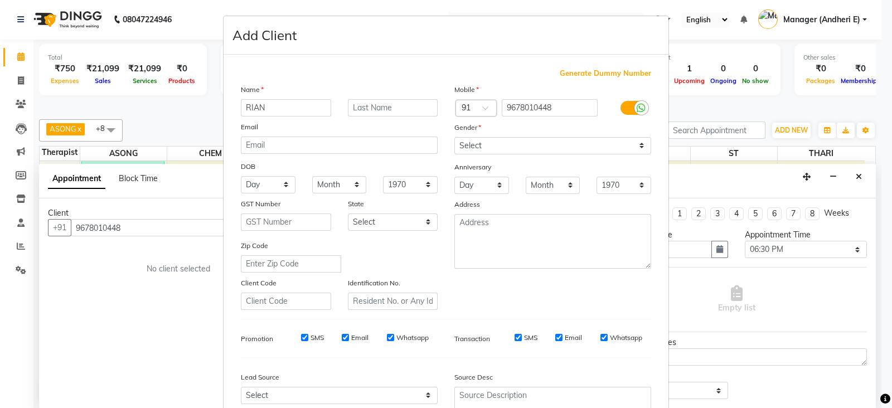
type input "RIAN"
click at [632, 148] on select "Select [DEMOGRAPHIC_DATA] [DEMOGRAPHIC_DATA] Other Prefer Not To Say" at bounding box center [552, 145] width 197 height 17
select select "[DEMOGRAPHIC_DATA]"
click at [454, 138] on select "Select [DEMOGRAPHIC_DATA] [DEMOGRAPHIC_DATA] Other Prefer Not To Say" at bounding box center [552, 145] width 197 height 17
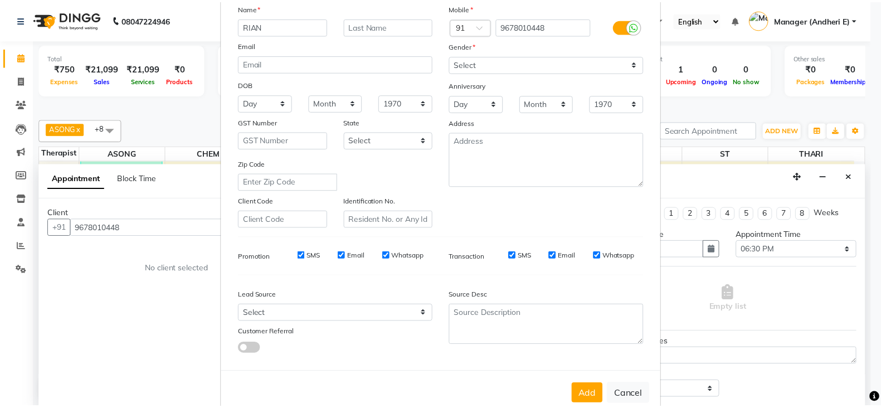
scroll to position [84, 0]
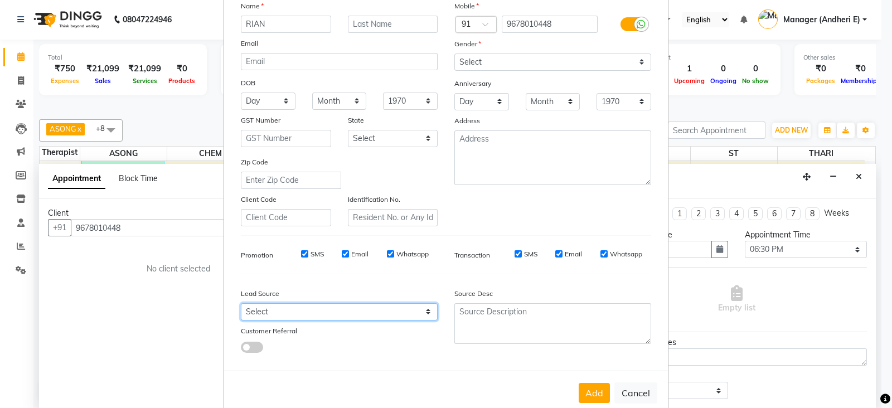
click at [420, 317] on select "Select Walk-in Referral Friend Advertisement Facebook JustDial Google Other Web…" at bounding box center [339, 311] width 197 height 17
select select "47850"
click at [241, 308] on select "Select Walk-in Referral Friend Advertisement Facebook JustDial Google Other Web…" at bounding box center [339, 311] width 197 height 17
click at [585, 396] on button "Add" at bounding box center [594, 393] width 31 height 20
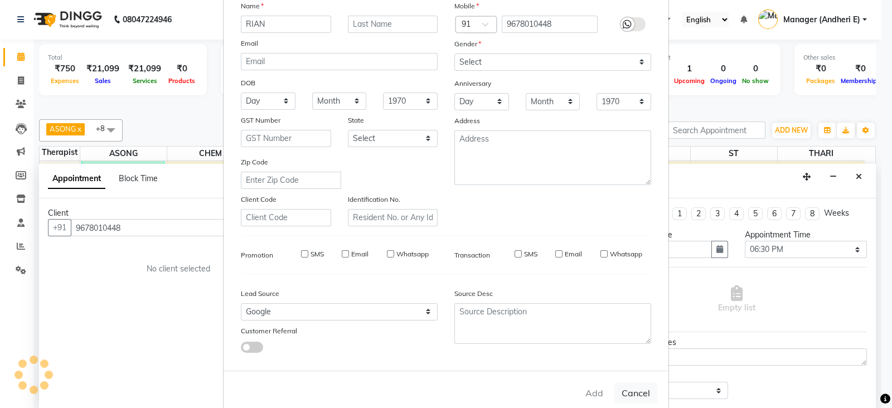
select select
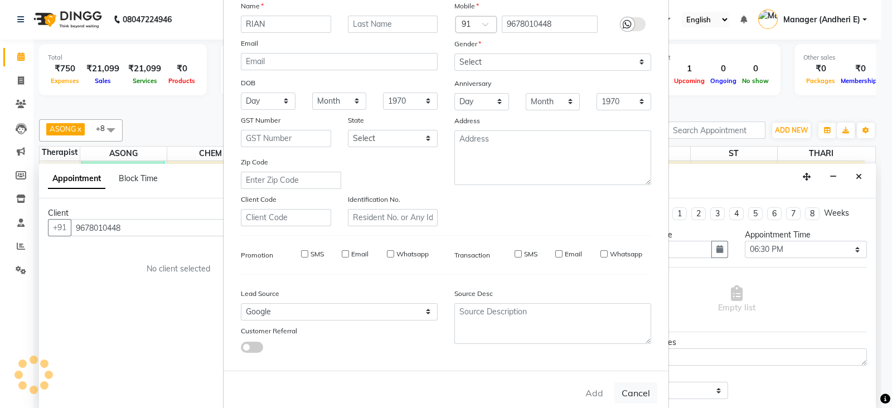
select select
checkbox input "false"
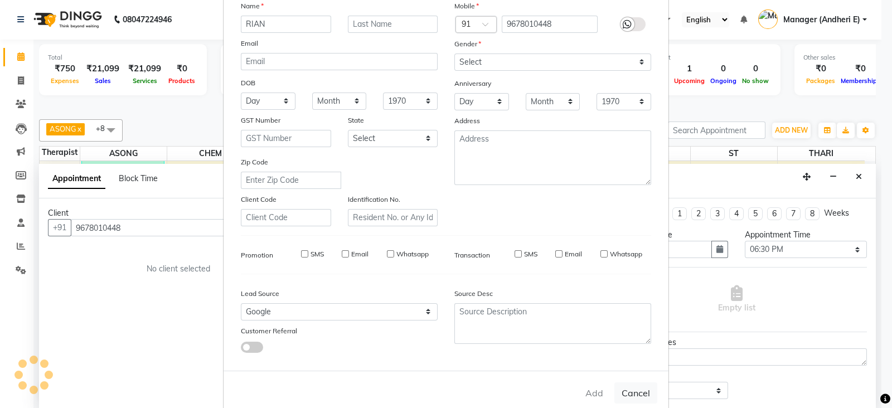
checkbox input "false"
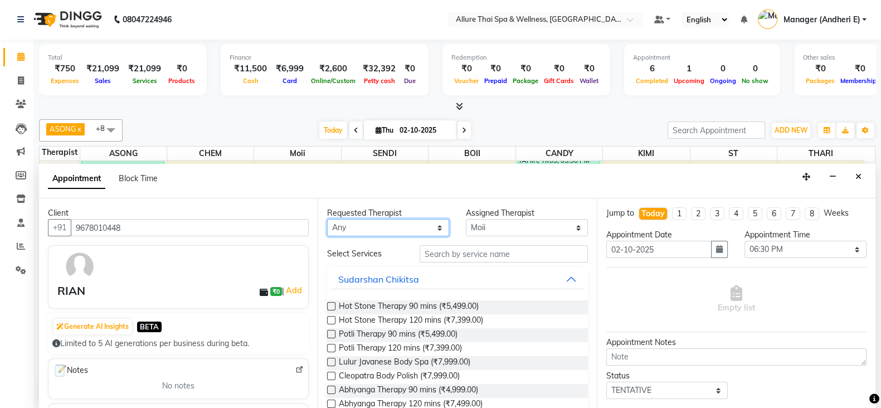
click at [435, 227] on select "Any ASONG [PERSON_NAME] BOII CANDY CHEM [PERSON_NAME] Moii SENDI ST THARI" at bounding box center [388, 227] width 122 height 17
select select "89384"
click at [327, 219] on select "Any ASONG [PERSON_NAME] BOII CANDY CHEM [PERSON_NAME] Moii SENDI ST THARI" at bounding box center [388, 227] width 122 height 17
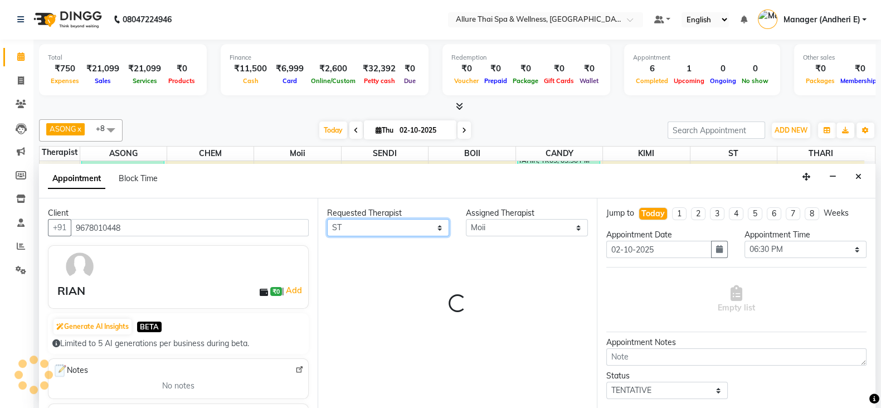
select select "89384"
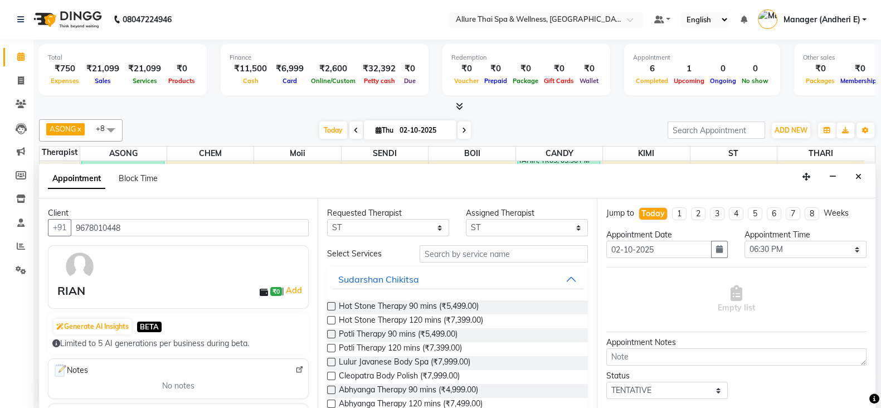
click at [473, 253] on input "text" at bounding box center [504, 253] width 168 height 17
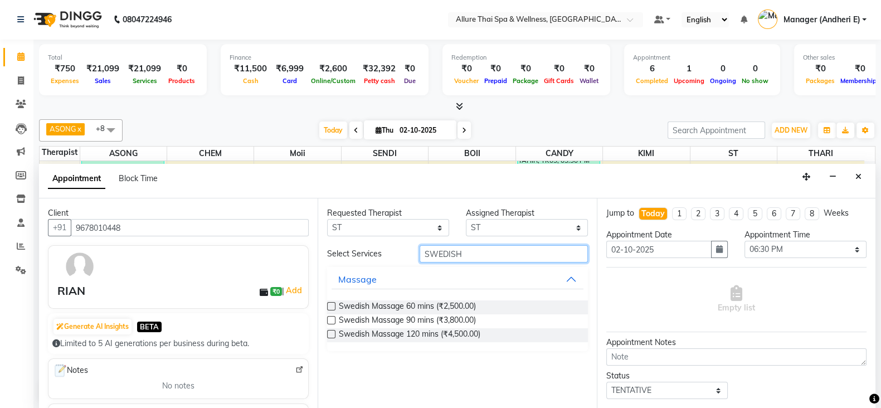
type input "SWEDISH"
click at [334, 307] on label at bounding box center [331, 306] width 8 height 8
click at [334, 307] on input "checkbox" at bounding box center [330, 307] width 7 height 7
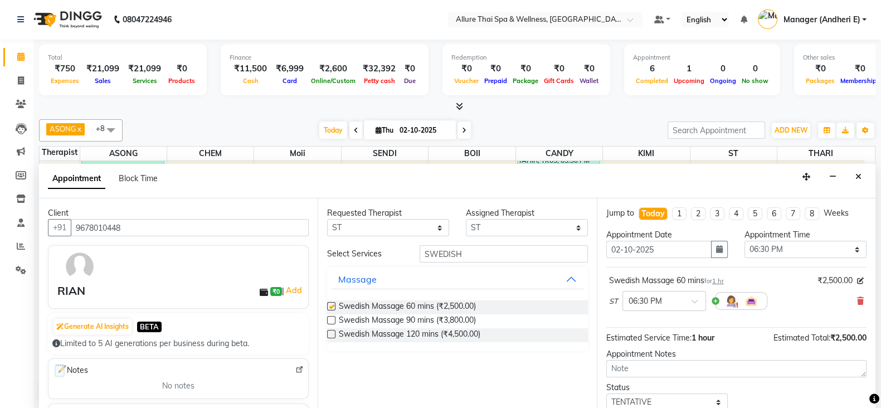
checkbox input "false"
click at [701, 303] on span at bounding box center [699, 305] width 14 height 12
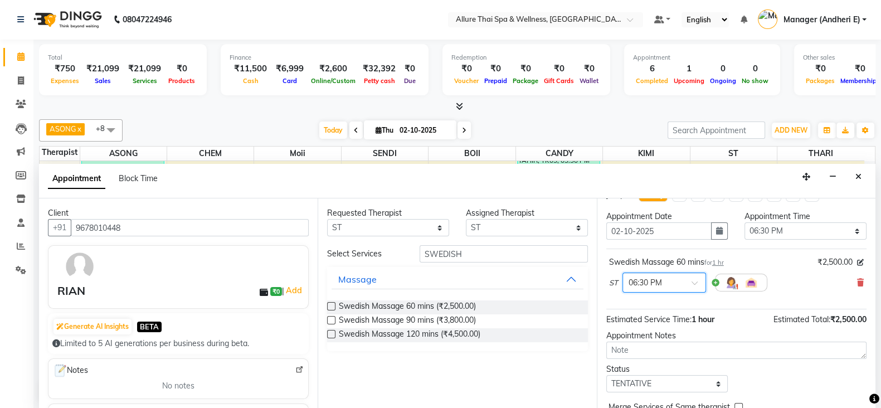
scroll to position [27, 0]
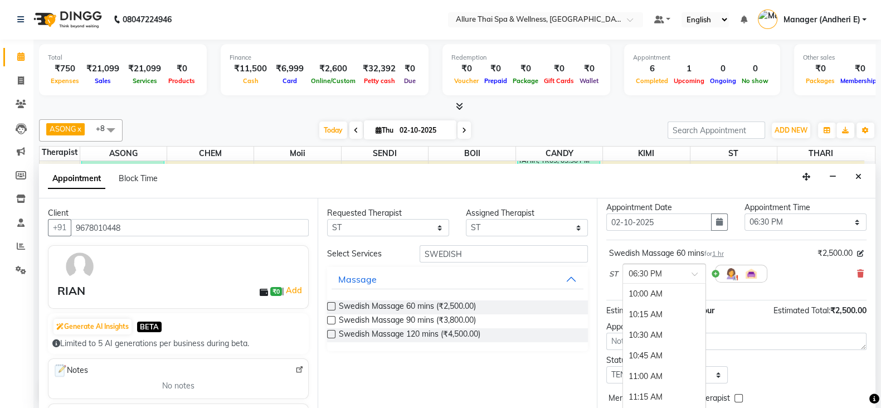
click at [691, 278] on div "× 06:30 PM" at bounding box center [665, 274] width 84 height 20
click at [699, 284] on div "10:00 AM 10:15 AM 10:30 AM 10:45 AM 11:00 AM 11:15 AM 11:30 AM 11:45 AM 12:00 P…" at bounding box center [664, 351] width 83 height 134
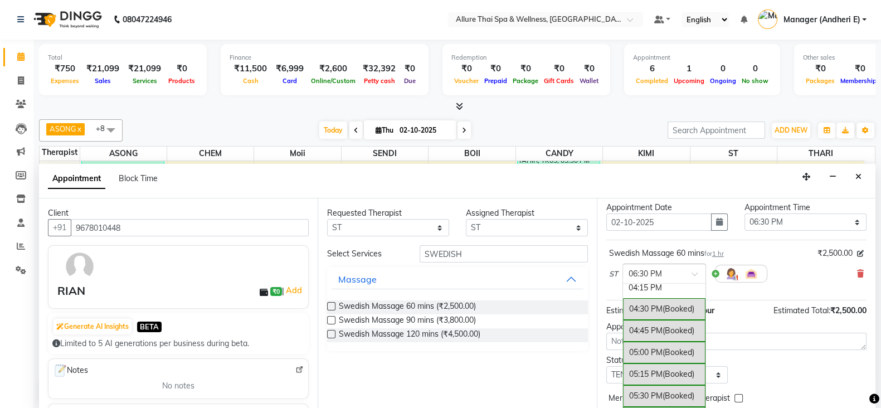
scroll to position [639, 0]
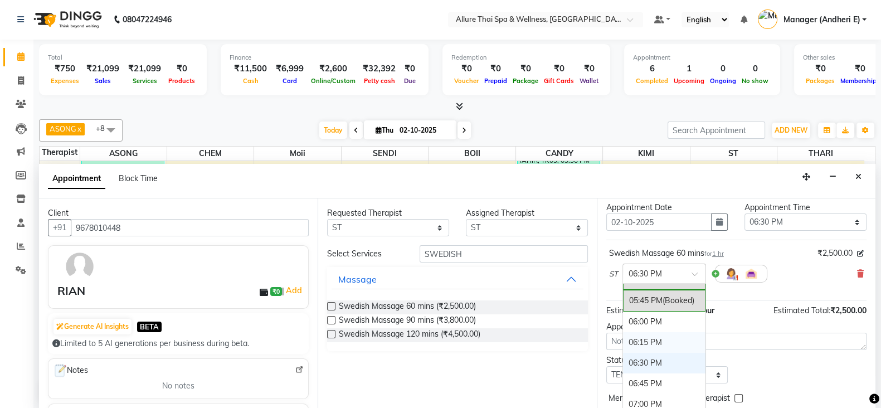
click at [634, 337] on div "06:15 PM" at bounding box center [664, 342] width 83 height 21
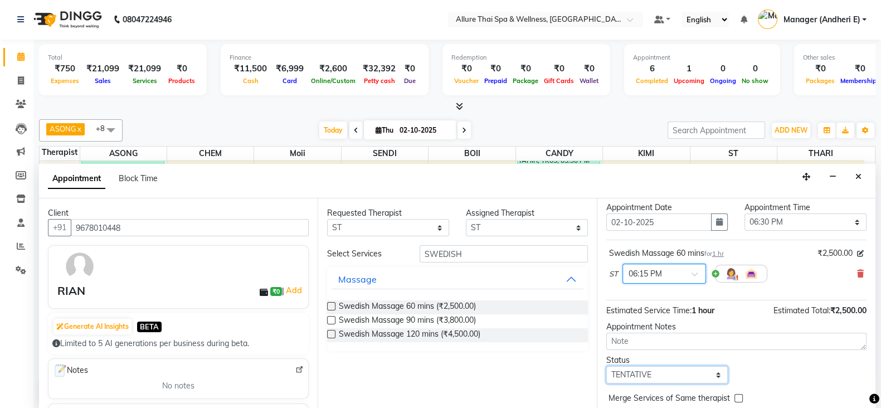
click at [718, 373] on select "Select TENTATIVE CONFIRM CHECK-IN UPCOMING" at bounding box center [668, 374] width 122 height 17
select select "check-in"
click at [607, 366] on select "Select TENTATIVE CONFIRM CHECK-IN UPCOMING" at bounding box center [668, 374] width 122 height 17
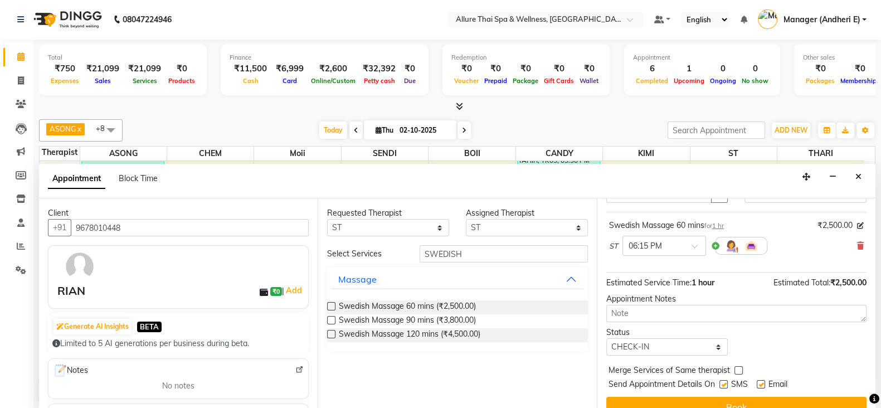
click at [725, 382] on label at bounding box center [724, 384] width 8 height 8
click at [725, 382] on input "checkbox" at bounding box center [723, 385] width 7 height 7
checkbox input "false"
drag, startPoint x: 764, startPoint y: 382, endPoint x: 775, endPoint y: 396, distance: 17.8
click at [764, 384] on label at bounding box center [761, 384] width 8 height 8
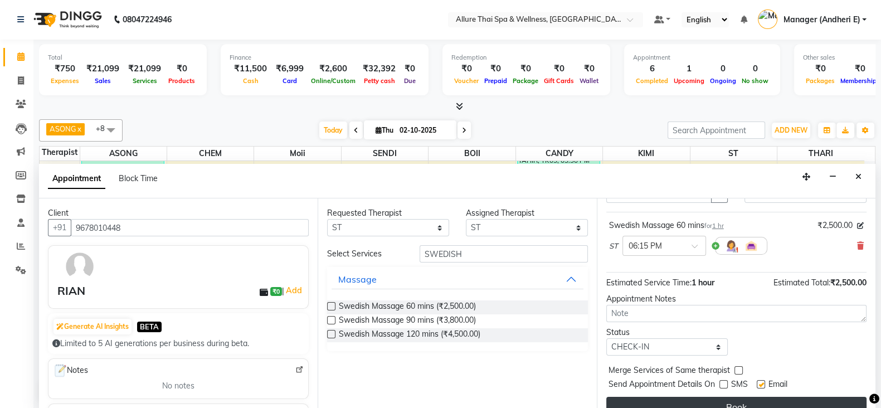
click at [764, 384] on input "checkbox" at bounding box center [760, 385] width 7 height 7
checkbox input "false"
click at [773, 400] on button "Book" at bounding box center [737, 407] width 260 height 20
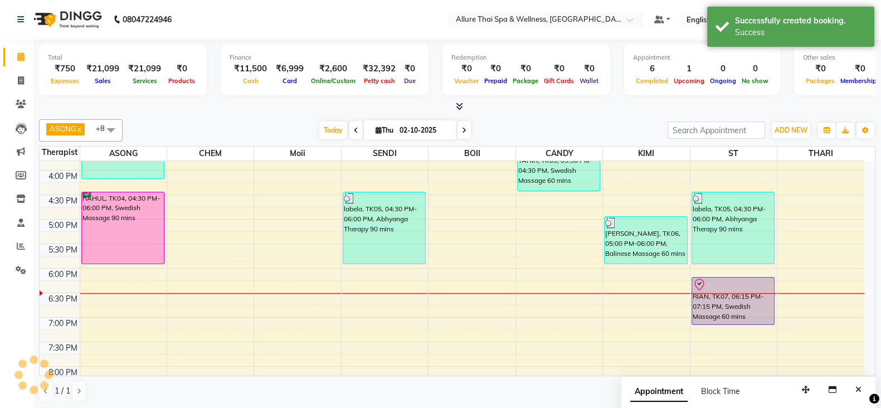
scroll to position [0, 0]
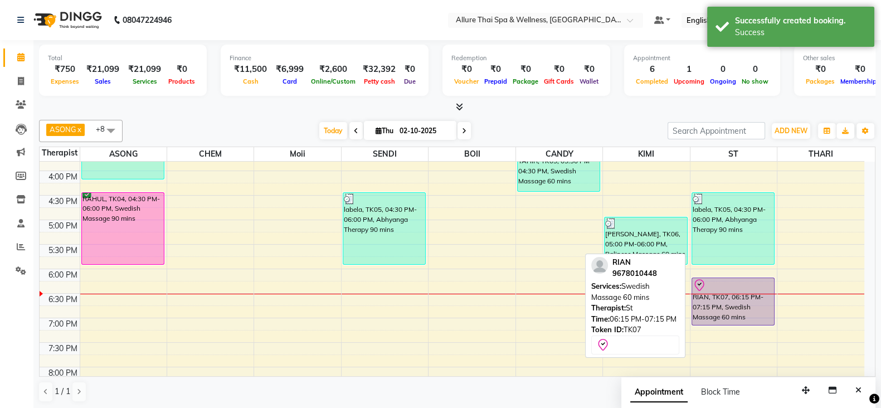
click at [722, 303] on div "RIAN, TK07, 06:15 PM-07:15 PM, Swedish Massage 60 mins" at bounding box center [733, 301] width 83 height 47
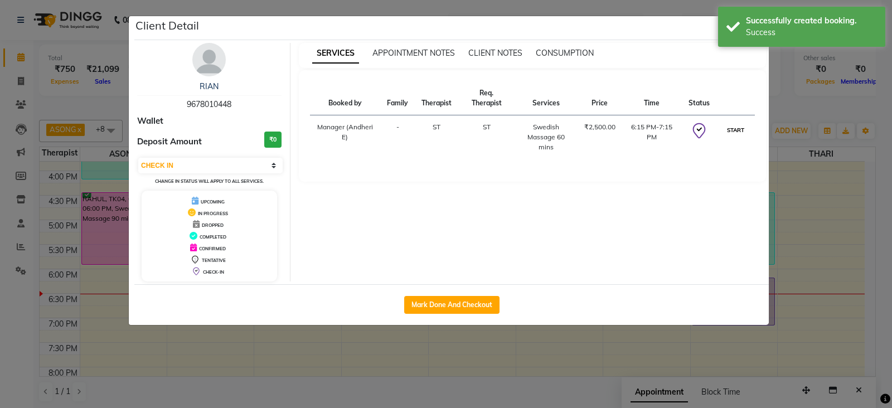
click at [739, 128] on button "START" at bounding box center [735, 130] width 23 height 14
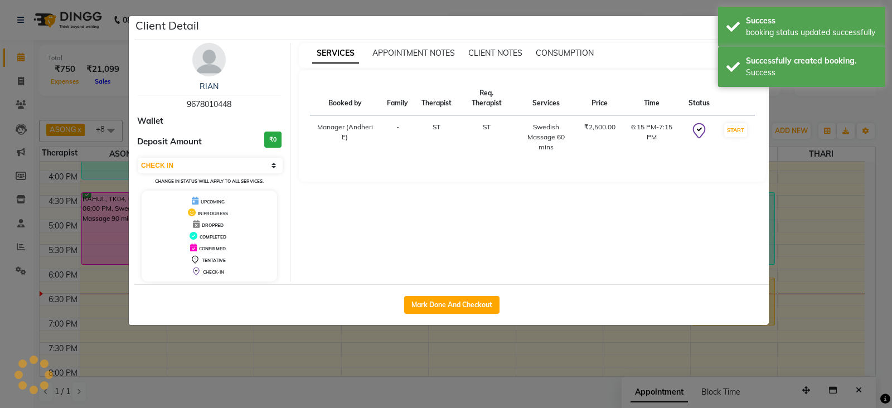
select select "1"
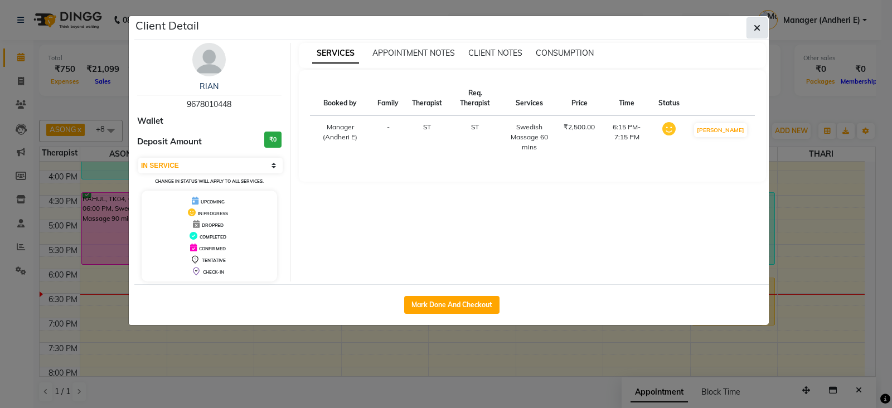
click at [765, 27] on button "button" at bounding box center [757, 27] width 21 height 21
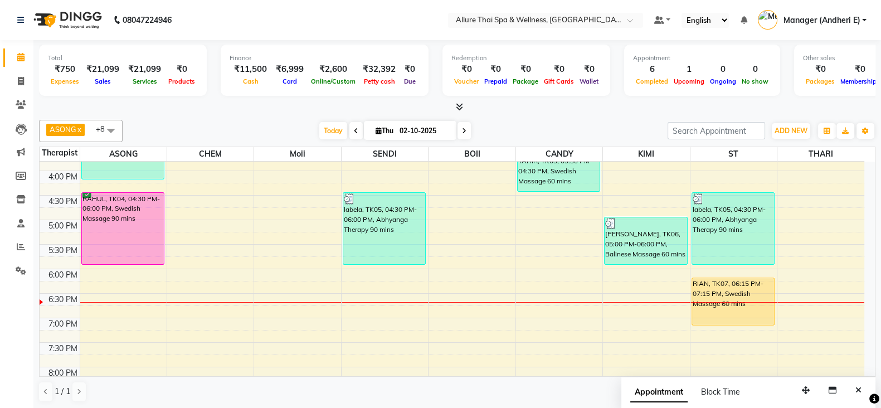
click at [283, 307] on div "9:00 AM 9:30 AM 10:00 AM 10:30 AM 11:00 AM 11:30 AM 12:00 PM 12:30 PM 1:00 PM 1…" at bounding box center [452, 195] width 825 height 735
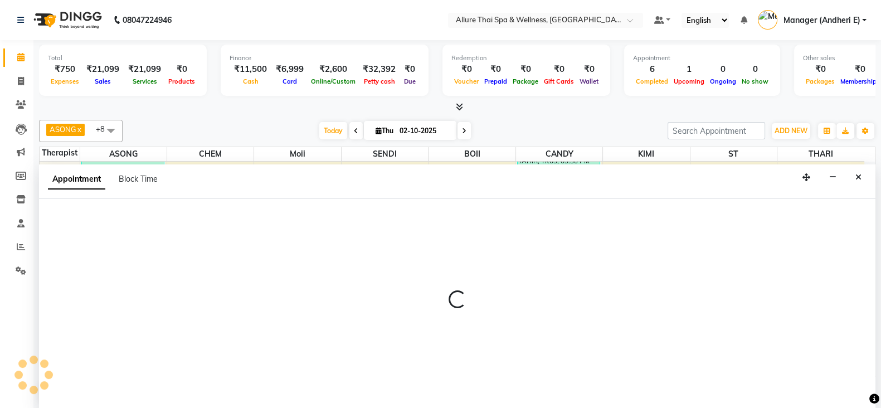
select select "74654"
select select "tentative"
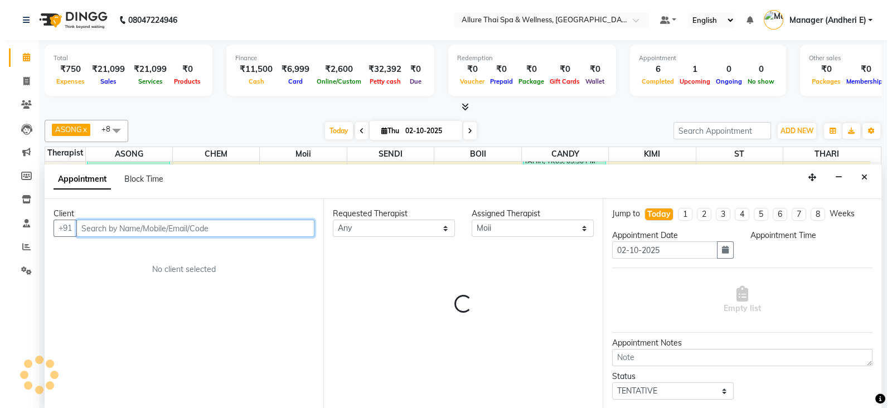
scroll to position [1, 0]
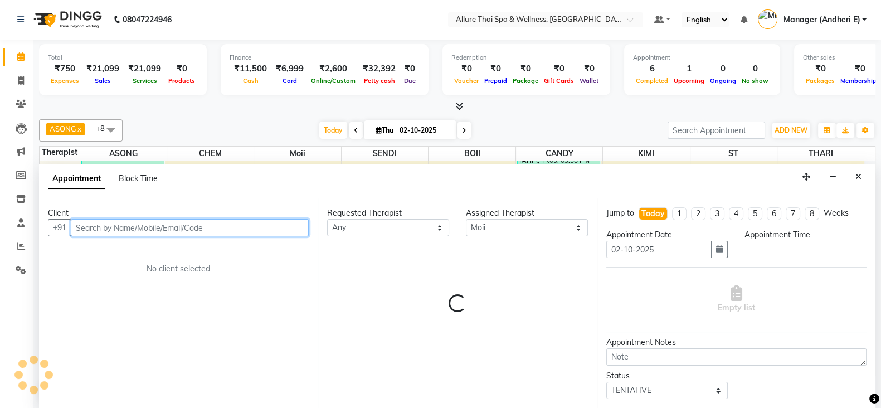
select select "1125"
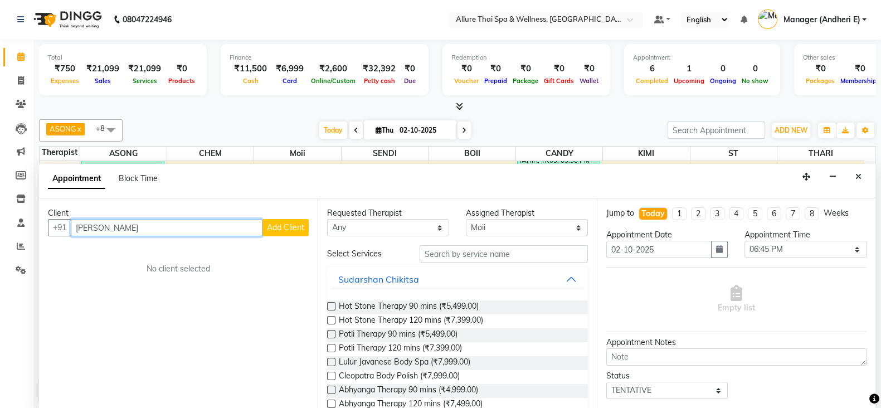
type input "[PERSON_NAME]"
click at [278, 229] on span "Add Client" at bounding box center [285, 227] width 37 height 10
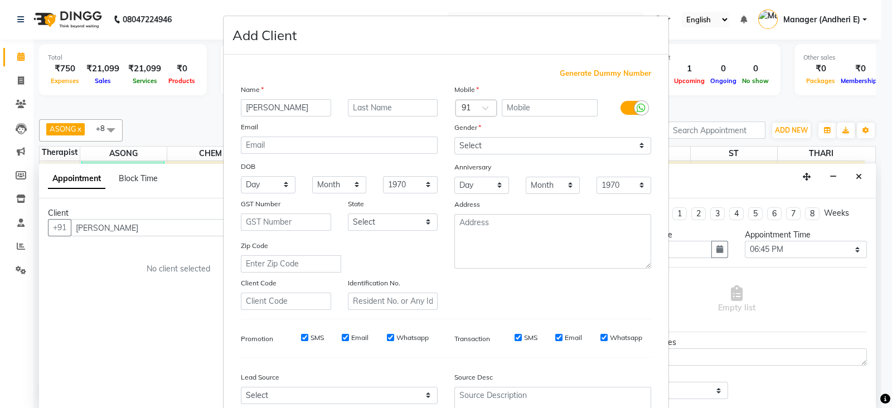
click at [568, 73] on span "Generate Dummy Number" at bounding box center [605, 73] width 91 height 11
type input "1300000000822"
checkbox input "false"
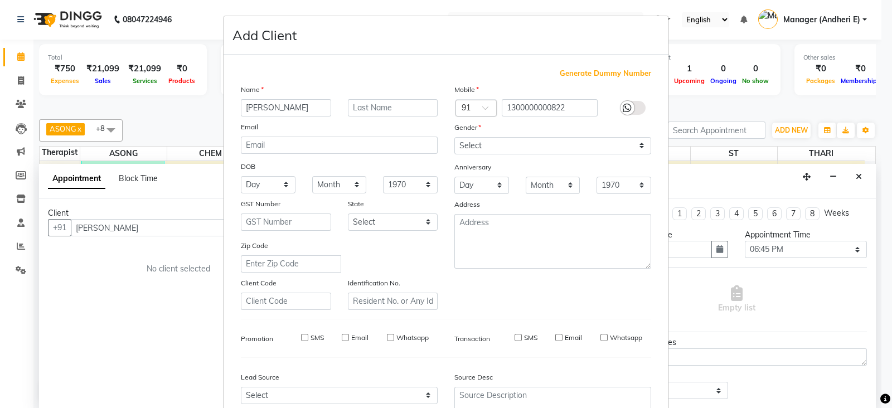
checkbox input "false"
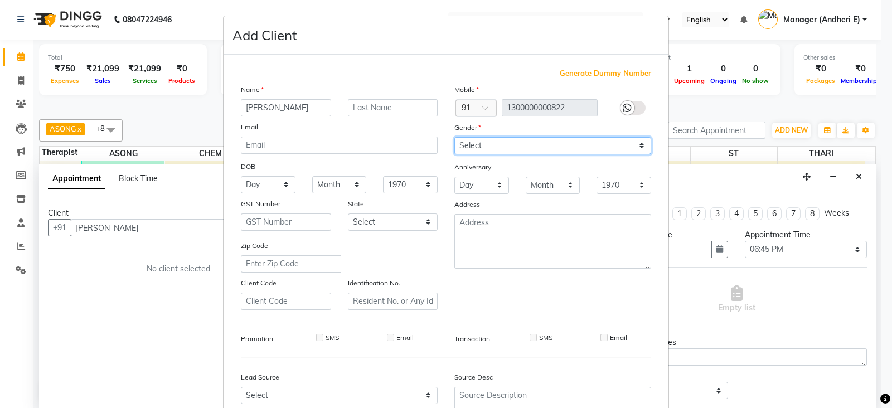
drag, startPoint x: 628, startPoint y: 146, endPoint x: 635, endPoint y: 153, distance: 9.9
click at [628, 146] on select "Select [DEMOGRAPHIC_DATA] [DEMOGRAPHIC_DATA] Other Prefer Not To Say" at bounding box center [552, 145] width 197 height 17
select select "[DEMOGRAPHIC_DATA]"
click at [454, 138] on select "Select [DEMOGRAPHIC_DATA] [DEMOGRAPHIC_DATA] Other Prefer Not To Say" at bounding box center [552, 145] width 197 height 17
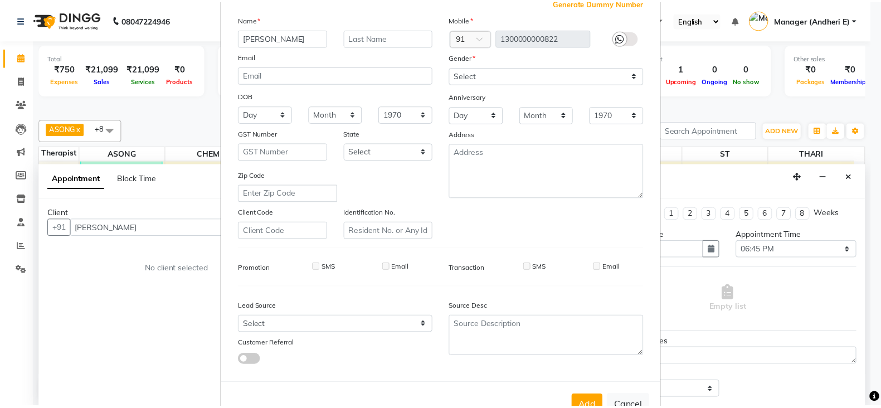
scroll to position [84, 0]
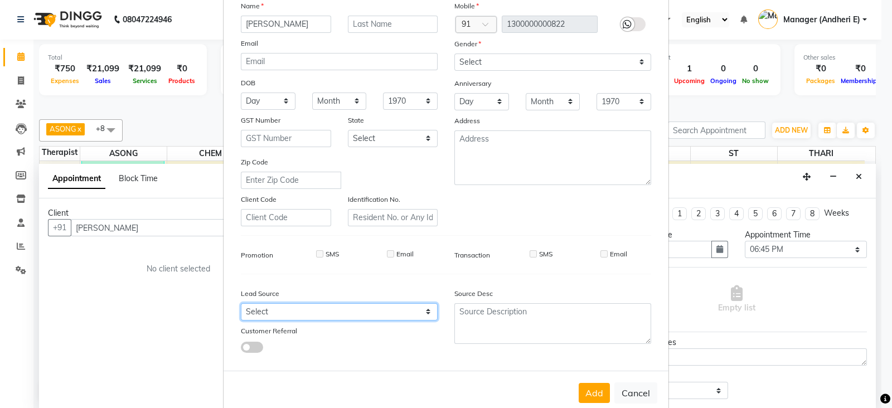
drag, startPoint x: 425, startPoint y: 316, endPoint x: 425, endPoint y: 309, distance: 7.2
click at [425, 316] on select "Select Walk-in Referral Friend Advertisement Facebook JustDial Google Other Web…" at bounding box center [339, 311] width 197 height 17
select select "47842"
click at [241, 308] on select "Select Walk-in Referral Friend Advertisement Facebook JustDial Google Other Web…" at bounding box center [339, 311] width 197 height 17
click at [599, 396] on button "Add" at bounding box center [594, 393] width 31 height 20
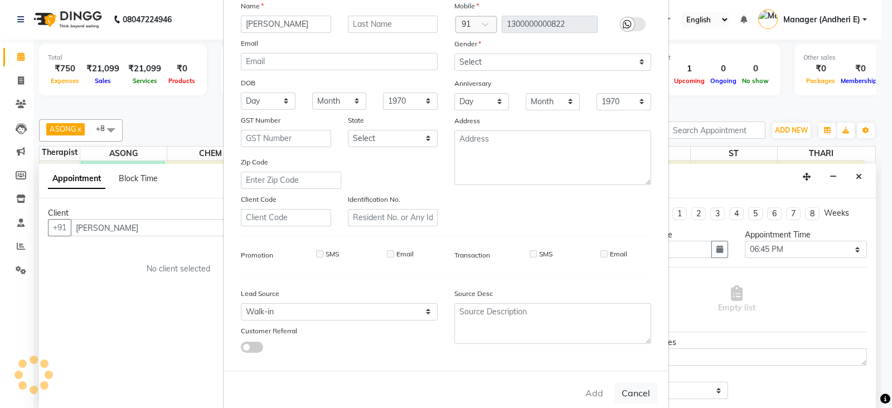
type input "1300000000822"
select select
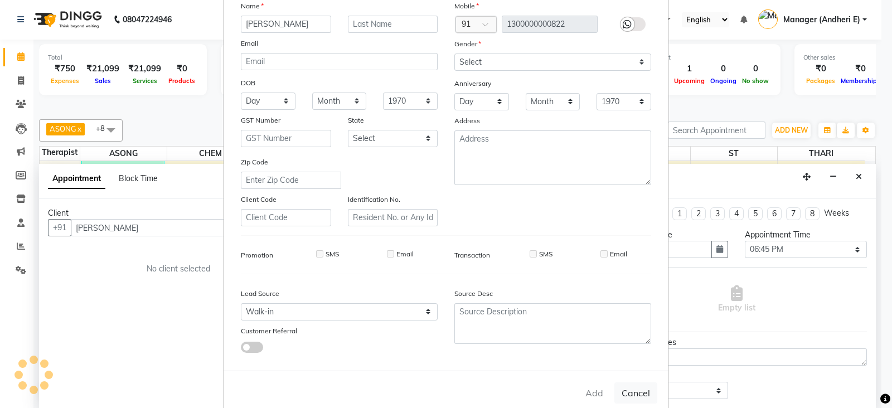
select select
checkbox input "false"
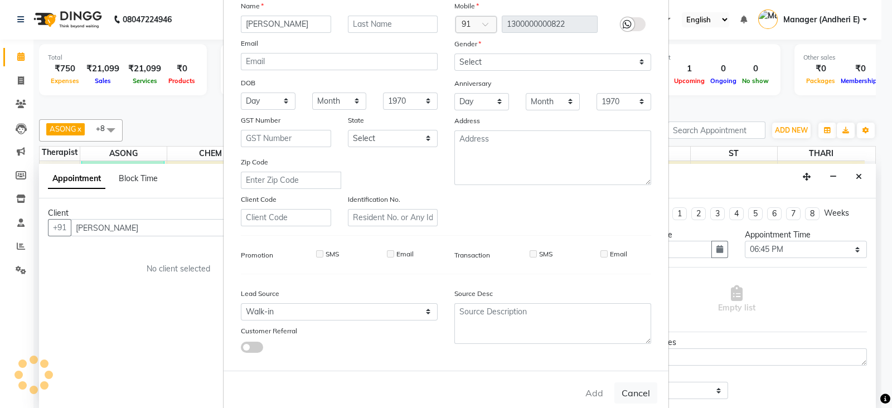
checkbox input "false"
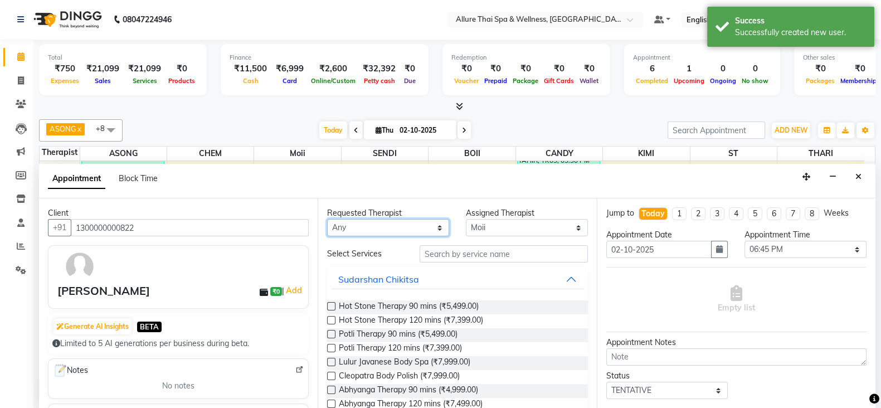
click at [439, 228] on select "Any ASONG [PERSON_NAME] BOII CANDY CHEM [PERSON_NAME] Moii SENDI ST THARI" at bounding box center [388, 227] width 122 height 17
select select "66695"
click at [327, 219] on select "Any ASONG [PERSON_NAME] BOII CANDY CHEM [PERSON_NAME] Moii SENDI ST THARI" at bounding box center [388, 227] width 122 height 17
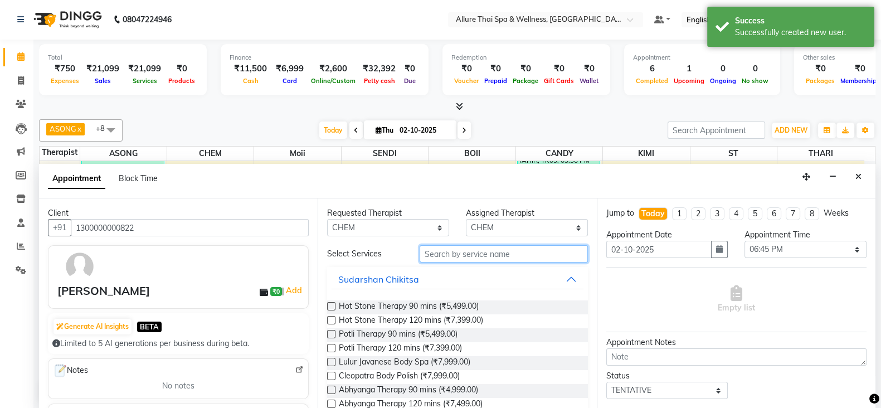
click at [463, 250] on input "text" at bounding box center [504, 253] width 168 height 17
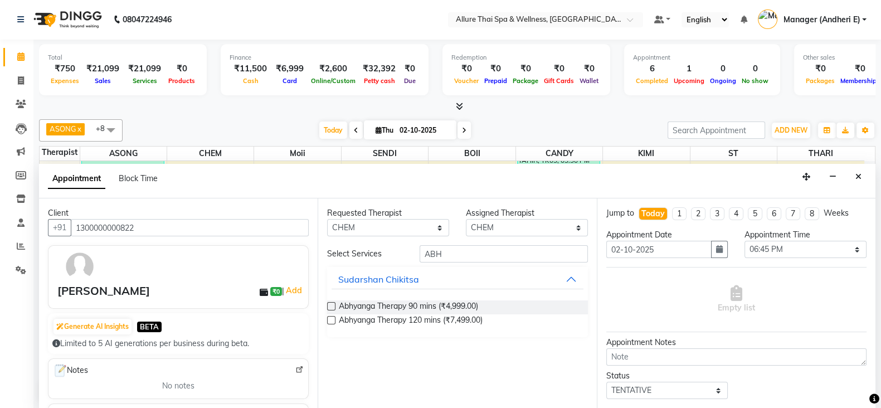
click at [334, 304] on label at bounding box center [331, 306] width 8 height 8
click at [334, 304] on input "checkbox" at bounding box center [330, 307] width 7 height 7
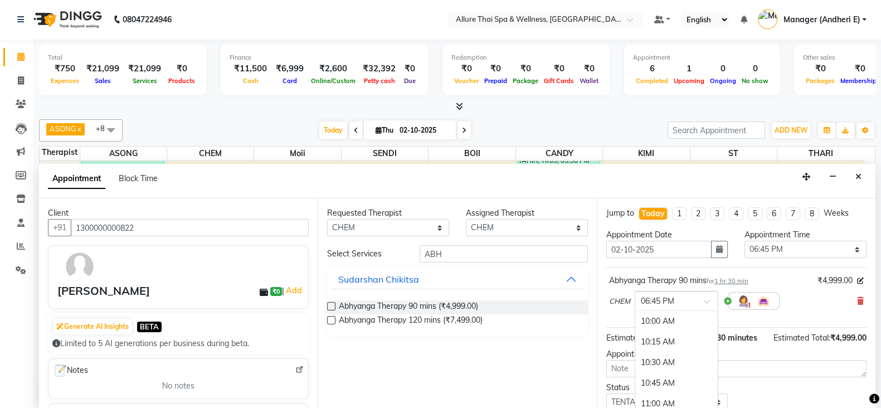
drag, startPoint x: 702, startPoint y: 299, endPoint x: 695, endPoint y: 306, distance: 10.7
click at [701, 299] on div at bounding box center [677, 300] width 83 height 12
click at [644, 340] on div "07:00 PM" at bounding box center [677, 342] width 83 height 21
click at [864, 403] on div "Status Select TENTATIVE CONFIRM CHECK-IN UPCOMING" at bounding box center [736, 396] width 277 height 29
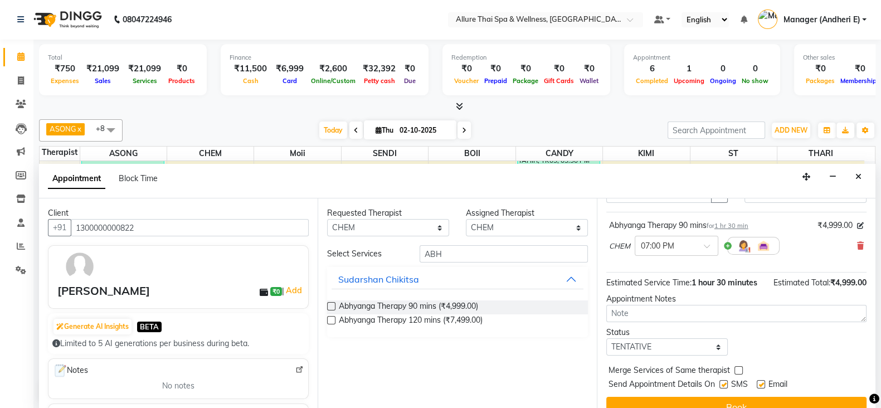
scroll to position [83, 0]
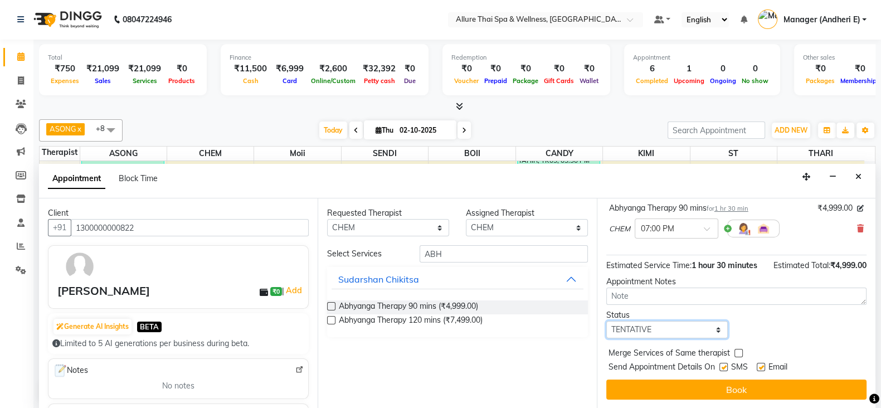
click at [709, 328] on select "Select TENTATIVE CONFIRM CHECK-IN UPCOMING" at bounding box center [668, 329] width 122 height 17
click at [607, 321] on select "Select TENTATIVE CONFIRM CHECK-IN UPCOMING" at bounding box center [668, 329] width 122 height 17
click at [724, 369] on label at bounding box center [724, 367] width 8 height 8
click at [724, 369] on input "checkbox" at bounding box center [723, 368] width 7 height 7
click at [763, 366] on label at bounding box center [761, 367] width 8 height 8
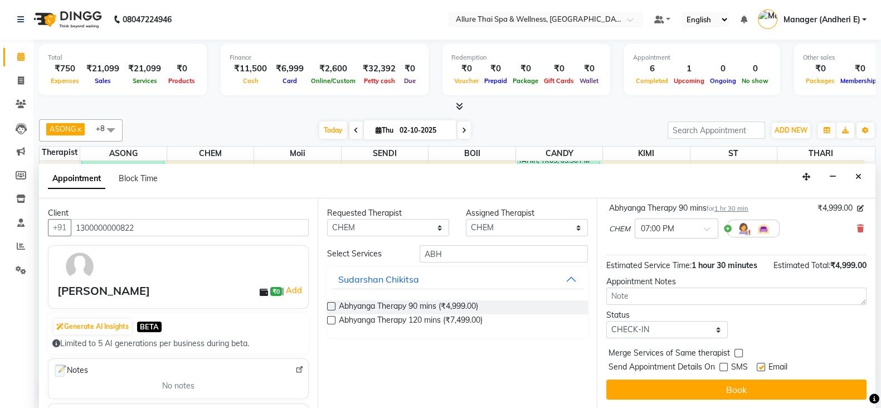
click at [763, 366] on input "checkbox" at bounding box center [760, 368] width 7 height 7
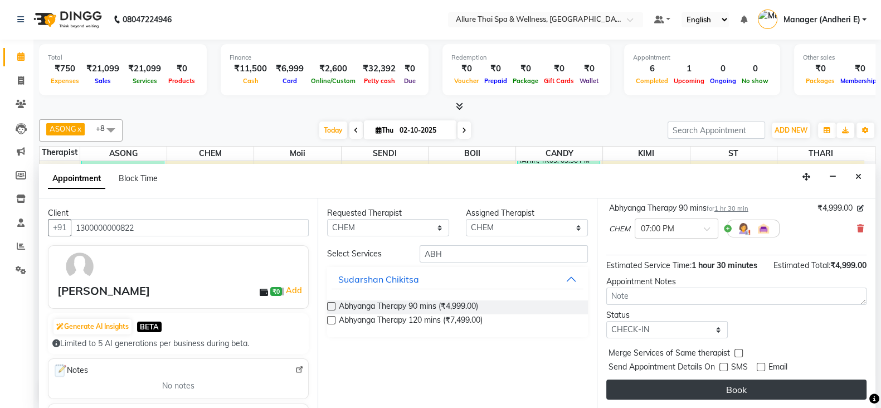
click at [774, 395] on button "Book" at bounding box center [737, 390] width 260 height 20
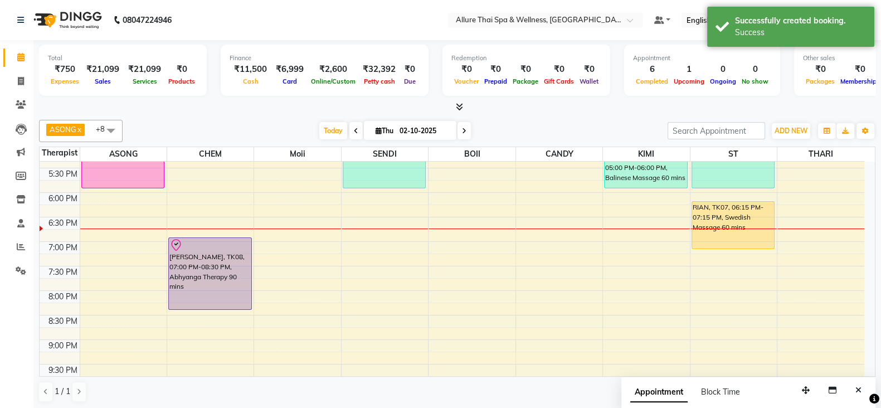
scroll to position [418, 0]
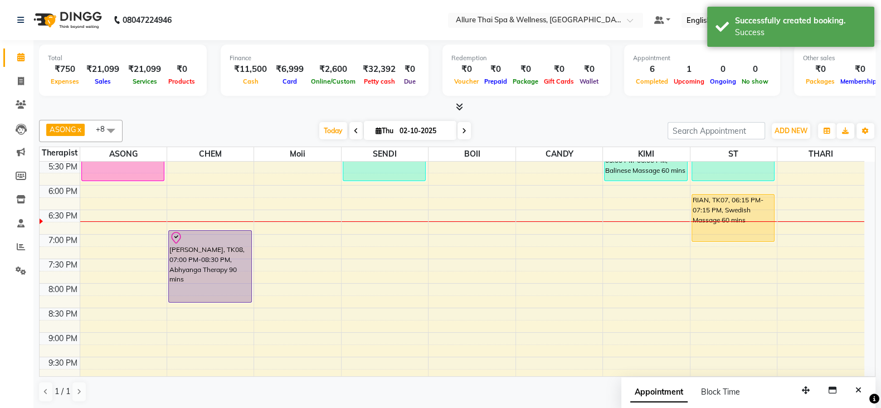
click at [351, 235] on div "9:00 AM 9:30 AM 10:00 AM 10:30 AM 11:00 AM 11:30 AM 12:00 PM 12:30 PM 1:00 PM 1…" at bounding box center [452, 111] width 825 height 735
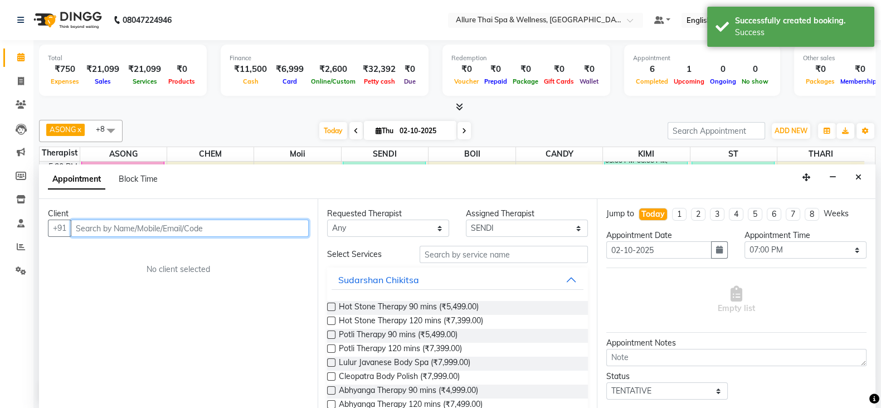
scroll to position [1, 0]
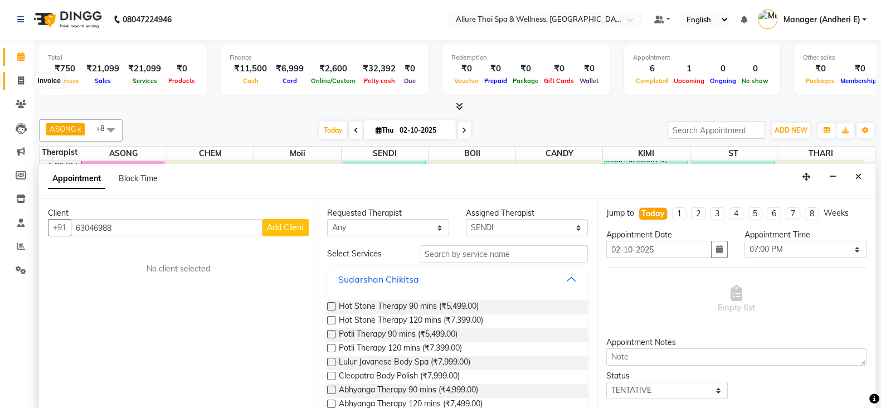
click at [23, 78] on icon at bounding box center [21, 80] width 6 height 8
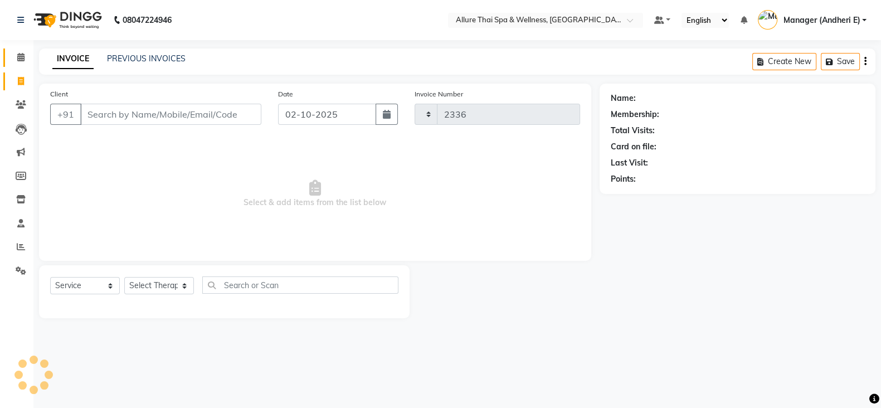
click at [22, 65] on link "Calendar" at bounding box center [16, 58] width 27 height 18
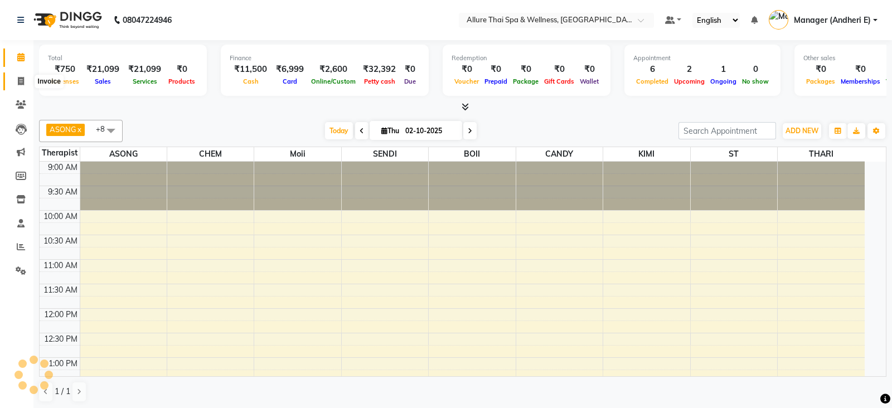
click at [22, 77] on icon at bounding box center [21, 81] width 6 height 8
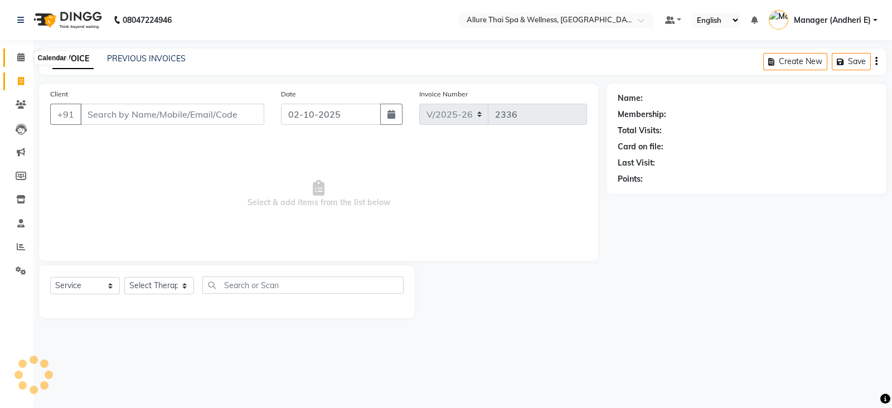
click at [18, 60] on icon at bounding box center [20, 57] width 7 height 8
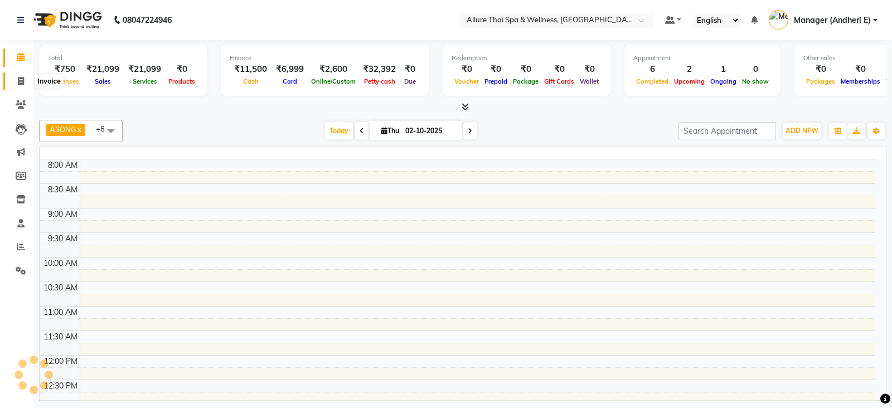
drag, startPoint x: 20, startPoint y: 79, endPoint x: 14, endPoint y: 81, distance: 6.2
click at [20, 79] on icon at bounding box center [21, 81] width 6 height 8
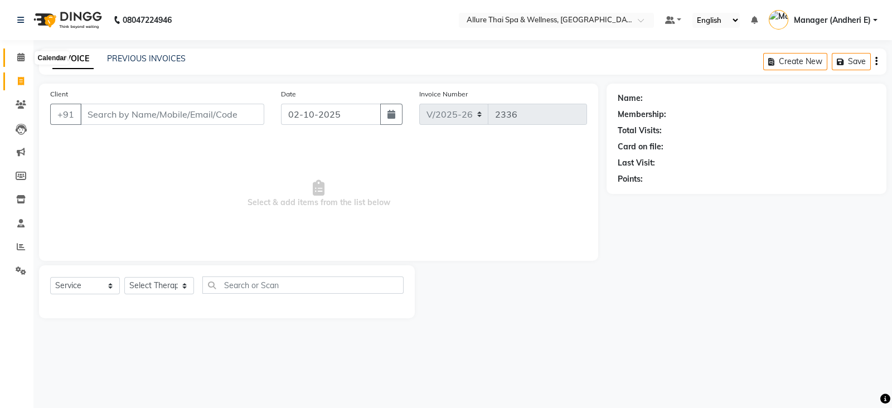
click at [22, 59] on icon at bounding box center [20, 57] width 7 height 8
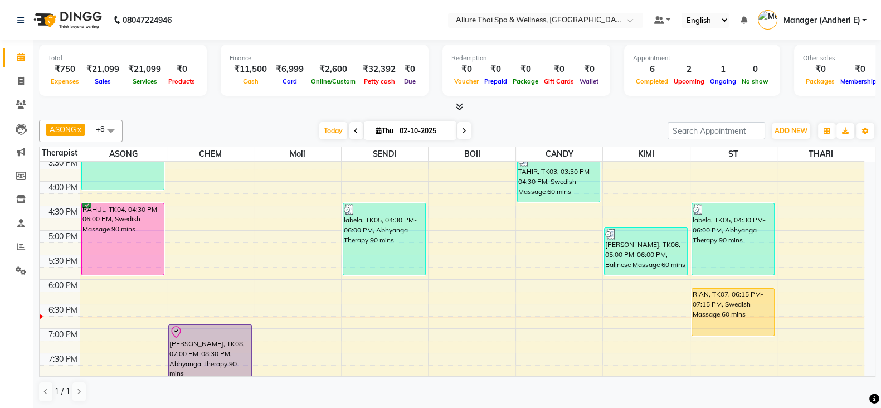
scroll to position [334, 0]
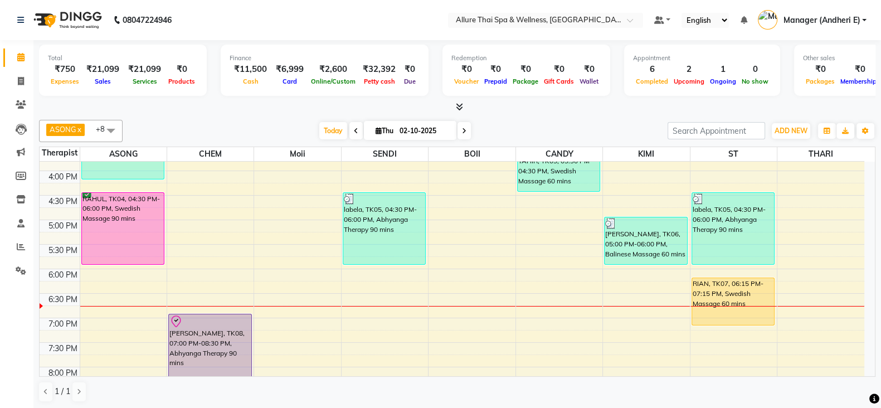
click at [307, 316] on div "9:00 AM 9:30 AM 10:00 AM 10:30 AM 11:00 AM 11:30 AM 12:00 PM 12:30 PM 1:00 PM 1…" at bounding box center [452, 195] width 825 height 735
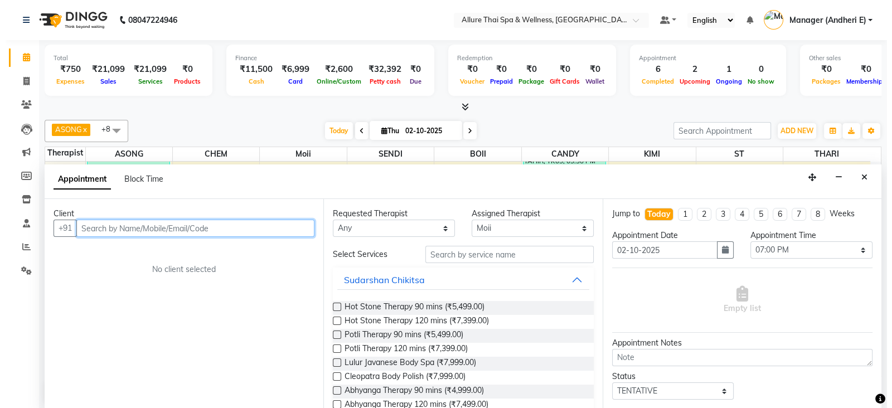
scroll to position [1, 0]
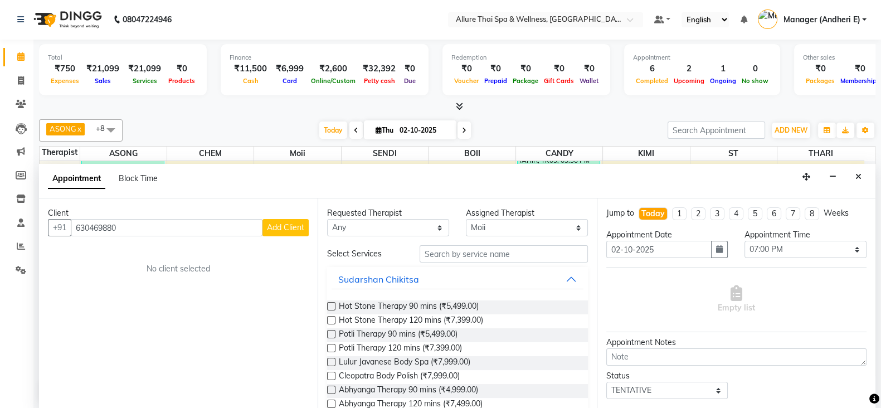
click at [284, 232] on button "Add Client" at bounding box center [286, 227] width 46 height 17
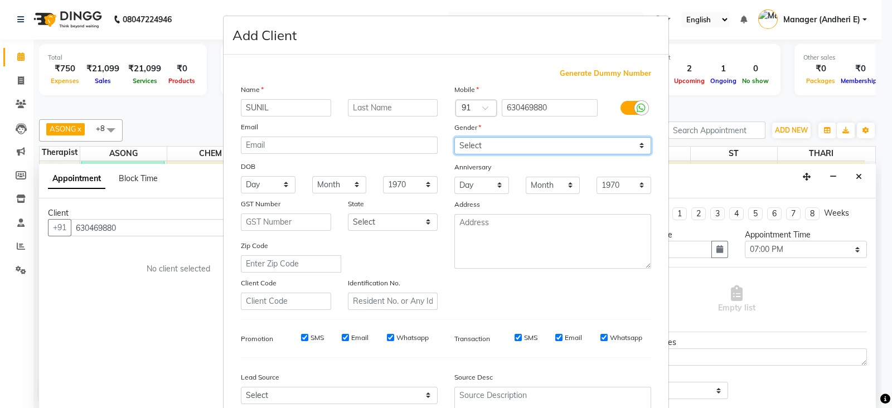
click at [643, 150] on select "Select [DEMOGRAPHIC_DATA] [DEMOGRAPHIC_DATA] Other Prefer Not To Say" at bounding box center [552, 145] width 197 height 17
click at [454, 138] on select "Select [DEMOGRAPHIC_DATA] [DEMOGRAPHIC_DATA] Other Prefer Not To Say" at bounding box center [552, 145] width 197 height 17
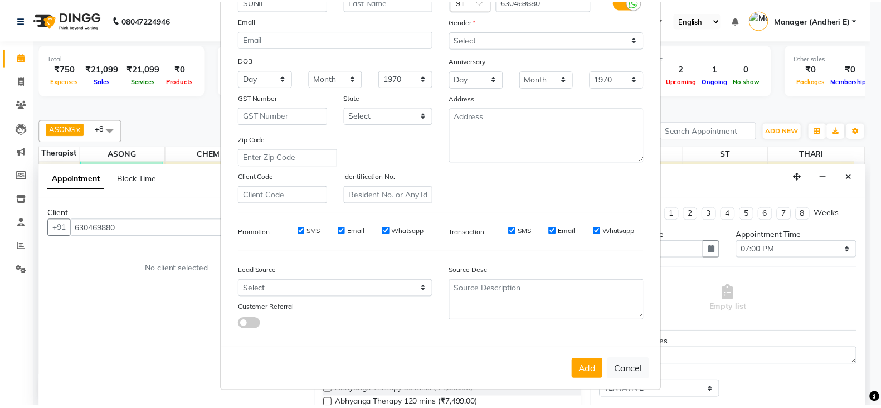
scroll to position [111, 0]
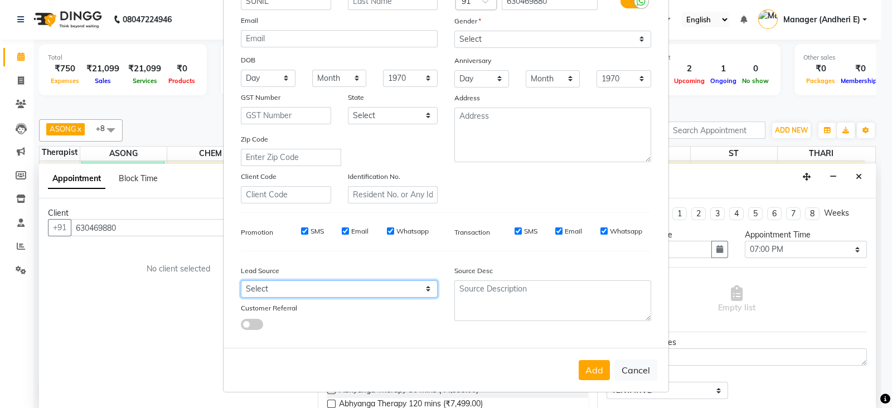
drag, startPoint x: 420, startPoint y: 288, endPoint x: 430, endPoint y: 283, distance: 11.0
click at [421, 288] on select "Select Walk-in Referral Friend Advertisement Facebook JustDial Google Other Web…" at bounding box center [339, 288] width 197 height 17
click at [241, 280] on select "Select Walk-in Referral Friend Advertisement Facebook JustDial Google Other Web…" at bounding box center [339, 288] width 197 height 17
click at [592, 369] on button "Add" at bounding box center [594, 370] width 31 height 20
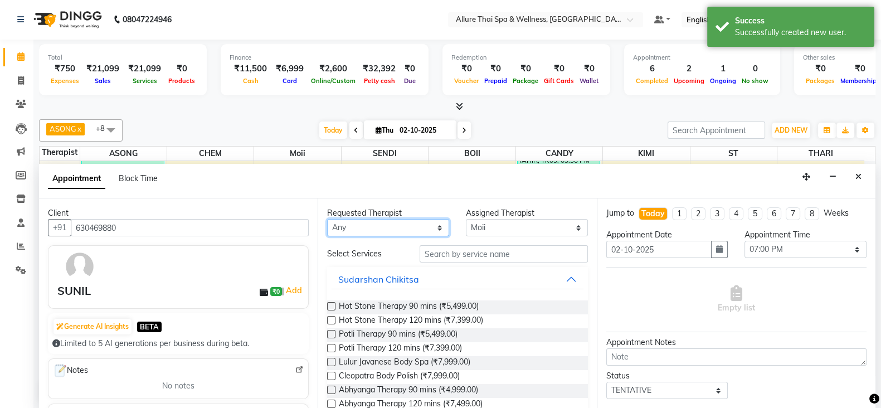
drag, startPoint x: 438, startPoint y: 231, endPoint x: 451, endPoint y: 213, distance: 22.3
click at [438, 231] on select "Any ASONG [PERSON_NAME] BOII CANDY CHEM [PERSON_NAME] Moii SENDI ST THARI" at bounding box center [388, 227] width 122 height 17
click at [327, 219] on select "Any ASONG [PERSON_NAME] BOII CANDY CHEM [PERSON_NAME] Moii SENDI ST THARI" at bounding box center [388, 227] width 122 height 17
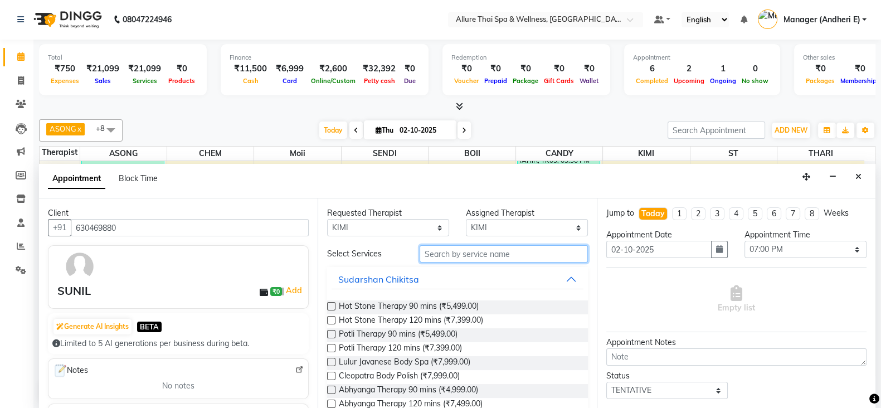
click at [498, 253] on input "text" at bounding box center [504, 253] width 168 height 17
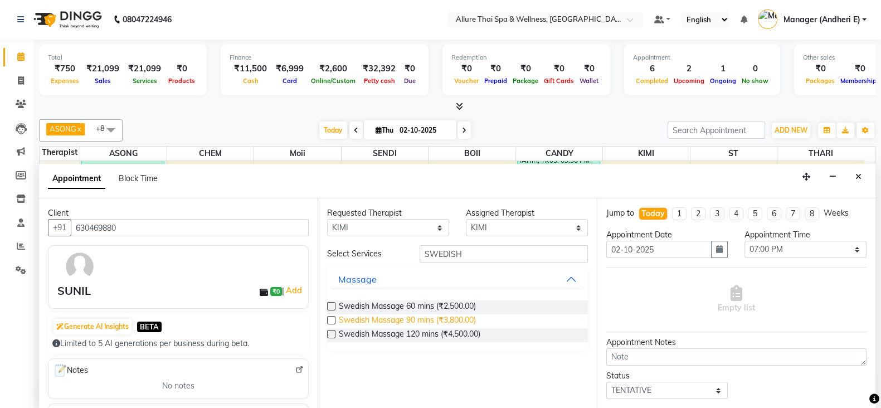
drag, startPoint x: 330, startPoint y: 306, endPoint x: 348, endPoint y: 317, distance: 22.3
click at [330, 306] on label at bounding box center [331, 306] width 8 height 8
click at [330, 306] on input "checkbox" at bounding box center [330, 307] width 7 height 7
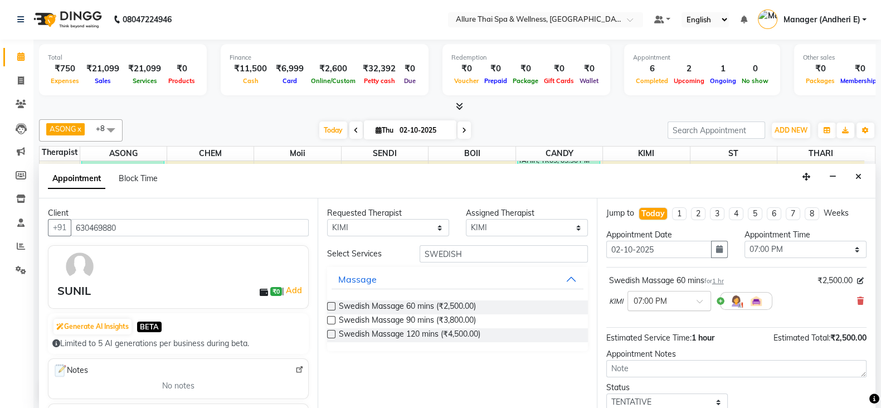
click at [692, 302] on div at bounding box center [669, 300] width 83 height 12
click at [653, 336] on div "07:15 PM" at bounding box center [669, 343] width 83 height 21
click at [444, 226] on select "Any ASONG [PERSON_NAME] BOII CANDY CHEM [PERSON_NAME] Moii SENDI ST THARI" at bounding box center [388, 227] width 122 height 17
click at [327, 219] on select "Any ASONG [PERSON_NAME] BOII CANDY CHEM [PERSON_NAME] Moii SENDI ST THARI" at bounding box center [388, 227] width 122 height 17
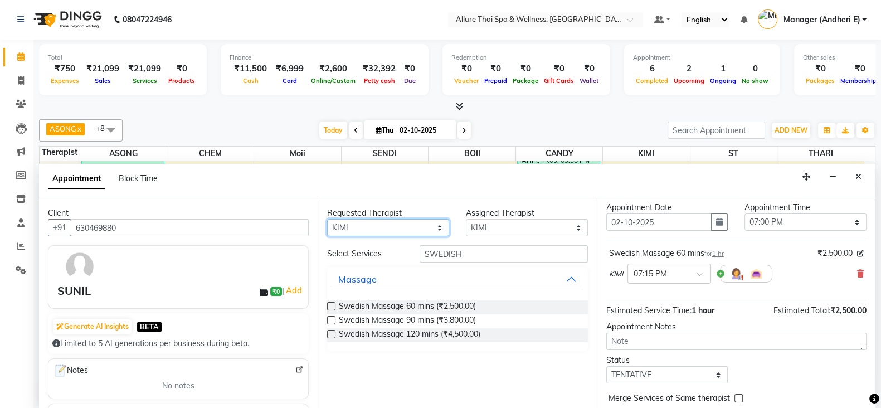
scroll to position [55, 0]
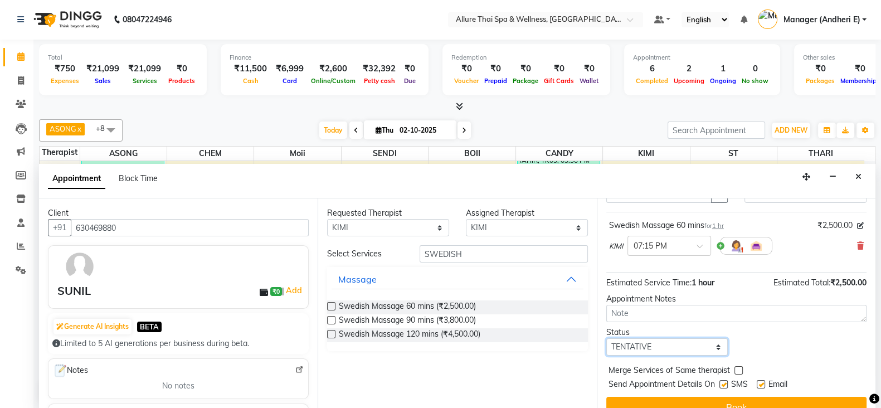
click at [715, 347] on select "Select TENTATIVE CONFIRM CHECK-IN UPCOMING" at bounding box center [668, 346] width 122 height 17
click at [607, 338] on select "Select TENTATIVE CONFIRM CHECK-IN UPCOMING" at bounding box center [668, 346] width 122 height 17
click at [724, 380] on label at bounding box center [724, 384] width 8 height 8
click at [724, 382] on input "checkbox" at bounding box center [723, 385] width 7 height 7
click at [765, 385] on label at bounding box center [761, 384] width 8 height 8
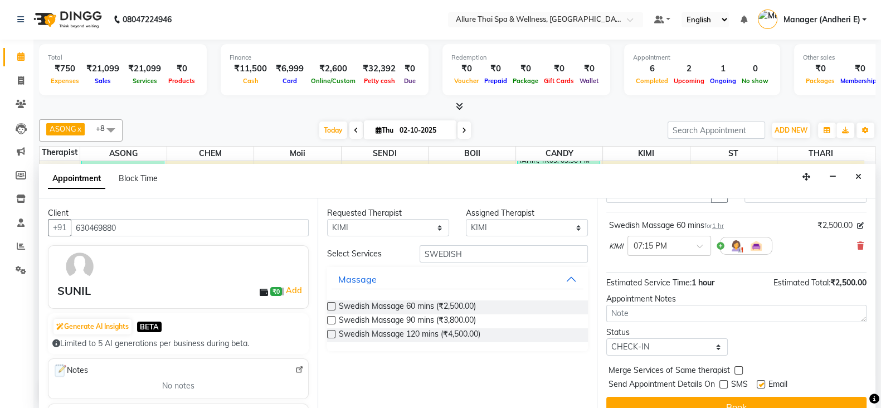
click at [764, 385] on input "checkbox" at bounding box center [760, 385] width 7 height 7
click at [765, 403] on button "Book" at bounding box center [737, 407] width 260 height 20
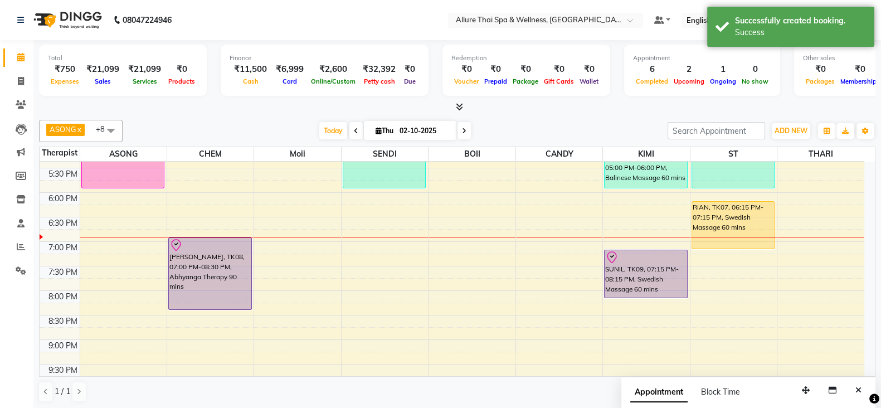
scroll to position [418, 0]
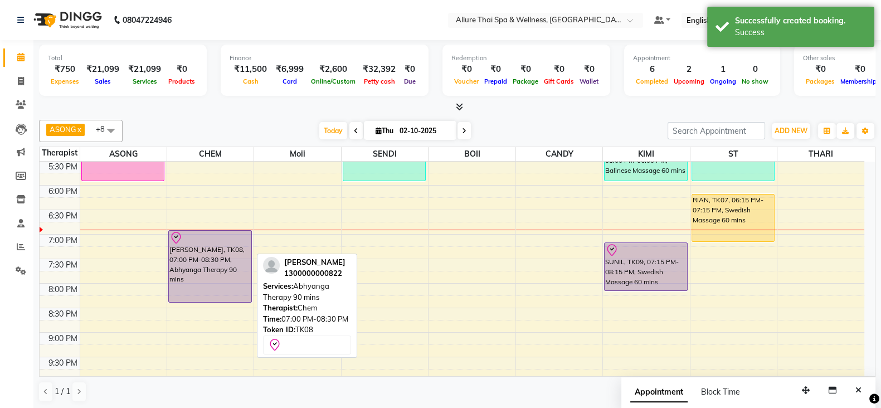
click at [221, 252] on div "[PERSON_NAME], TK08, 07:00 PM-08:30 PM, Abhyanga Therapy 90 mins" at bounding box center [210, 266] width 83 height 71
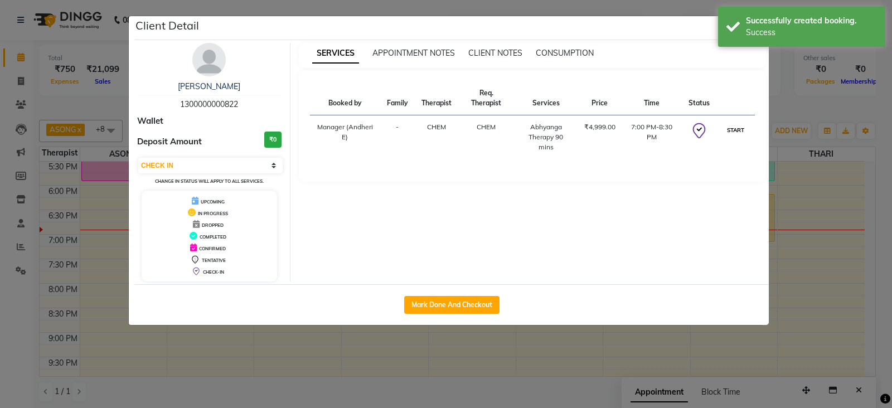
click at [731, 130] on button "START" at bounding box center [735, 130] width 23 height 14
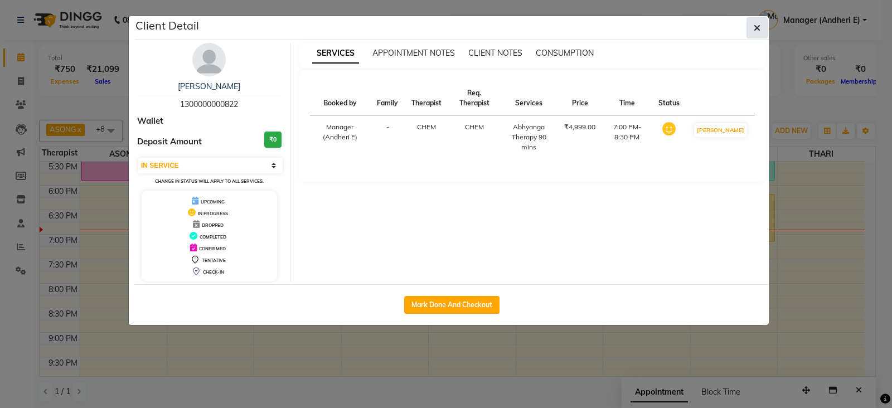
click at [752, 32] on button "button" at bounding box center [757, 27] width 21 height 21
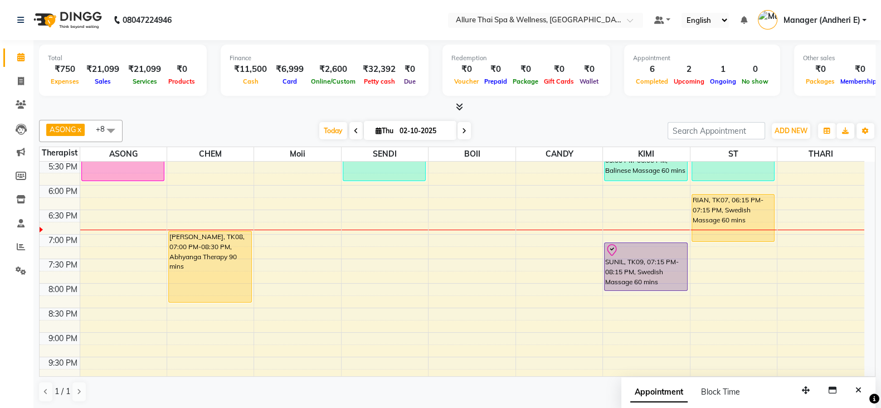
click at [663, 259] on div "SUNIL, TK09, 07:15 PM-08:15 PM, Swedish Massage 60 mins" at bounding box center [646, 266] width 83 height 47
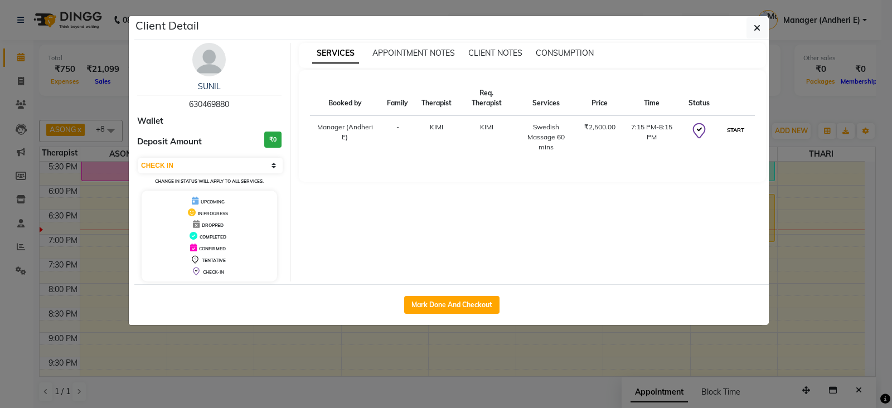
click at [728, 131] on button "START" at bounding box center [735, 130] width 23 height 14
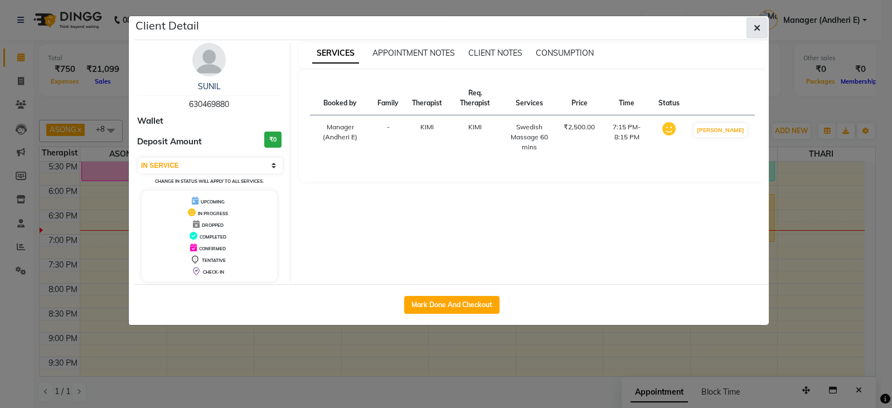
click at [765, 30] on button "button" at bounding box center [757, 27] width 21 height 21
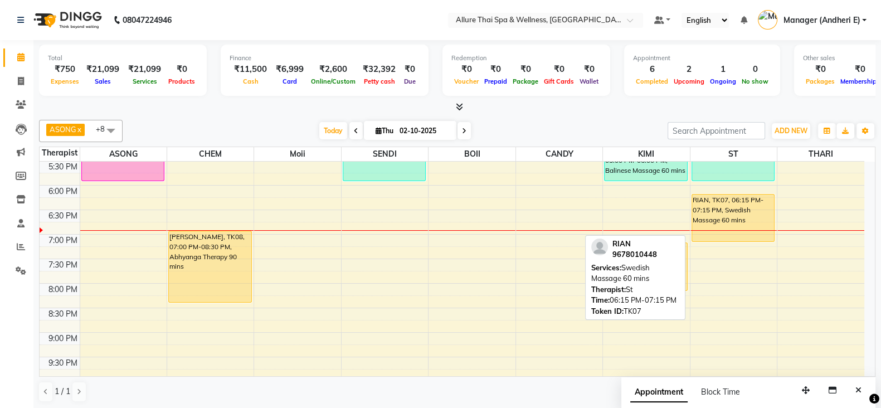
click at [720, 211] on div "RIAN, TK07, 06:15 PM-07:15 PM, Swedish Massage 60 mins" at bounding box center [733, 218] width 83 height 47
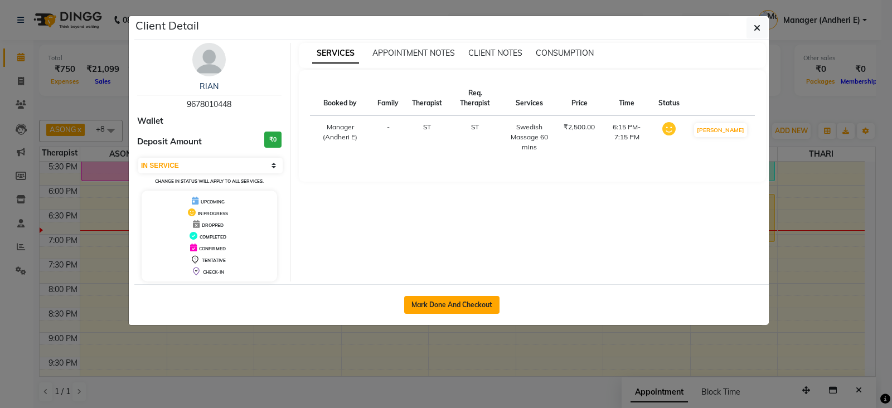
click at [437, 297] on button "Mark Done And Checkout" at bounding box center [451, 305] width 95 height 18
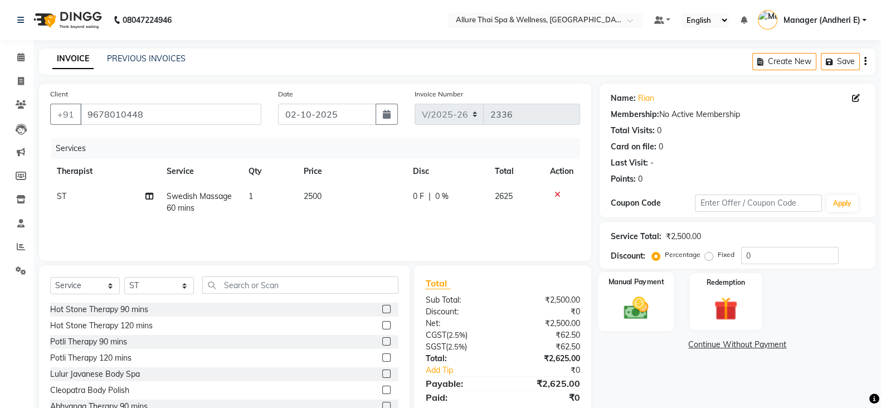
click at [668, 292] on div "Manual Payment" at bounding box center [636, 301] width 76 height 59
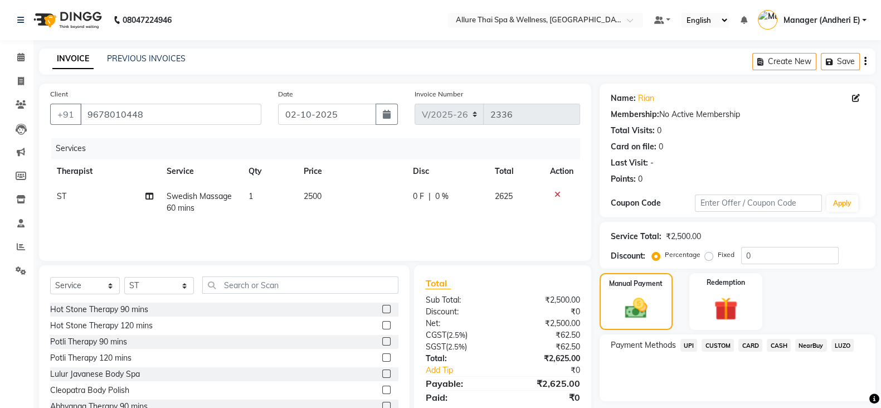
scroll to position [39, 0]
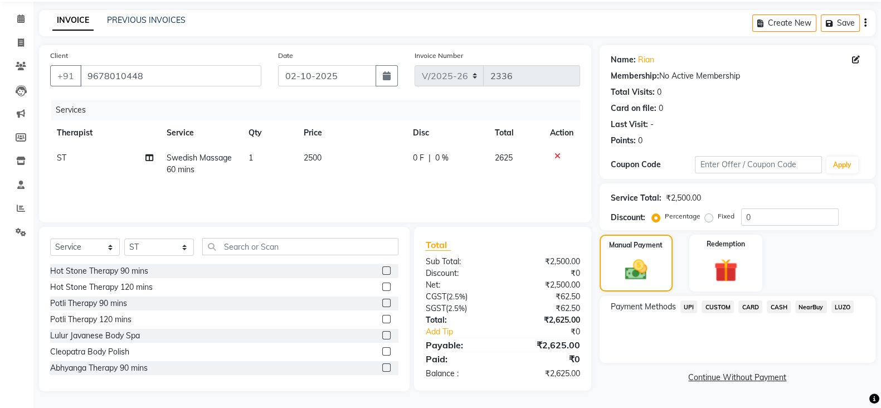
click at [718, 221] on label "Fixed" at bounding box center [726, 216] width 17 height 10
click at [710, 220] on input "Fixed" at bounding box center [712, 216] width 8 height 8
click at [792, 216] on input "0" at bounding box center [791, 217] width 98 height 17
click at [767, 217] on input "225" at bounding box center [791, 217] width 98 height 17
click at [784, 308] on span "CASH" at bounding box center [779, 307] width 24 height 13
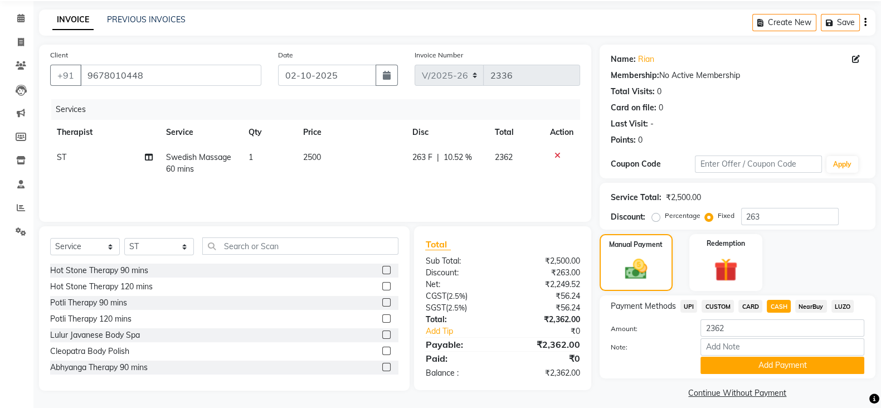
click at [758, 308] on span "CARD" at bounding box center [751, 306] width 24 height 13
drag, startPoint x: 783, startPoint y: 305, endPoint x: 745, endPoint y: 305, distance: 38.5
click at [783, 305] on span "CASH" at bounding box center [779, 306] width 24 height 13
click at [745, 305] on span "CARD" at bounding box center [751, 306] width 24 height 13
click at [755, 366] on button "Add Payment" at bounding box center [783, 365] width 164 height 17
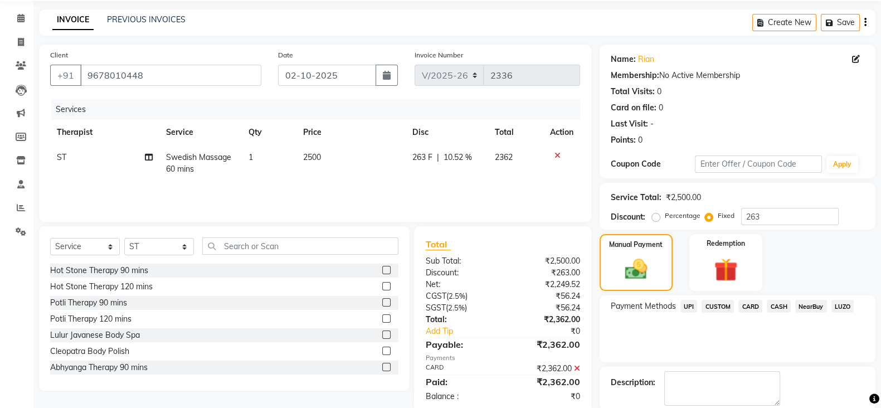
scroll to position [95, 0]
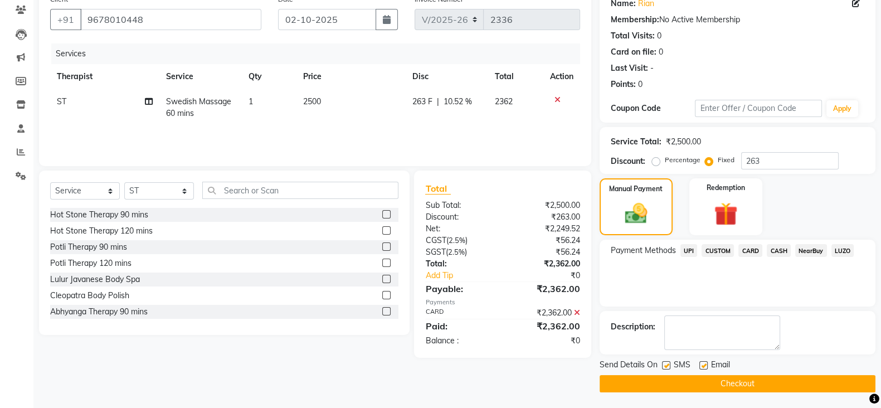
click at [667, 367] on label at bounding box center [666, 365] width 8 height 8
click at [667, 367] on input "checkbox" at bounding box center [665, 365] width 7 height 7
click at [710, 364] on div "Email" at bounding box center [720, 366] width 40 height 14
click at [704, 366] on label at bounding box center [704, 365] width 8 height 8
click at [704, 366] on input "checkbox" at bounding box center [703, 365] width 7 height 7
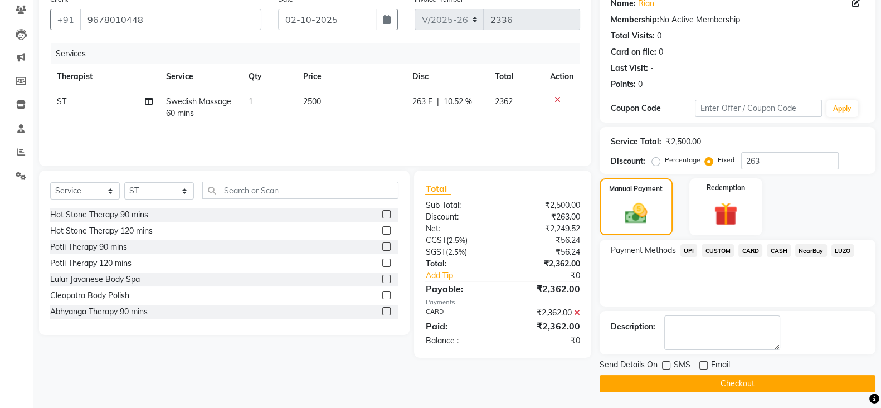
click at [696, 382] on button "Checkout" at bounding box center [738, 383] width 276 height 17
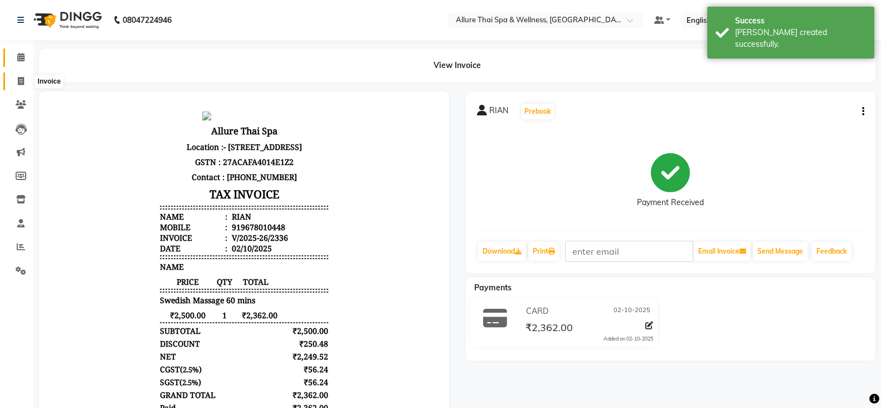
drag, startPoint x: 22, startPoint y: 86, endPoint x: 28, endPoint y: 62, distance: 24.6
click at [22, 86] on span at bounding box center [21, 81] width 20 height 13
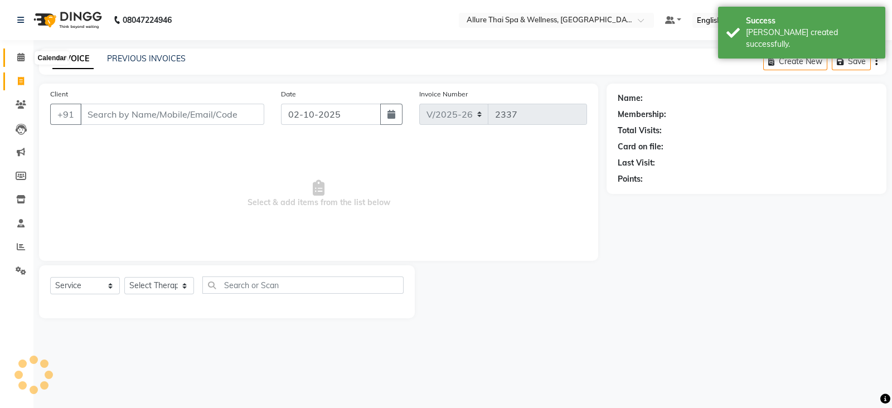
click at [27, 60] on span at bounding box center [21, 57] width 20 height 13
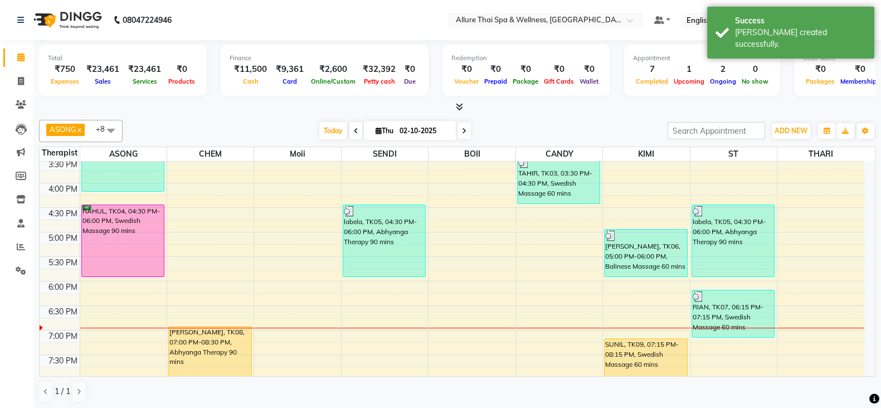
scroll to position [325, 0]
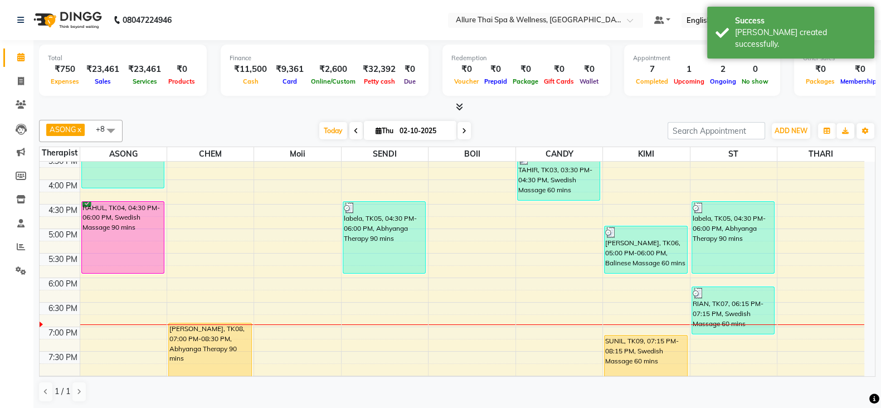
click at [878, 370] on div "Total ₹750 Expenses ₹23,461 Sales ₹23,461 Services ₹0 Products Finance ₹11,500 …" at bounding box center [457, 225] width 848 height 370
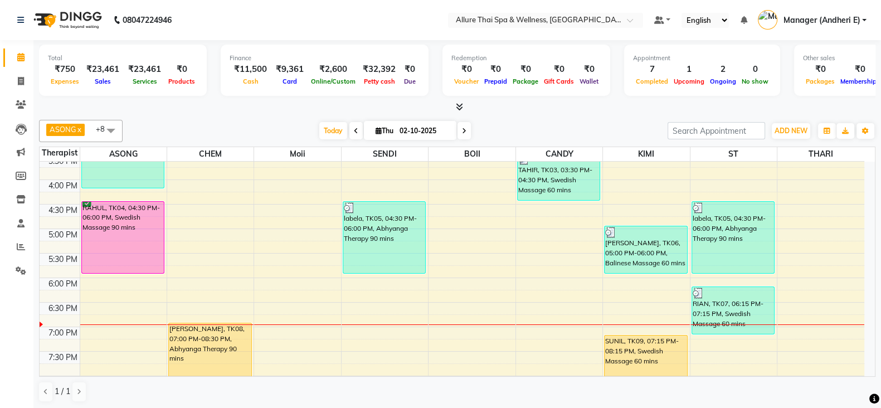
scroll to position [353, 0]
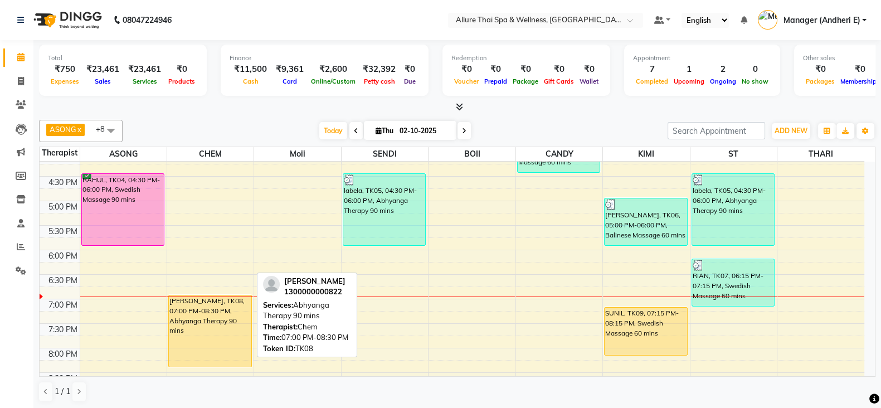
click at [215, 330] on div "[PERSON_NAME], TK08, 07:00 PM-08:30 PM, Abhyanga Therapy 90 mins" at bounding box center [210, 330] width 83 height 71
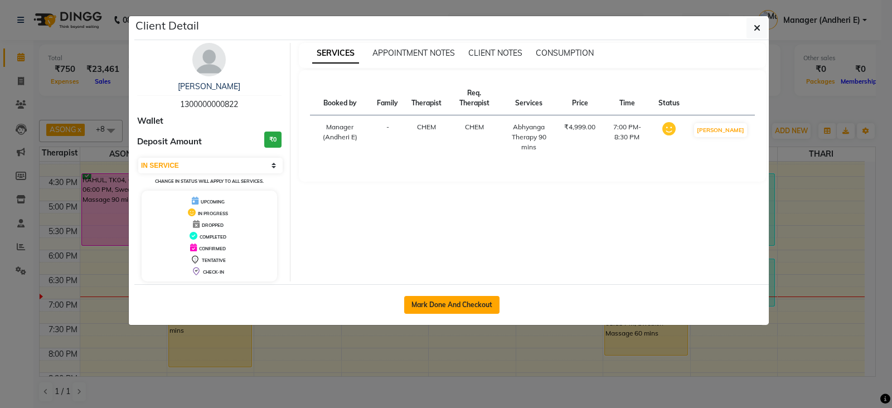
click at [429, 303] on button "Mark Done And Checkout" at bounding box center [451, 305] width 95 height 18
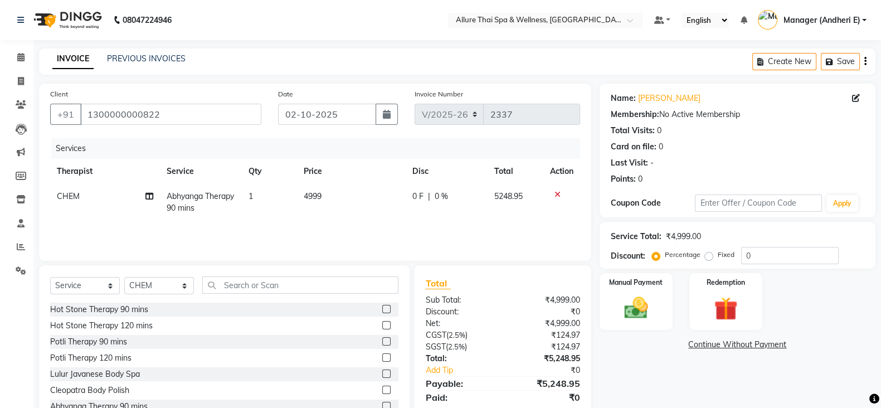
click at [718, 260] on label "Fixed" at bounding box center [726, 255] width 17 height 10
click at [710, 259] on input "Fixed" at bounding box center [712, 255] width 8 height 8
drag, startPoint x: 755, startPoint y: 250, endPoint x: 839, endPoint y: 304, distance: 99.6
click at [756, 250] on input "0" at bounding box center [791, 255] width 98 height 17
click at [646, 314] on img at bounding box center [637, 308] width 40 height 28
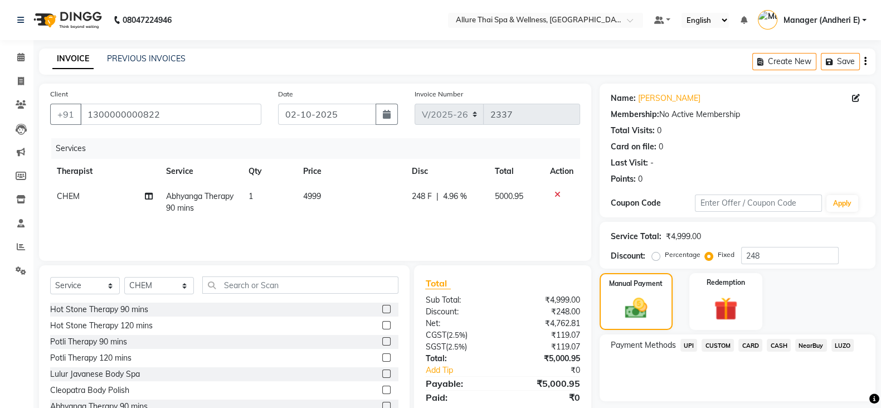
scroll to position [39, 0]
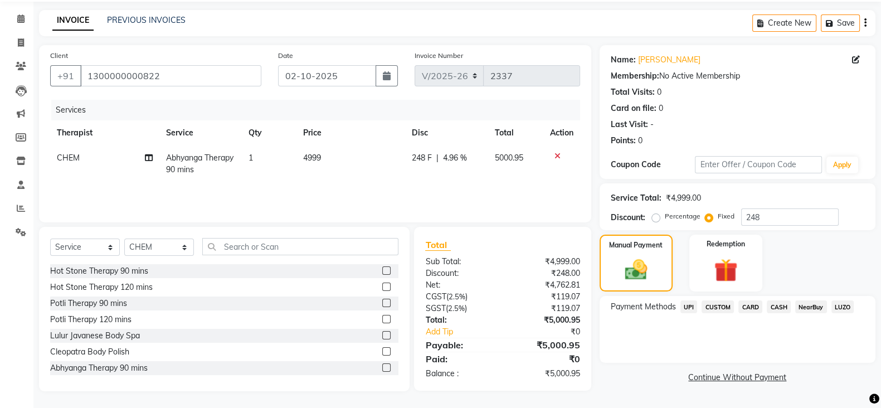
click at [778, 306] on span "CASH" at bounding box center [779, 307] width 24 height 13
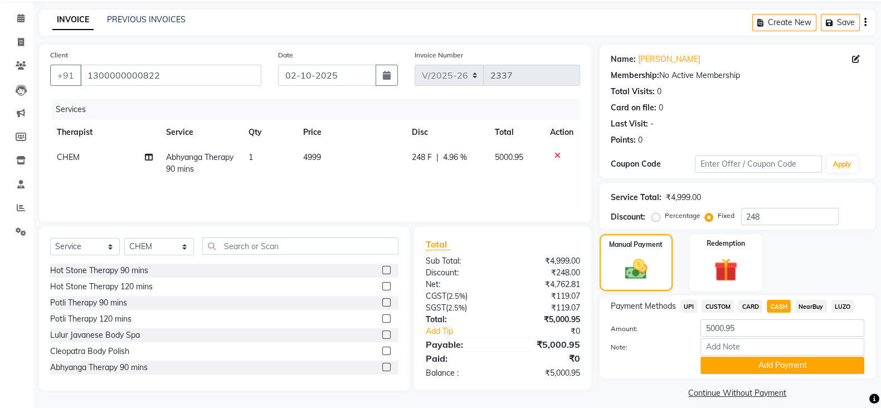
click at [753, 310] on span "CARD" at bounding box center [751, 306] width 24 height 13
drag, startPoint x: 776, startPoint y: 309, endPoint x: 767, endPoint y: 308, distance: 8.9
click at [777, 308] on span "CASH" at bounding box center [779, 306] width 24 height 13
click at [747, 306] on span "CARD" at bounding box center [751, 306] width 24 height 13
click at [782, 304] on span "CASH" at bounding box center [779, 306] width 24 height 13
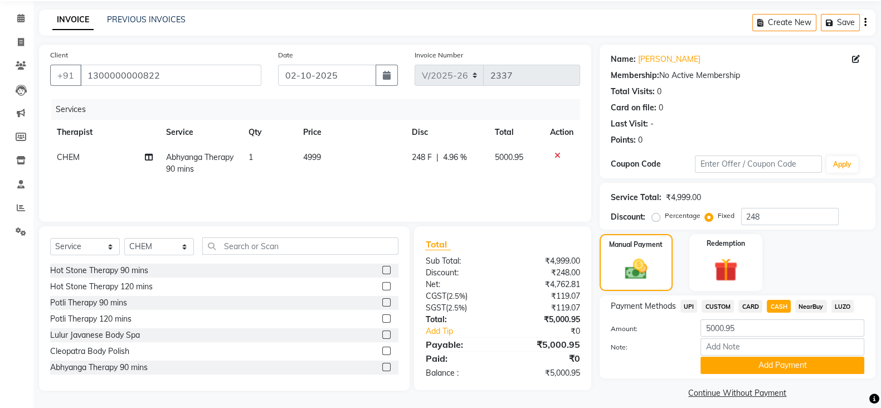
click at [687, 308] on span "UPI" at bounding box center [689, 306] width 17 height 13
click at [779, 301] on span "CASH" at bounding box center [779, 306] width 24 height 13
click at [783, 217] on input "248" at bounding box center [791, 216] width 98 height 17
click at [751, 309] on span "CARD" at bounding box center [751, 306] width 24 height 13
click at [745, 369] on button "Add Payment" at bounding box center [783, 365] width 164 height 17
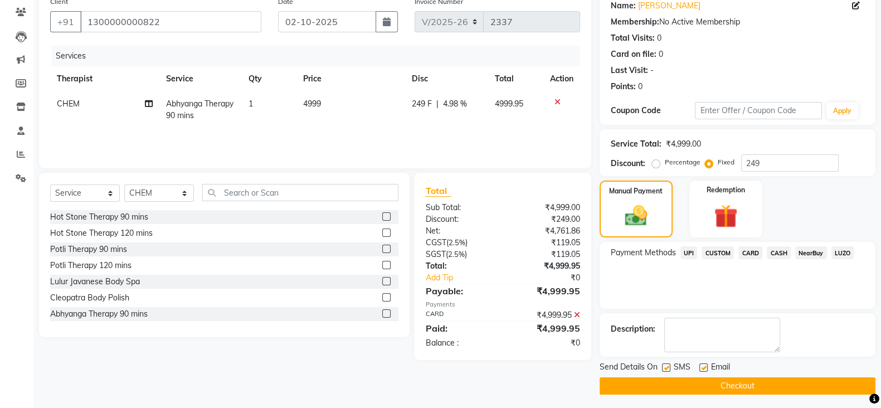
scroll to position [95, 0]
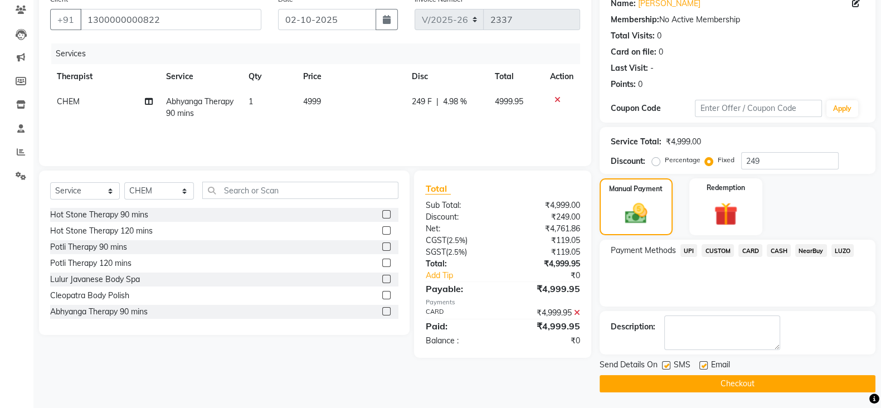
click at [663, 365] on label at bounding box center [666, 365] width 8 height 8
click at [663, 365] on input "checkbox" at bounding box center [665, 365] width 7 height 7
click at [702, 365] on label at bounding box center [704, 365] width 8 height 8
click at [702, 365] on input "checkbox" at bounding box center [703, 365] width 7 height 7
click at [705, 380] on button "Checkout" at bounding box center [738, 383] width 276 height 17
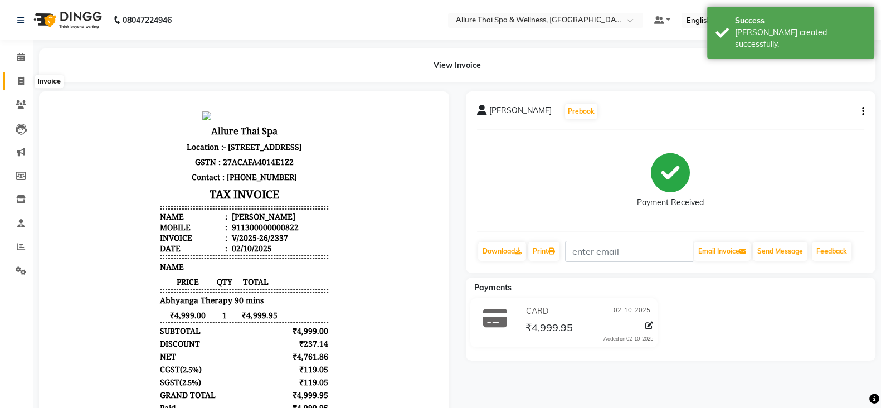
click at [21, 75] on span at bounding box center [21, 81] width 20 height 13
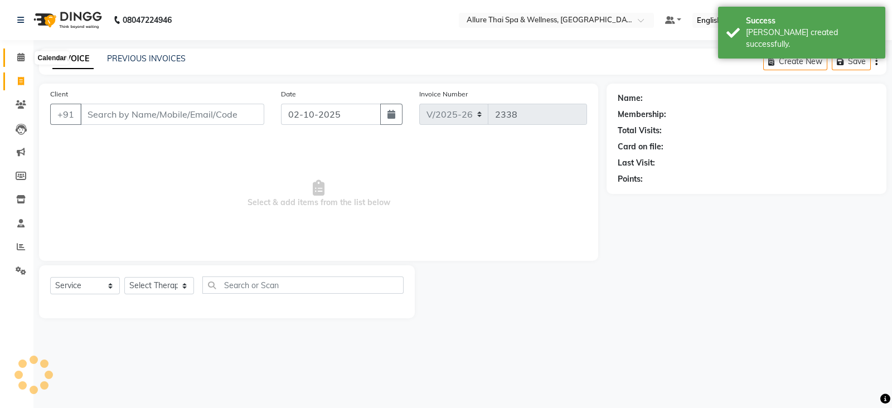
click at [17, 55] on icon at bounding box center [20, 57] width 7 height 8
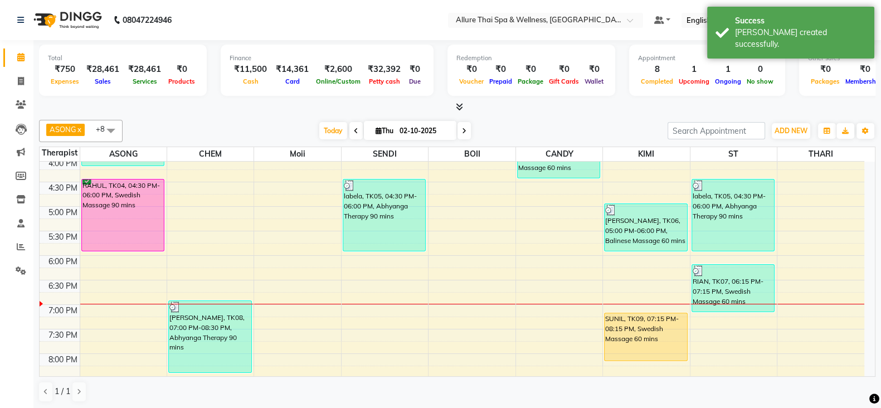
scroll to position [381, 0]
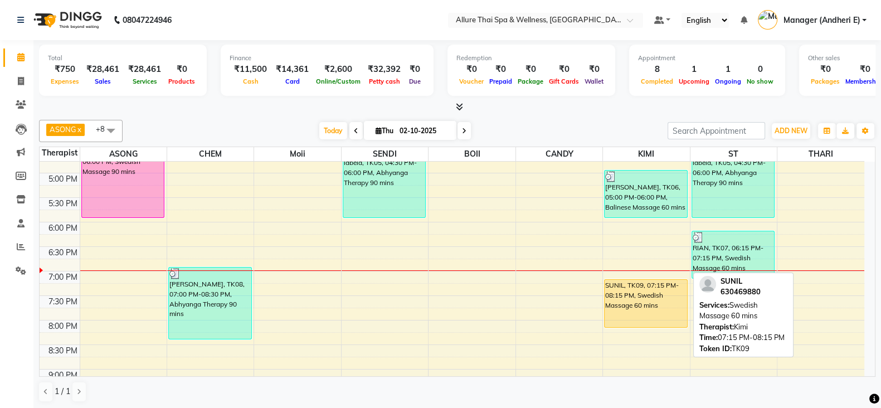
click at [673, 301] on div "SUNIL, TK09, 07:15 PM-08:15 PM, Swedish Massage 60 mins" at bounding box center [646, 303] width 83 height 47
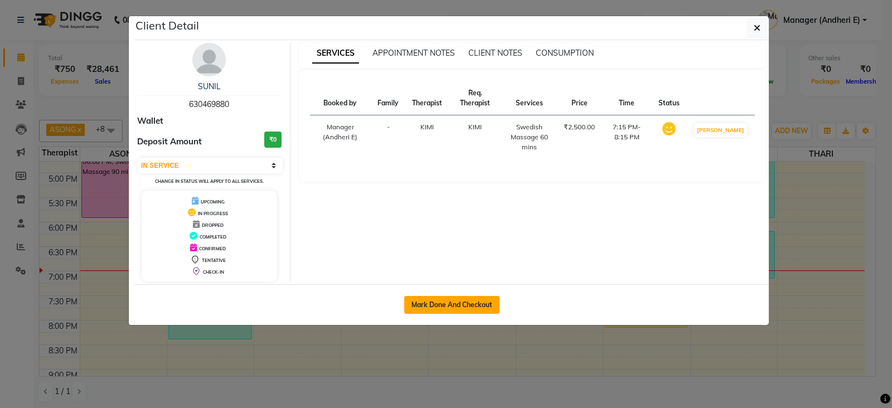
click at [432, 302] on button "Mark Done And Checkout" at bounding box center [451, 305] width 95 height 18
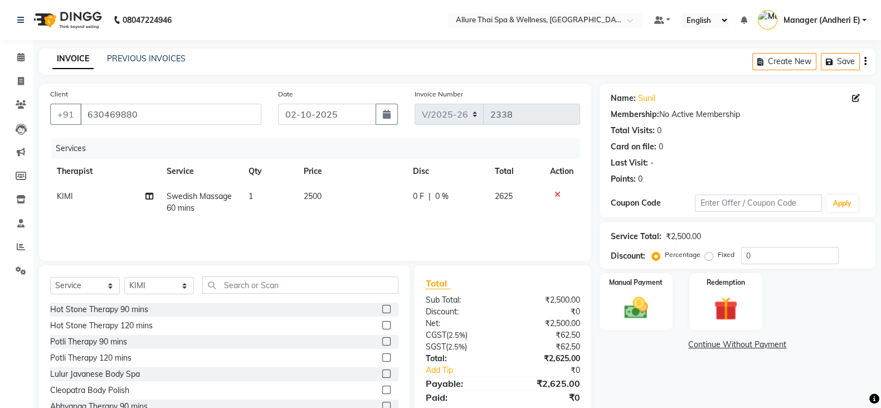
click at [718, 259] on label "Fixed" at bounding box center [726, 255] width 17 height 10
click at [708, 259] on input "Fixed" at bounding box center [712, 255] width 8 height 8
click at [798, 258] on input "0" at bounding box center [791, 255] width 98 height 17
click at [658, 313] on div "Manual Payment" at bounding box center [636, 301] width 76 height 59
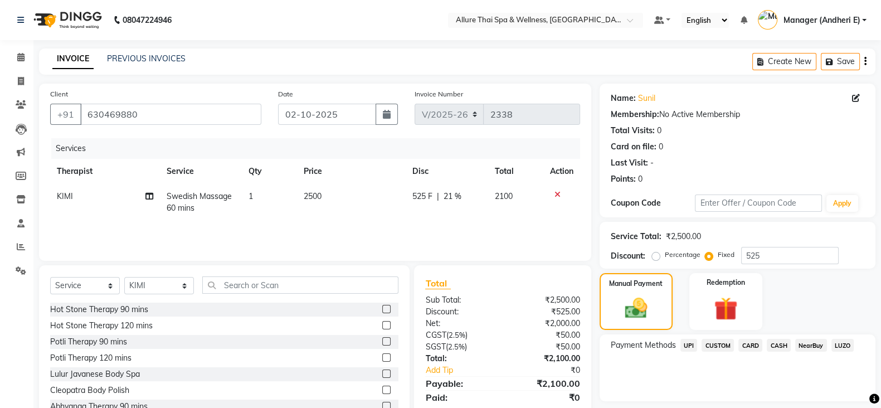
click at [778, 348] on span "CASH" at bounding box center [779, 345] width 24 height 13
click at [691, 347] on span "UPI" at bounding box center [689, 345] width 17 height 13
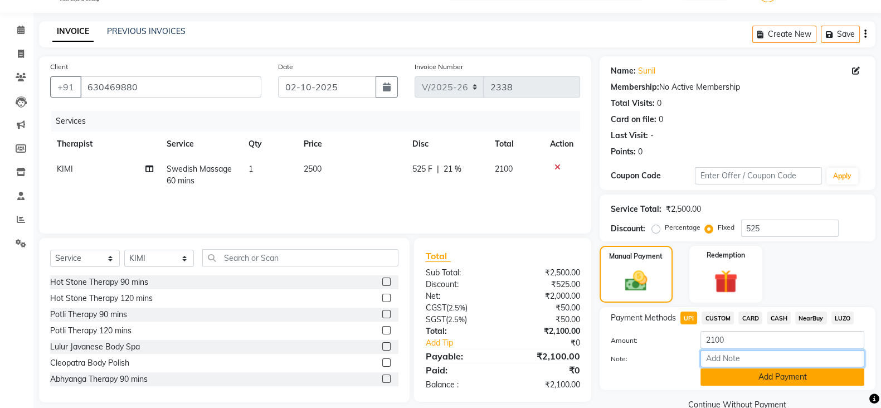
drag, startPoint x: 844, startPoint y: 367, endPoint x: 851, endPoint y: 372, distance: 8.7
click at [844, 367] on input "Note:" at bounding box center [783, 358] width 164 height 17
click at [830, 371] on button "Add Payment" at bounding box center [783, 377] width 164 height 17
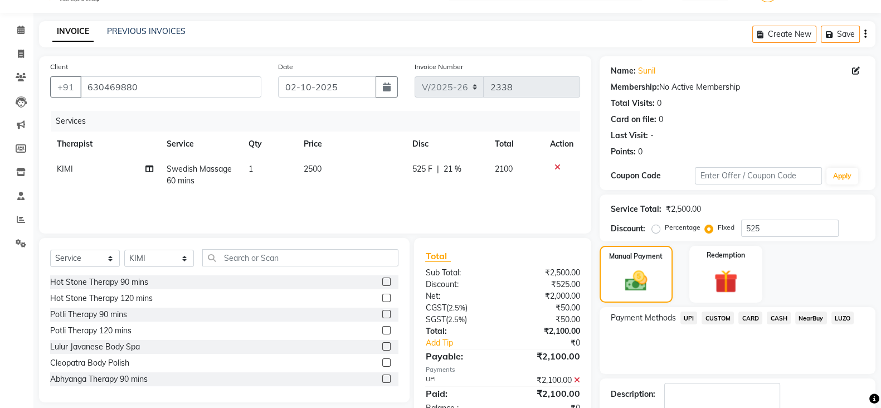
scroll to position [84, 0]
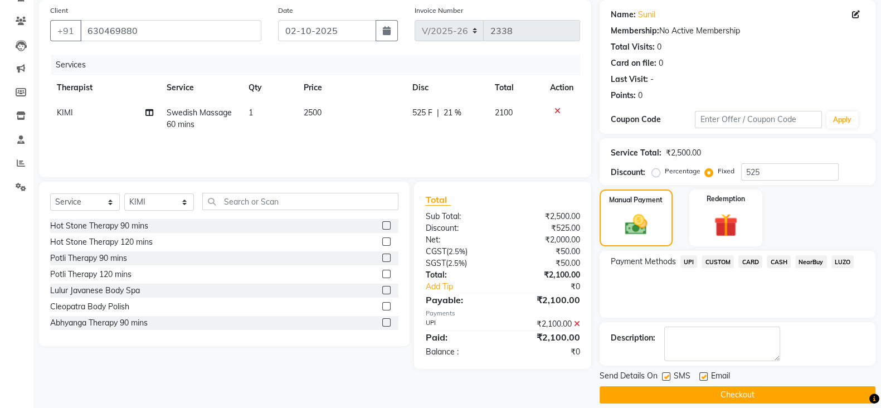
click at [666, 377] on label at bounding box center [666, 376] width 8 height 8
click at [666, 377] on input "checkbox" at bounding box center [665, 377] width 7 height 7
click at [706, 377] on label at bounding box center [704, 376] width 8 height 8
click at [706, 377] on input "checkbox" at bounding box center [703, 377] width 7 height 7
click at [710, 397] on button "Checkout" at bounding box center [738, 394] width 276 height 17
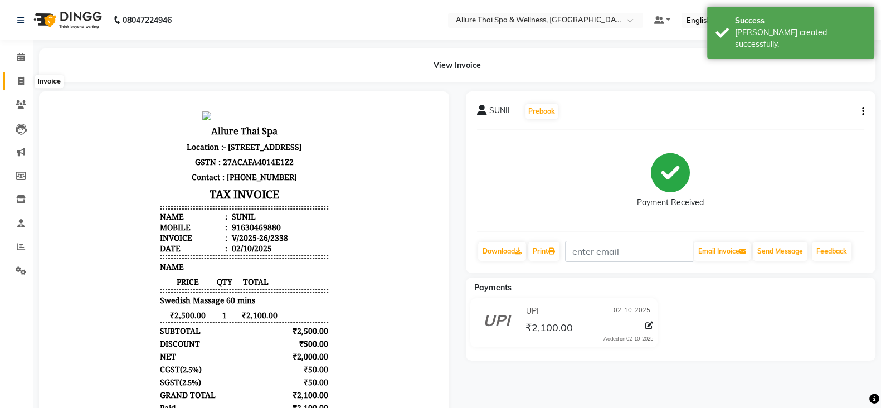
click at [20, 79] on icon at bounding box center [21, 81] width 6 height 8
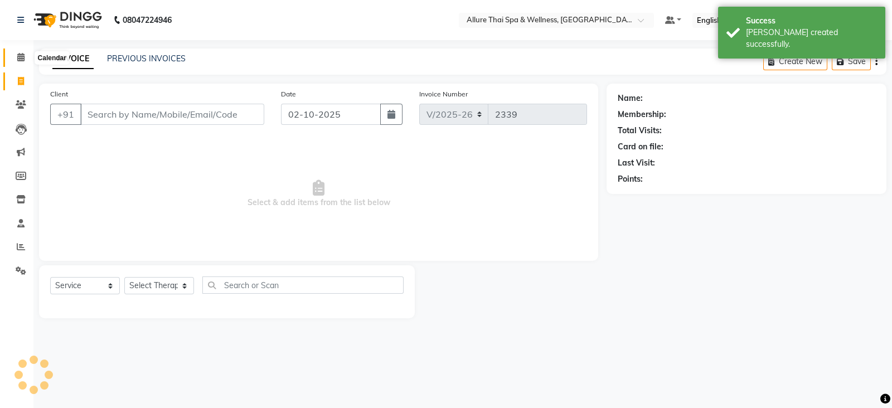
click at [21, 56] on icon at bounding box center [20, 57] width 7 height 8
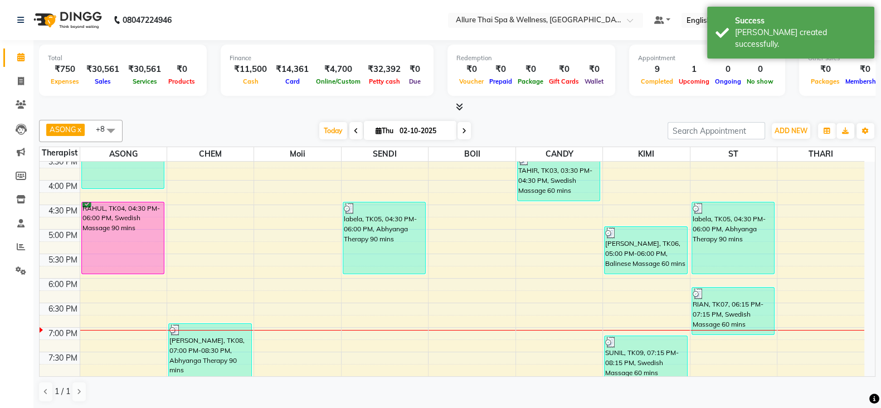
scroll to position [352, 0]
